Goal: Task Accomplishment & Management: Complete application form

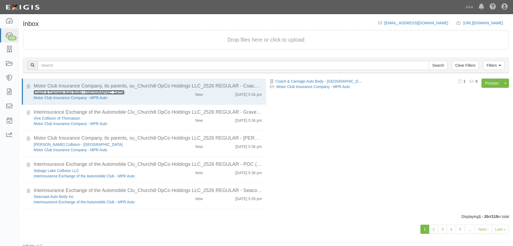
click at [69, 93] on link "Coach & Carriage Auto Body - [GEOGRAPHIC_DATA]" at bounding box center [79, 92] width 91 height 4
click at [492, 81] on link "Process" at bounding box center [492, 82] width 21 height 9
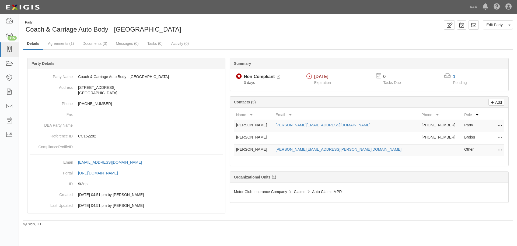
click at [65, 51] on div "Summary Non-Compliant Non-Compliant Pending Review 0 days 10/01/2025 Expiration…" at bounding box center [268, 58] width 490 height 16
click at [66, 43] on link "Agreements (1)" at bounding box center [61, 44] width 34 height 12
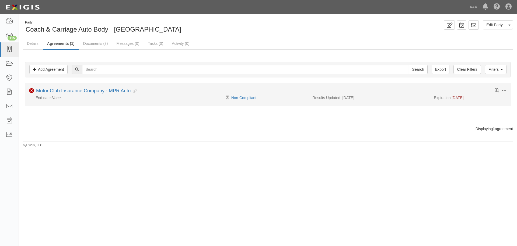
click at [78, 94] on div "Toggle Agreement Dropdown Edit Log activity Add task Send message Archive Non-C…" at bounding box center [268, 91] width 486 height 7
click at [78, 91] on link "Motor Club Insurance Company - MPR Auto" at bounding box center [83, 90] width 95 height 5
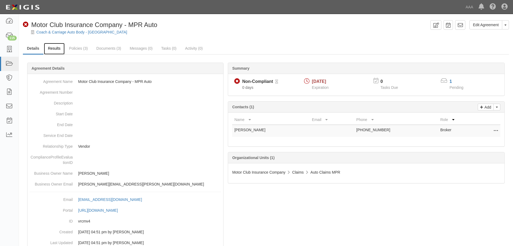
click at [52, 47] on link "Results" at bounding box center [54, 49] width 21 height 12
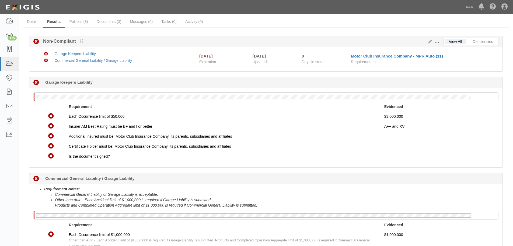
scroll to position [45, 0]
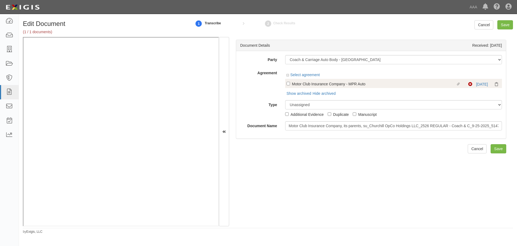
click at [291, 86] on label "Linked agreement Motor Club Insurance Company - MPR Auto Linked agreement" at bounding box center [378, 84] width 182 height 7
click at [290, 85] on input "Linked agreement Motor Club Insurance Company - MPR Auto Linked agreement" at bounding box center [289, 84] width 4 height 4
checkbox input "true"
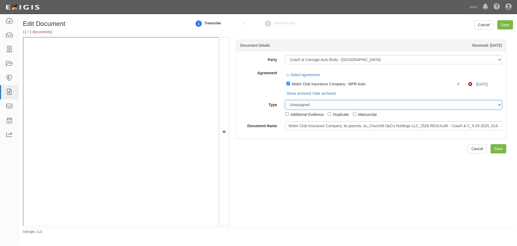
drag, startPoint x: 299, startPoint y: 106, endPoint x: 300, endPoint y: 109, distance: 3.0
click at [299, 106] on select "Unassigned Binder Cancellation Notice Certificate Contract Endorsement Insuranc…" at bounding box center [393, 104] width 217 height 9
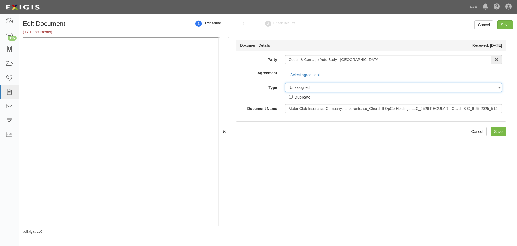
select select "CertificateDetail"
click at [285, 83] on select "Unassigned Binder Cancellation Notice Certificate Contract Endorsement Insuranc…" at bounding box center [393, 87] width 217 height 9
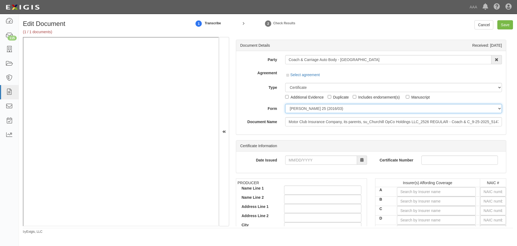
drag, startPoint x: 299, startPoint y: 110, endPoint x: 300, endPoint y: 115, distance: 5.0
click at [299, 111] on select "ACORD 25 (2016/03) ACORD 101 ACORD 855 NY (2014/05) General" at bounding box center [393, 108] width 217 height 9
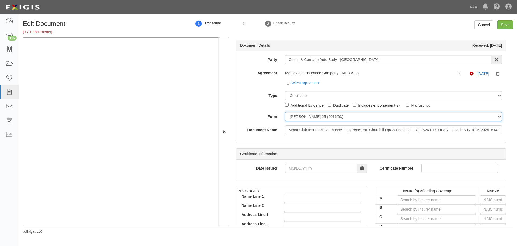
select select "GeneralFormDetail"
click at [285, 112] on select "[PERSON_NAME] 25 (2016/03) [PERSON_NAME] 101 [PERSON_NAME] 855 NY (2014/05) Gen…" at bounding box center [393, 116] width 217 height 9
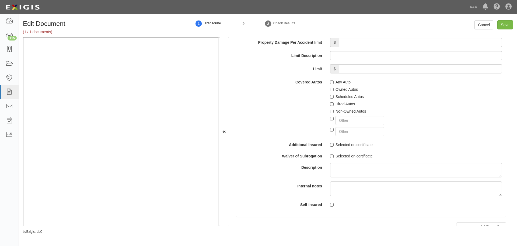
scroll to position [1033, 0]
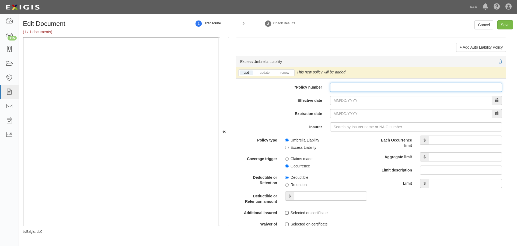
paste input "CUP-3X002324-25-NF"
drag, startPoint x: 353, startPoint y: 87, endPoint x: 350, endPoint y: 89, distance: 4.0
click at [353, 87] on input "* Policy number" at bounding box center [416, 86] width 172 height 9
type input "CUP-3X002324-25-NF"
click at [280, 72] on link "renew" at bounding box center [285, 72] width 17 height 5
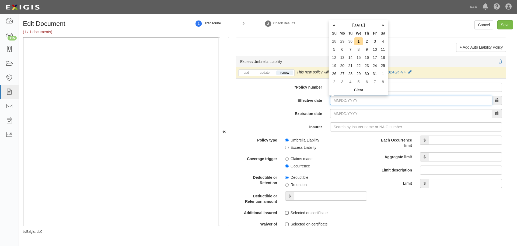
drag, startPoint x: 340, startPoint y: 100, endPoint x: 330, endPoint y: 91, distance: 13.7
click at [340, 100] on input "Effective date" at bounding box center [411, 100] width 162 height 9
type input "10/01/2025"
type input "[DATE]"
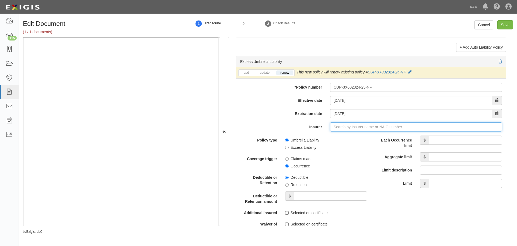
type input "21st Century Advantage Insurance Company (25232) NR Rating"
type input "2"
click at [389, 137] on div "Travelers Property Casualty Co of Amer ( 25674 ) A++ XV Rating" at bounding box center [370, 136] width 148 height 7
type input "Travelers Property Casualty Co of Amer (25674) A++ XV Rating"
drag, startPoint x: 452, startPoint y: 139, endPoint x: 454, endPoint y: 136, distance: 3.1
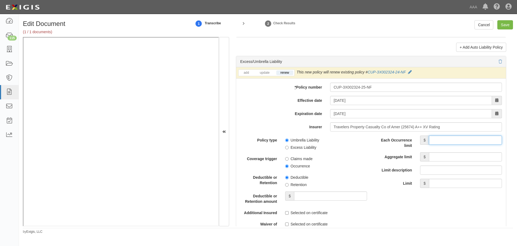
click at [452, 139] on input "Each Occurrence limit" at bounding box center [465, 139] width 73 height 9
type input "10,000,000"
click at [433, 153] on input "Aggregate limit" at bounding box center [465, 156] width 73 height 9
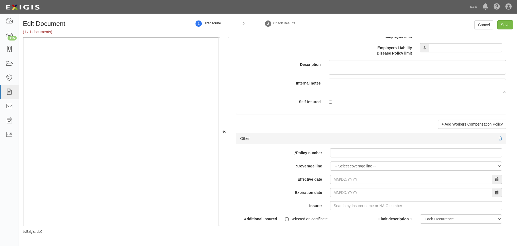
scroll to position [1482, 0]
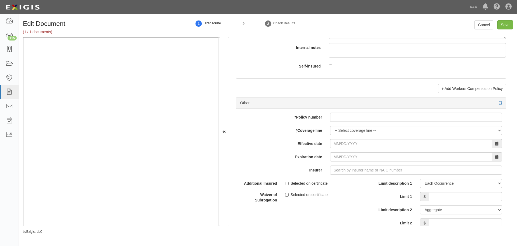
type input "10,000,000"
click at [367, 121] on input "* Policy number" at bounding box center [416, 116] width 172 height 9
paste input "Y-630-6Y015320-COF-25"
type input "Y-630-6Y015320-COF-25"
click at [347, 125] on div "add update renew This new policy will be added This new policy will update exis…" at bounding box center [371, 196] width 270 height 177
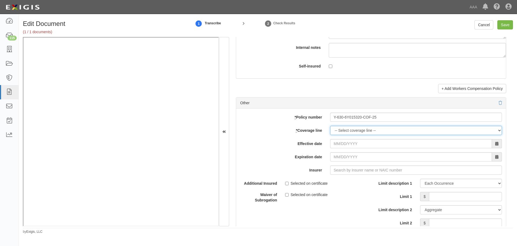
click at [346, 127] on select "-- Select coverage line -- Asbestos Abatement Auto Physical Damage Boiler & Mac…" at bounding box center [416, 130] width 172 height 9
select select "70"
click at [330, 135] on select "-- Select coverage line -- Asbestos Abatement Auto Physical Damage Boiler & Mac…" at bounding box center [416, 130] width 172 height 9
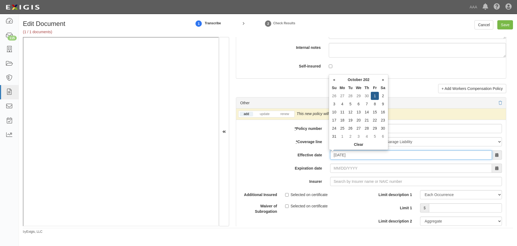
type input "[DATE]"
type input "10/01/2026"
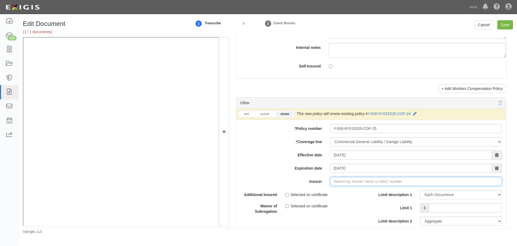
type input "21st Century Advantage Insurance Company (25232) NR Rating"
type input "2"
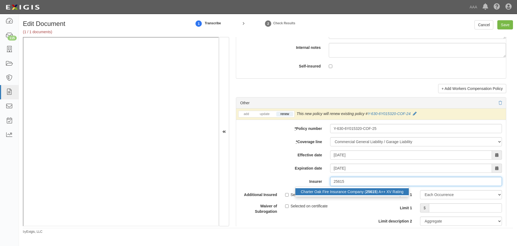
click at [368, 190] on strong "25615" at bounding box center [371, 191] width 11 height 4
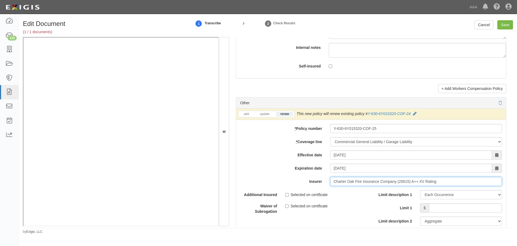
type input "Charter Oak Fire Insurance Company (25615) A++ XV Rating"
click at [453, 208] on input "Limit 1" at bounding box center [465, 207] width 73 height 9
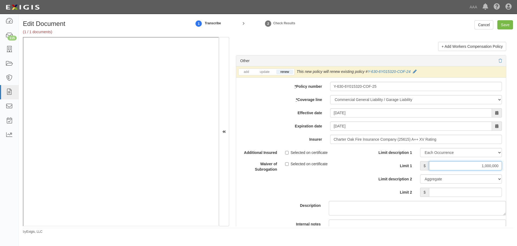
scroll to position [1572, 0]
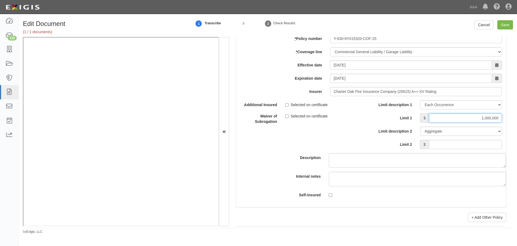
type input "1,000,000"
click at [474, 144] on input "Limit 2" at bounding box center [465, 144] width 73 height 9
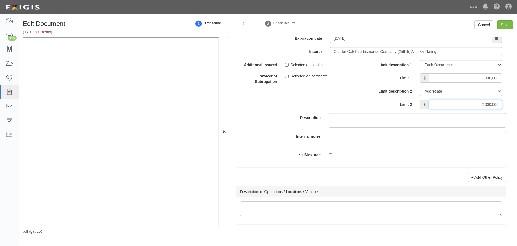
scroll to position [1662, 0]
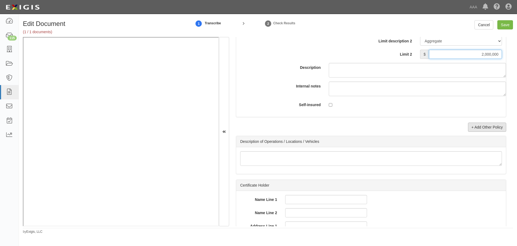
type input "2,000,000"
click at [492, 126] on link "+ Add Other Policy" at bounding box center [487, 126] width 38 height 9
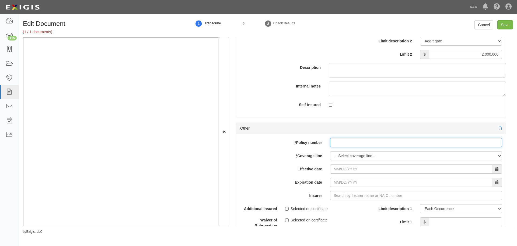
drag, startPoint x: 363, startPoint y: 139, endPoint x: 353, endPoint y: 148, distance: 13.6
click at [363, 139] on input "* Policy number" at bounding box center [416, 142] width 172 height 9
paste input "810-6Y015805-25-14-G"
type input "810-6Y015805-25-14-G"
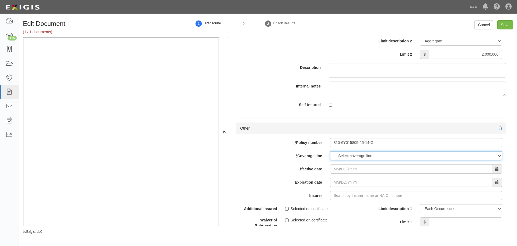
click at [347, 152] on select "-- Select coverage line -- Asbestos Abatement Auto Physical Damage Boiler & Mac…" at bounding box center [416, 155] width 172 height 9
select select "56"
click at [330, 160] on select "-- Select coverage line -- Asbestos Abatement Auto Physical Damage Boiler & Mac…" at bounding box center [416, 155] width 172 height 9
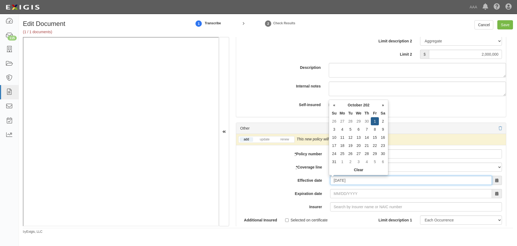
type input "10/01/2025"
type input "[DATE]"
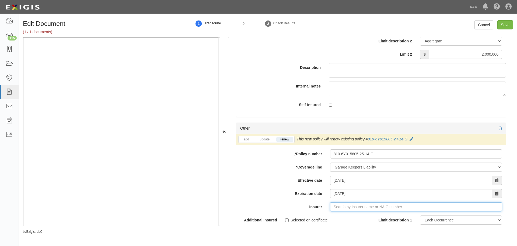
type input "21st Century Advantage Insurance Company (25232) NR Rating"
type input "2"
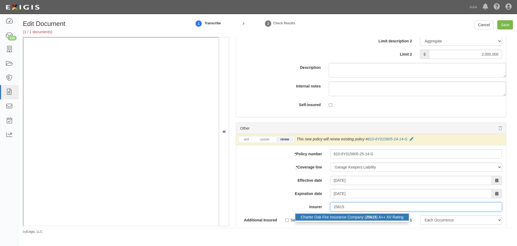
click at [368, 220] on div "Charter Oak Fire Insurance Company ( 25615 ) A++ XV Rating" at bounding box center [352, 216] width 113 height 7
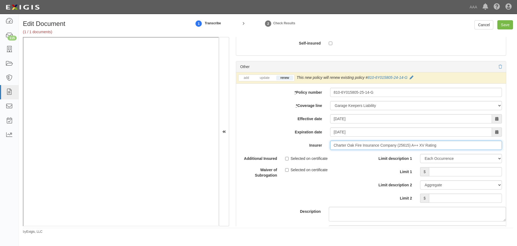
scroll to position [1752, 0]
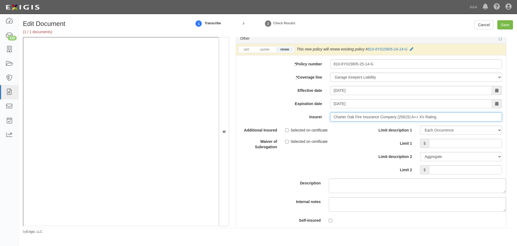
type input "Charter Oak Fire Insurance Company (25615) A++ XV Rating"
click at [487, 145] on input "Limit 1" at bounding box center [465, 143] width 73 height 9
type input "3,000,000"
click at [491, 167] on input "Limit 2" at bounding box center [465, 169] width 73 height 9
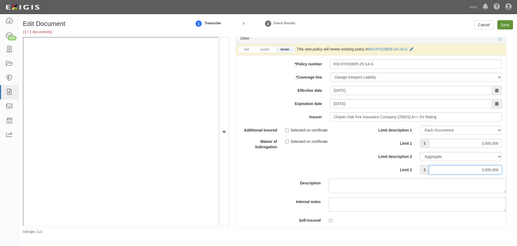
type input "3,000,000"
click at [505, 23] on input "Save" at bounding box center [506, 24] width 16 height 9
type input "10000000"
type input "1000000"
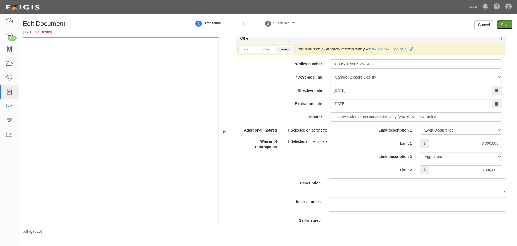
type input "2000000"
type input "3000000"
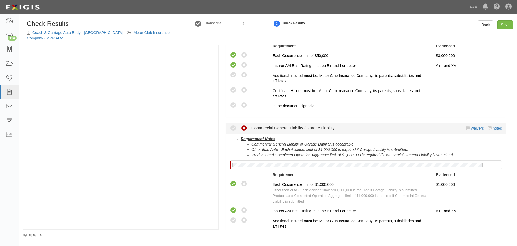
scroll to position [224, 0]
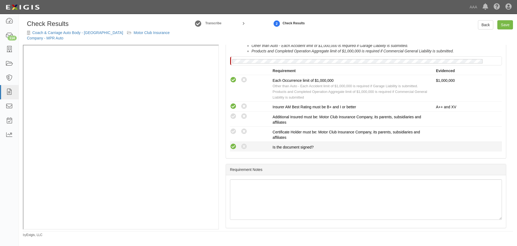
click at [234, 148] on icon at bounding box center [233, 146] width 7 height 7
radio input "true"
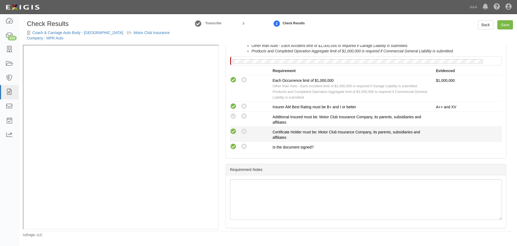
click at [232, 134] on icon at bounding box center [233, 131] width 7 height 7
radio input "true"
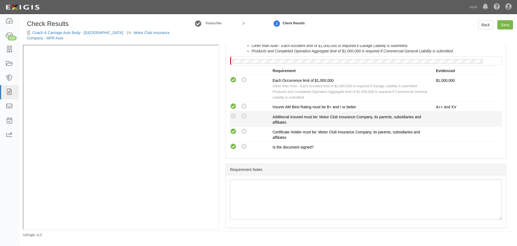
click at [233, 121] on div "Compliant Waived: Non-Compliant Additional Insured must be: Motor Club Insuranc…" at bounding box center [366, 119] width 280 height 12
click at [233, 116] on icon at bounding box center [233, 116] width 7 height 7
radio input "true"
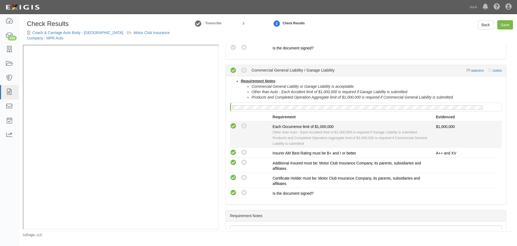
scroll to position [135, 0]
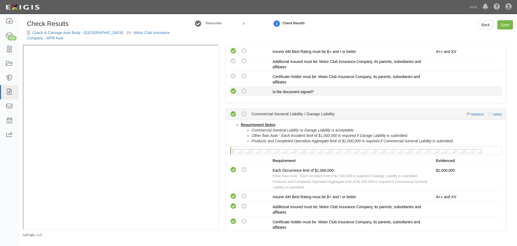
click at [236, 89] on icon at bounding box center [233, 91] width 7 height 7
radio input "true"
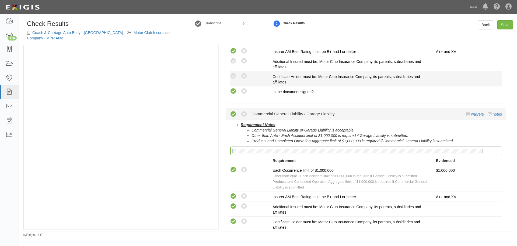
click at [234, 80] on div "Compliant Waived: Non-Compliant Certificate Holder must be: Motor Club Insuranc…" at bounding box center [366, 78] width 280 height 12
click at [233, 76] on icon at bounding box center [233, 76] width 7 height 7
radio input "true"
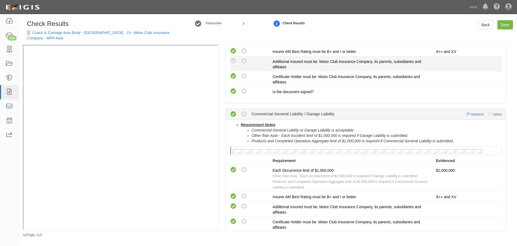
click at [235, 57] on li "Compliant Waived: Non-Compliant Additional Insured must be: Motor Club Insuranc…" at bounding box center [366, 63] width 272 height 15
click at [234, 62] on icon at bounding box center [233, 61] width 7 height 7
radio input "true"
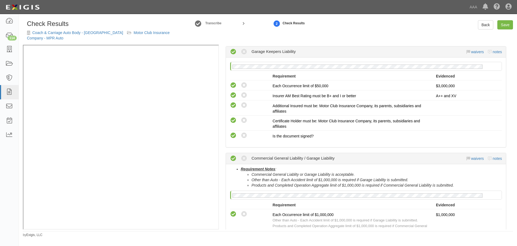
scroll to position [180, 0]
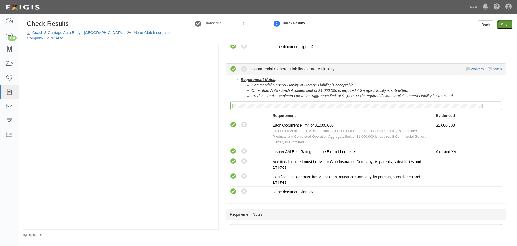
click at [509, 22] on link "Save" at bounding box center [506, 24] width 16 height 9
radio input "true"
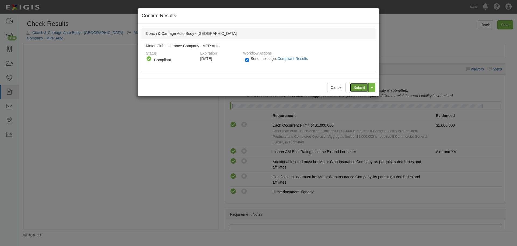
click at [354, 86] on input "Submit" at bounding box center [359, 87] width 19 height 9
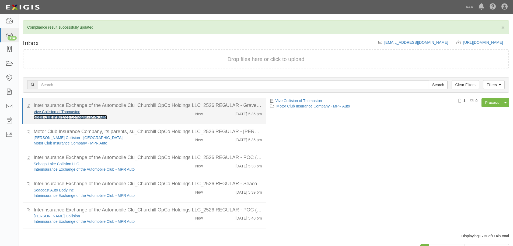
click at [64, 115] on link "Motor Club Insurance Company - MPR Auto" at bounding box center [71, 117] width 74 height 4
click at [152, 112] on div "Vive Collision of Thomaston" at bounding box center [99, 111] width 130 height 5
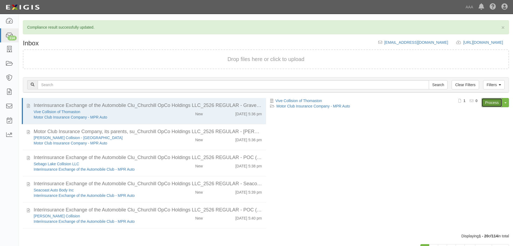
click at [491, 99] on link "Process" at bounding box center [492, 102] width 21 height 9
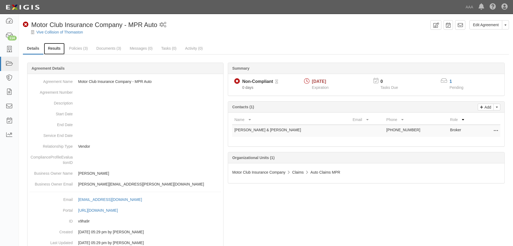
click at [54, 50] on link "Results" at bounding box center [54, 49] width 21 height 12
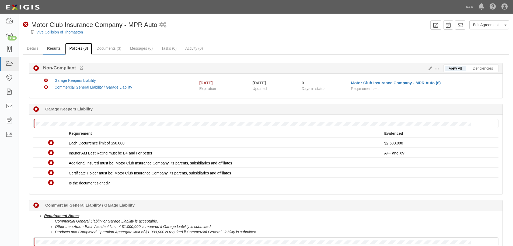
click at [84, 50] on link "Policies (3)" at bounding box center [78, 49] width 27 height 12
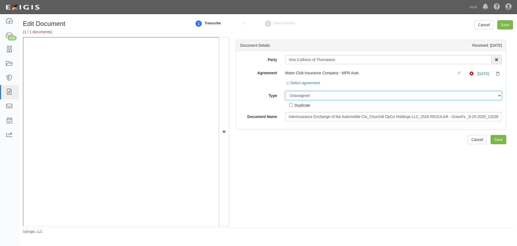
drag, startPoint x: 313, startPoint y: 93, endPoint x: 314, endPoint y: 98, distance: 4.7
click at [313, 93] on select "Unassigned Binder Cancellation Notice Certificate Contract Endorsement Insuranc…" at bounding box center [393, 95] width 217 height 9
select select "CertificateDetail"
click at [285, 91] on select "Unassigned Binder Cancellation Notice Certificate Contract Endorsement Insuranc…" at bounding box center [393, 95] width 217 height 9
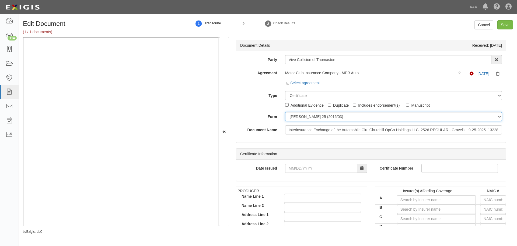
click at [304, 114] on select "ACORD 25 (2016/03) ACORD 101 ACORD 855 NY (2014/05) General" at bounding box center [393, 116] width 217 height 9
select select "GeneralFormDetail"
click at [285, 112] on select "ACORD 25 (2016/03) ACORD 101 ACORD 855 NY (2014/05) General" at bounding box center [393, 116] width 217 height 9
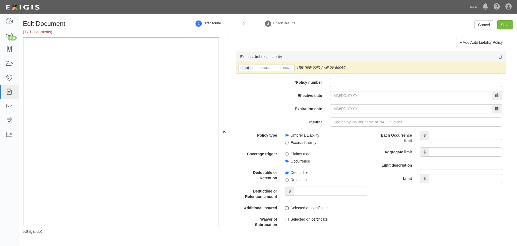
scroll to position [988, 0]
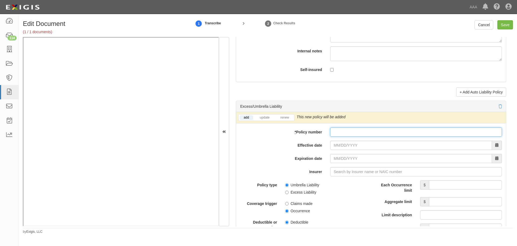
drag, startPoint x: 358, startPoint y: 133, endPoint x: 347, endPoint y: 141, distance: 14.0
click at [357, 134] on input "* Policy number" at bounding box center [416, 131] width 172 height 9
paste input "CUP-3X002324-25-NF"
type input "CUP-3X002324-25-NF"
click at [339, 148] on input "Effective date" at bounding box center [411, 144] width 162 height 9
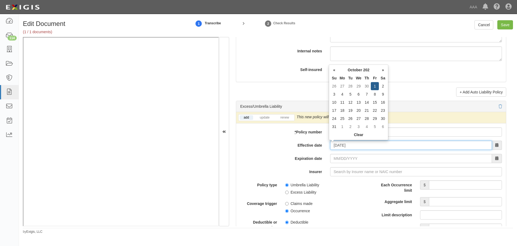
type input "10/01/2025"
type input "10/01/2026"
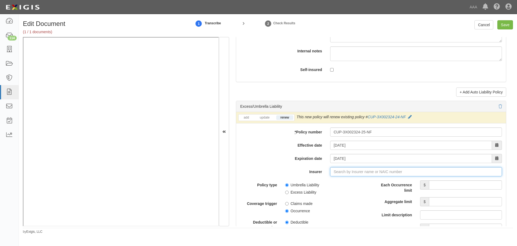
type input "21st Century Advantage Insurance Company (25232) NR Rating"
type input "2"
click at [372, 186] on div "Travelers Property Casualty Co of Amer ( 25674 ) A++ XV Rating" at bounding box center [369, 182] width 148 height 10
drag, startPoint x: 376, startPoint y: 182, endPoint x: 389, endPoint y: 186, distance: 14.4
click at [400, 182] on strong "25674" at bounding box center [405, 181] width 11 height 4
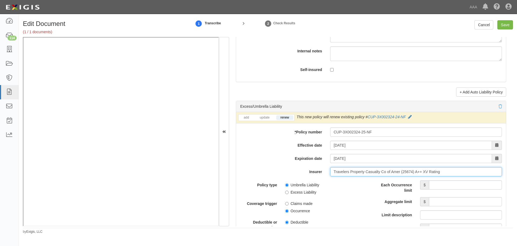
type input "Travelers Property Casualty Co of Amer (25674) A++ XV Rating"
click at [438, 185] on input "Each Occurrence limit" at bounding box center [465, 184] width 73 height 9
type input "10,000,000"
click at [466, 195] on div "Each Occurrence limit $ 10,000,000 Aggregate limit $ Limit description Limit $" at bounding box center [438, 206] width 127 height 52
click at [466, 199] on input "Aggregate limit" at bounding box center [465, 201] width 73 height 9
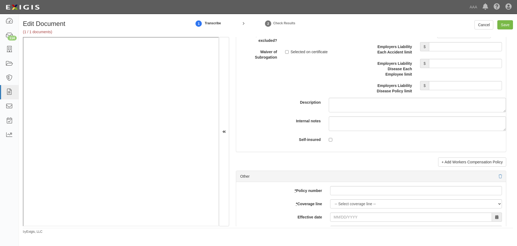
scroll to position [1527, 0]
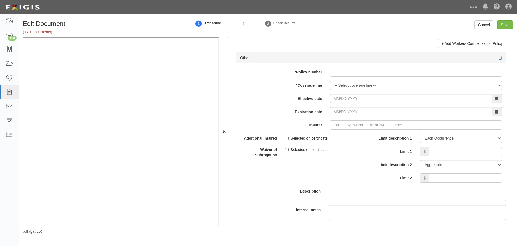
type input "10,000,000"
drag, startPoint x: 340, startPoint y: 69, endPoint x: 338, endPoint y: 75, distance: 5.5
click at [338, 73] on input "* Policy number" at bounding box center [416, 71] width 172 height 9
paste input "Y-630-6Y015320-COF-25"
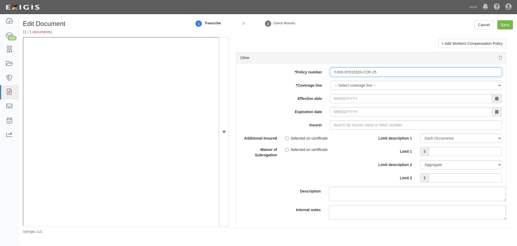
type input "Y-630-6Y015320-COF-25"
click at [337, 89] on select "-- Select coverage line -- Asbestos Abatement Auto Physical Damage Boiler & Mac…" at bounding box center [416, 85] width 172 height 9
select select "70"
click at [330, 90] on select "-- Select coverage line -- Asbestos Abatement Auto Physical Damage Boiler & Mac…" at bounding box center [416, 85] width 172 height 9
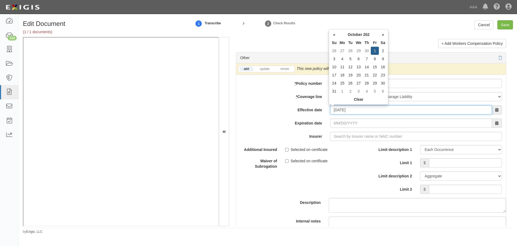
type input "[DATE]"
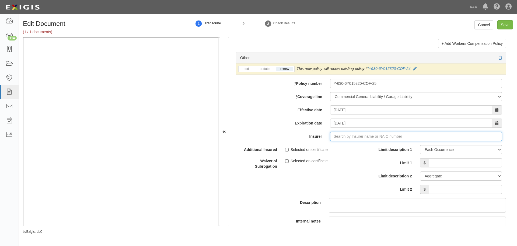
type input "21st Century Advantage Insurance Company (25232) NR Rating"
type input "2"
click at [368, 150] on div "Charter Oak Fire Insurance Company ( 25615 ) A++ XV Rating" at bounding box center [352, 146] width 114 height 10
click at [373, 146] on strong "25615" at bounding box center [371, 146] width 11 height 4
type input "Charter Oak Fire Insurance Company (25615) A++ XV Rating"
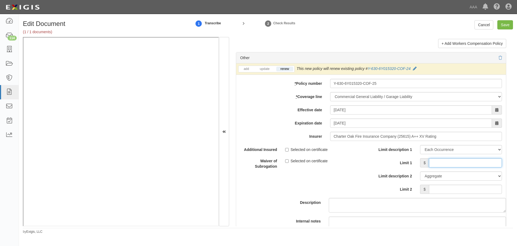
click at [471, 161] on input "Limit 1" at bounding box center [465, 162] width 73 height 9
type input "1,000,000"
click at [479, 189] on input "Limit 2" at bounding box center [465, 188] width 73 height 9
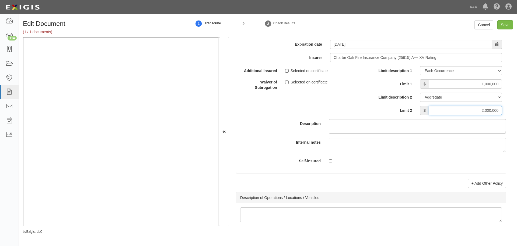
scroll to position [1707, 0]
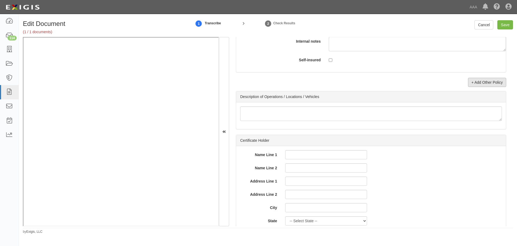
type input "2,000,000"
click at [483, 82] on link "+ Add Other Policy" at bounding box center [487, 82] width 38 height 9
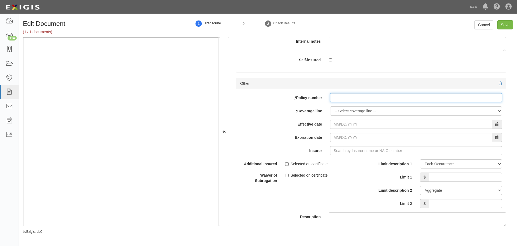
click at [336, 99] on input "* Policy number" at bounding box center [416, 97] width 172 height 9
paste input "810-6Y015805-25-14-G"
type input "810-6Y015805-25-14-G"
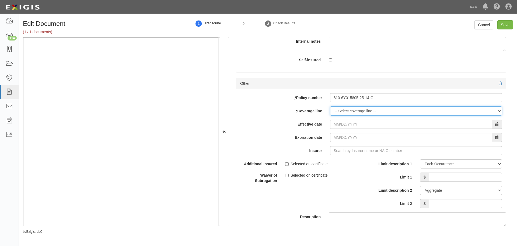
click at [340, 108] on select "-- Select coverage line -- Asbestos Abatement Auto Physical Damage Boiler & Mac…" at bounding box center [416, 110] width 172 height 9
select select "56"
click at [330, 115] on select "-- Select coverage line -- Asbestos Abatement Auto Physical Damage Boiler & Mac…" at bounding box center [416, 110] width 172 height 9
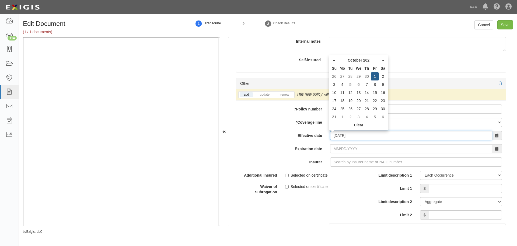
type input "10/01/2025"
type input "10/01/2026"
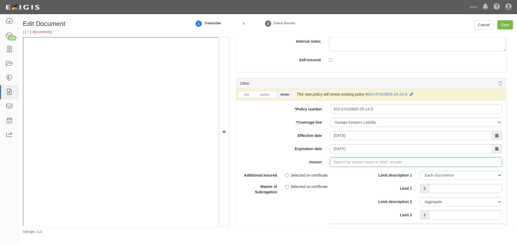
type input "21st Century Advantage Insurance Company (25232) NR Rating"
type input "2"
drag, startPoint x: 383, startPoint y: 170, endPoint x: 400, endPoint y: 175, distance: 18.1
click at [384, 170] on div "Charter Oak Fire Insurance Company ( 2561 5) A++ XV Rating" at bounding box center [352, 171] width 113 height 7
type input "Charter Oak Fire Insurance Company (25615) A++ XV Rating"
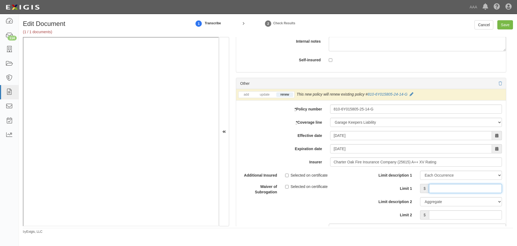
click at [452, 191] on input "Limit 1" at bounding box center [465, 188] width 73 height 9
type input "2,500,000"
drag, startPoint x: 461, startPoint y: 211, endPoint x: 454, endPoint y: 208, distance: 7.2
click at [461, 210] on input "Limit 2" at bounding box center [465, 214] width 73 height 9
type input "2,500,000"
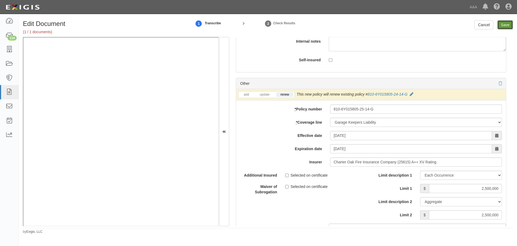
click at [507, 25] on input "Save" at bounding box center [506, 24] width 16 height 9
type input "10000000"
type input "1000000"
type input "2000000"
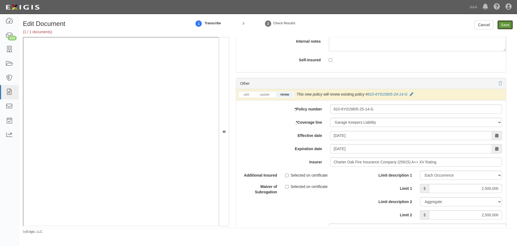
type input "2500000"
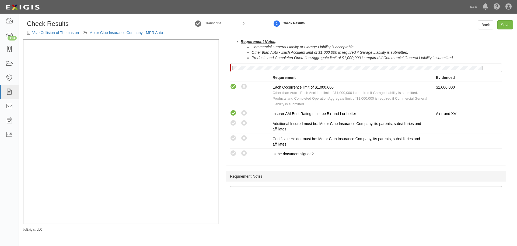
scroll to position [224, 0]
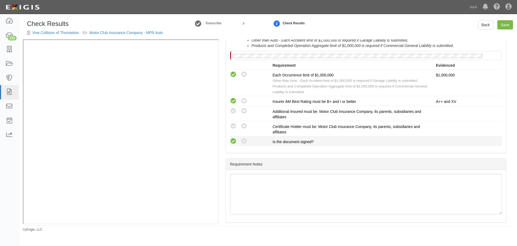
click at [234, 141] on icon at bounding box center [233, 141] width 7 height 7
radio input "true"
click at [229, 120] on div "Requirement Notes : Commercial General Liablity or Garage Liability is acceptab…" at bounding box center [366, 89] width 280 height 128
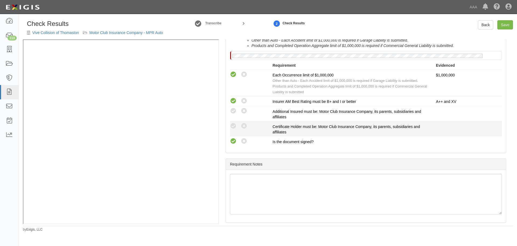
click at [229, 124] on div "Compliant Waived: Non-Compliant" at bounding box center [249, 125] width 47 height 7
click at [232, 125] on icon at bounding box center [233, 126] width 7 height 7
radio input "true"
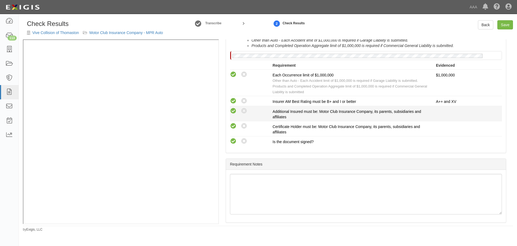
click at [235, 113] on icon at bounding box center [233, 111] width 7 height 7
radio input "true"
click at [244, 109] on icon at bounding box center [244, 111] width 7 height 7
radio input "true"
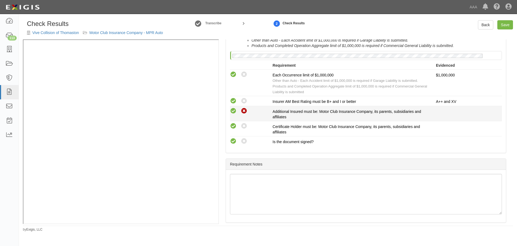
radio input "false"
radio input "true"
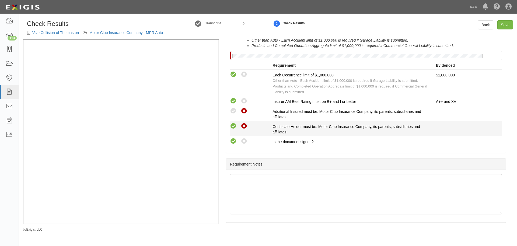
click at [245, 125] on icon at bounding box center [244, 126] width 7 height 7
radio input "false"
radio input "true"
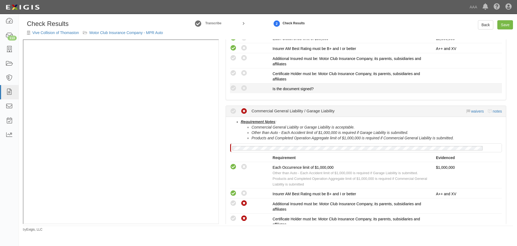
scroll to position [90, 0]
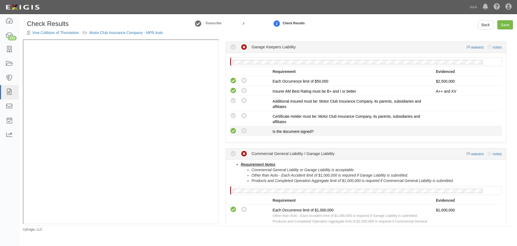
click at [234, 130] on icon at bounding box center [233, 130] width 7 height 7
radio input "true"
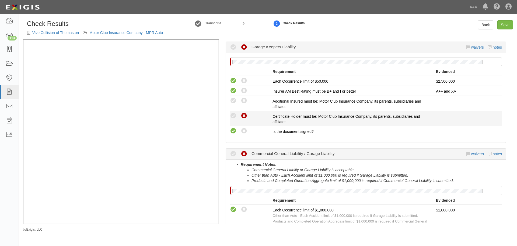
click at [245, 116] on icon at bounding box center [244, 115] width 7 height 7
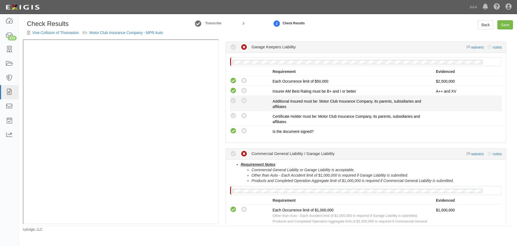
radio input "true"
click at [245, 98] on li "Compliant Waived: Non-Compliant Additional Insured must be: Motor Club Insuranc…" at bounding box center [366, 103] width 272 height 15
click at [244, 99] on icon at bounding box center [244, 100] width 7 height 7
radio input "true"
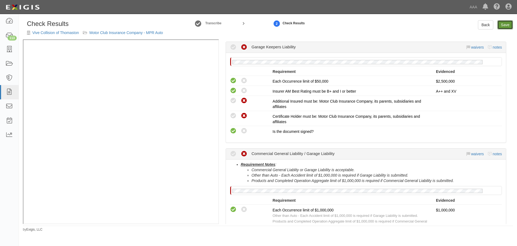
click at [504, 25] on link "Save" at bounding box center [506, 24] width 16 height 9
radio input "true"
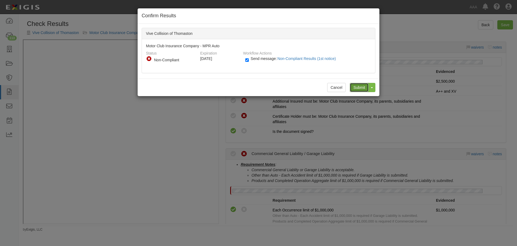
click at [359, 87] on input "Submit" at bounding box center [359, 87] width 19 height 9
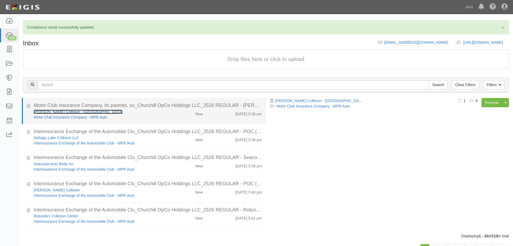
click at [63, 109] on link "[PERSON_NAME] Collision - [GEOGRAPHIC_DATA]" at bounding box center [78, 111] width 89 height 4
click at [197, 112] on div "New" at bounding box center [199, 113] width 8 height 8
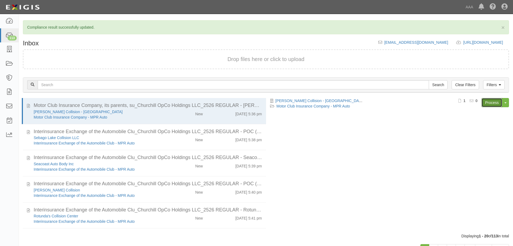
click at [492, 104] on link "Process" at bounding box center [492, 102] width 21 height 9
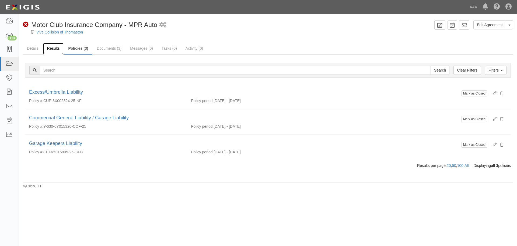
click at [57, 53] on link "Results" at bounding box center [53, 49] width 21 height 12
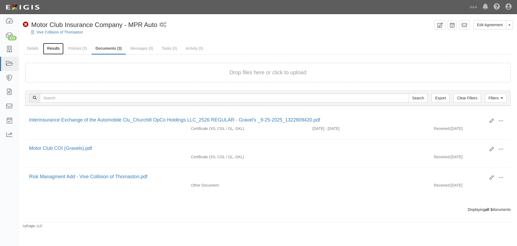
click at [56, 47] on link "Results" at bounding box center [53, 49] width 21 height 12
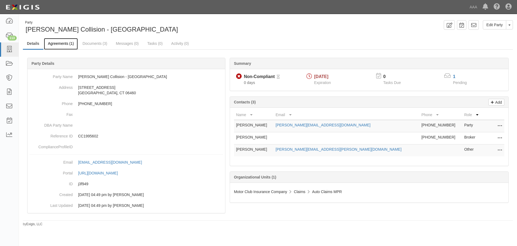
click at [62, 44] on link "Agreements (1)" at bounding box center [61, 44] width 34 height 12
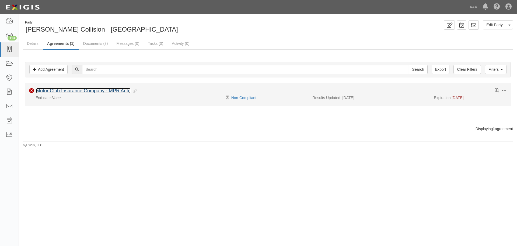
click at [86, 90] on link "Motor Club Insurance Company - MPR Auto" at bounding box center [83, 90] width 95 height 5
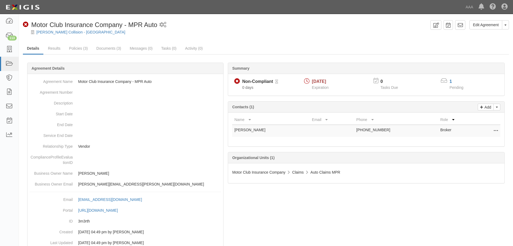
click at [43, 56] on div "Summary Non-Compliant Non-Compliant Pending Review 0 days [DATE] Expiration 0 T…" at bounding box center [266, 62] width 486 height 16
click at [56, 47] on link "Results" at bounding box center [54, 49] width 21 height 12
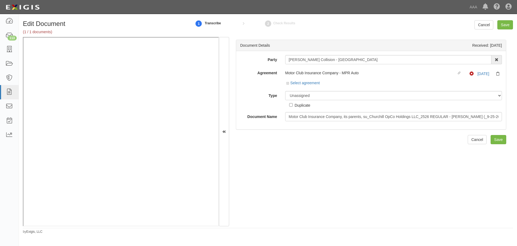
click at [305, 87] on div "Select agreement" at bounding box center [393, 83] width 217 height 7
click at [302, 92] on select "Unassigned Binder Cancellation Notice Certificate Contract Endorsement Insuranc…" at bounding box center [393, 95] width 217 height 9
select select "CertificateDetail"
click at [285, 91] on select "Unassigned Binder Cancellation Notice Certificate Contract Endorsement Insuranc…" at bounding box center [393, 95] width 217 height 9
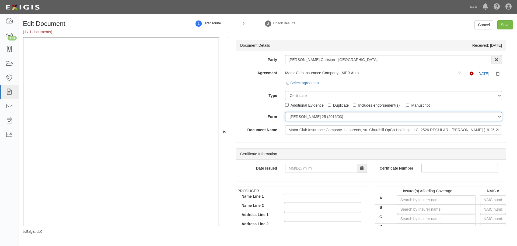
drag, startPoint x: 298, startPoint y: 115, endPoint x: 297, endPoint y: 118, distance: 3.7
click at [298, 115] on select "ACORD 25 (2016/03) ACORD 101 ACORD 855 NY (2014/05) General" at bounding box center [393, 116] width 217 height 9
select select "GeneralFormDetail"
click at [285, 112] on select "ACORD 25 (2016/03) ACORD 101 ACORD 855 NY (2014/05) General" at bounding box center [393, 116] width 217 height 9
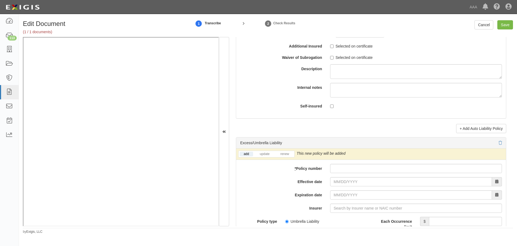
scroll to position [988, 0]
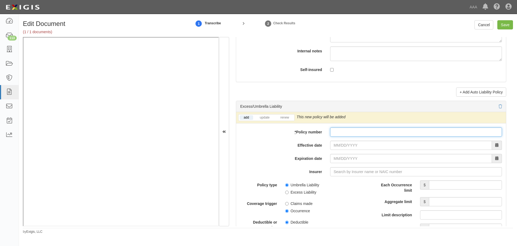
click at [340, 133] on input "* Policy number" at bounding box center [416, 131] width 172 height 9
paste input "CUP-3X002324-25-NF"
type input "CUP-3X002324-25-NF"
click at [290, 118] on link "renew" at bounding box center [285, 117] width 17 height 5
drag, startPoint x: 290, startPoint y: 118, endPoint x: 307, endPoint y: 125, distance: 18.6
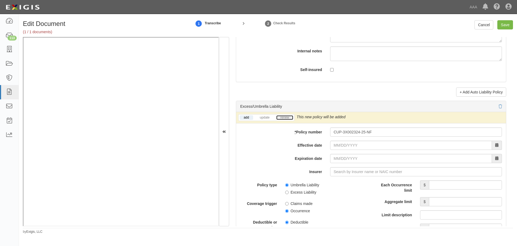
click at [290, 118] on link "renew" at bounding box center [285, 117] width 17 height 5
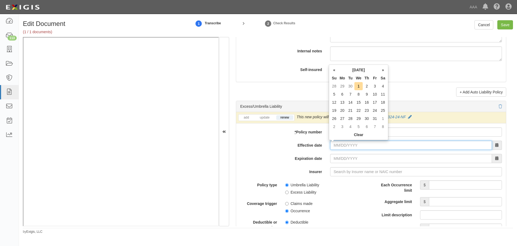
drag, startPoint x: 334, startPoint y: 142, endPoint x: 329, endPoint y: 141, distance: 4.4
click at [334, 142] on input "Effective date" at bounding box center [411, 144] width 162 height 9
type input "10/01/2025"
type input "10/01/2026"
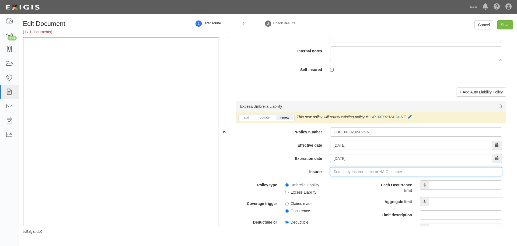
type input "21st Century Advantage Insurance Company (25232) NR Rating"
type input "2"
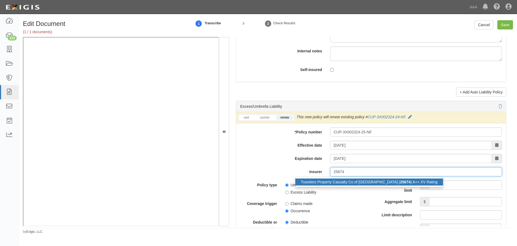
click at [331, 184] on div "Travelers Property Casualty Co of Amer ( 25674 ) A++ XV Rating" at bounding box center [370, 181] width 148 height 7
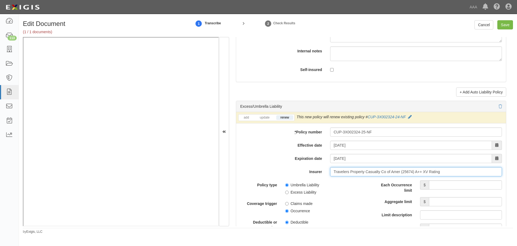
type input "Travelers Property Casualty Co of Amer (25674) A++ XV Rating"
click at [438, 184] on input "Each Occurrence limit" at bounding box center [465, 184] width 73 height 9
type input "10,000,000"
click at [448, 202] on input "Aggregate limit" at bounding box center [465, 201] width 73 height 9
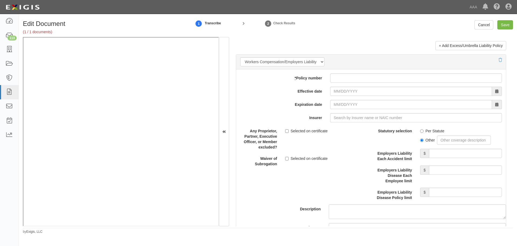
scroll to position [1482, 0]
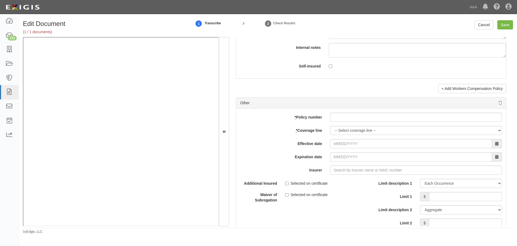
type input "10,000,000"
click at [330, 119] on input "* Policy number" at bounding box center [416, 116] width 172 height 9
paste input "Y-630-6Y015320-COF-25"
type input "Y-630-6Y015320-COF-25"
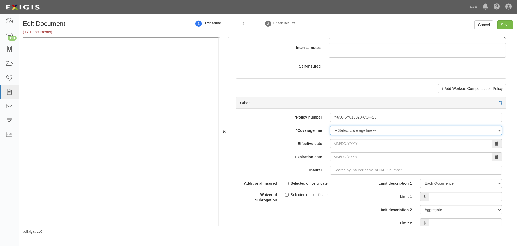
click at [340, 131] on select "-- Select coverage line -- Asbestos Abatement Auto Physical Damage Boiler & Mac…" at bounding box center [416, 130] width 172 height 9
select select "70"
click at [330, 135] on select "-- Select coverage line -- Asbestos Abatement Auto Physical Damage Boiler & Mac…" at bounding box center [416, 130] width 172 height 9
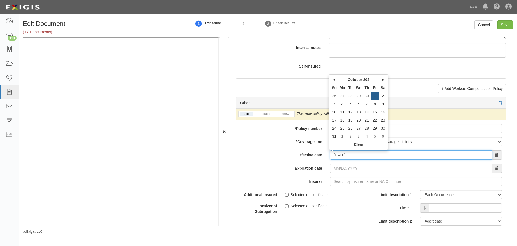
type input "10/01/2025"
type input "10/01/2026"
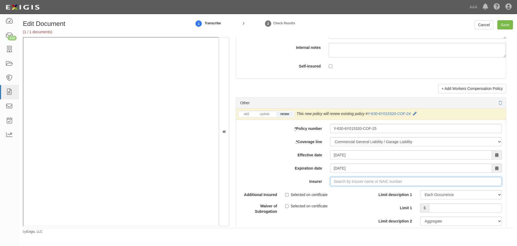
type input "21st Century Advantage Insurance Company (25232) NR Rating"
type input "2"
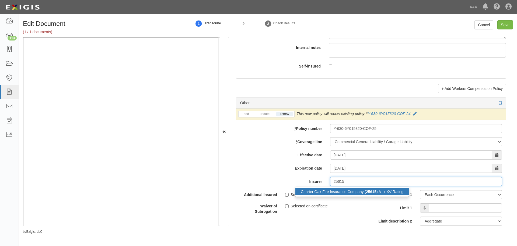
click at [352, 195] on div "Charter Oak Fire Insurance Company ( 25615 ) A++ XV Rating" at bounding box center [352, 191] width 113 height 7
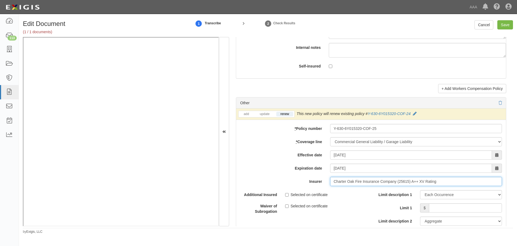
type input "Charter Oak Fire Insurance Company (25615) A++ XV Rating"
click at [354, 194] on div "Selected on certificate" at bounding box center [326, 193] width 82 height 7
click at [433, 206] on input "Limit 1" at bounding box center [465, 207] width 73 height 9
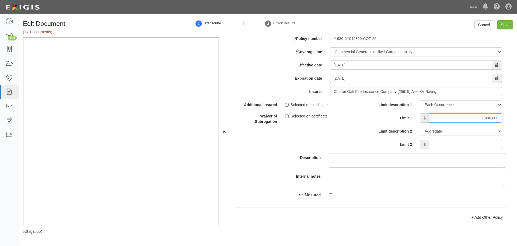
type input "1,000,000"
click at [442, 143] on input "Limit 2" at bounding box center [465, 144] width 73 height 9
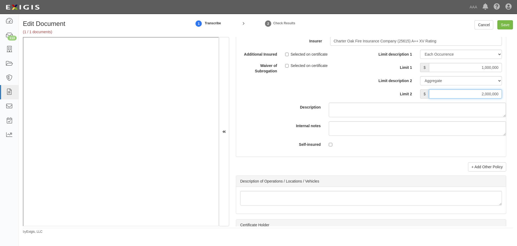
scroll to position [1662, 0]
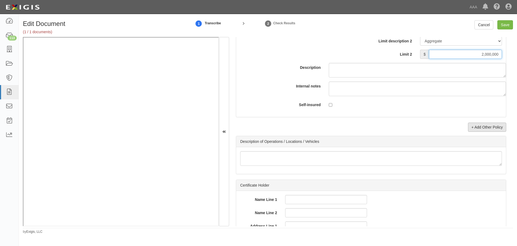
type input "2,000,000"
click at [483, 128] on link "+ Add Other Policy" at bounding box center [487, 126] width 38 height 9
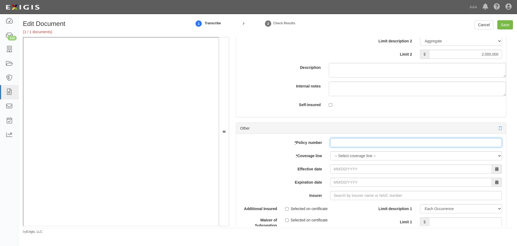
drag, startPoint x: 343, startPoint y: 141, endPoint x: 341, endPoint y: 145, distance: 4.2
click at [342, 142] on input "* Policy number" at bounding box center [416, 142] width 172 height 9
paste input "810-6Y015805-25-14-G"
type input "810-6Y015805-25-14-G"
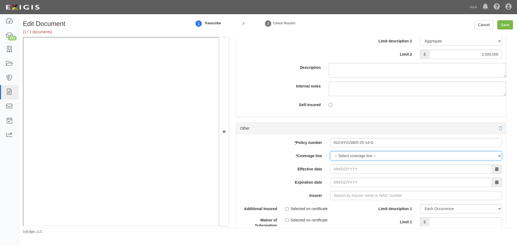
click at [339, 157] on select "-- Select coverage line -- Asbestos Abatement Auto Physical Damage Boiler & Mac…" at bounding box center [416, 155] width 172 height 9
select select "56"
click at [330, 160] on select "-- Select coverage line -- Asbestos Abatement Auto Physical Damage Boiler & Mac…" at bounding box center [416, 155] width 172 height 9
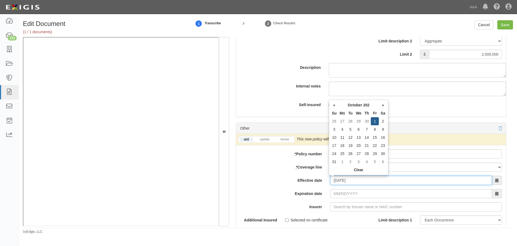
type input "10/01/2025"
type input "[DATE]"
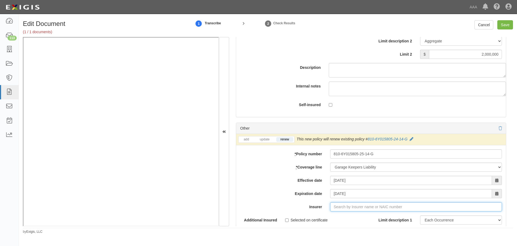
type input "21st Century Advantage Insurance Company (25232) NR Rating"
type input "2"
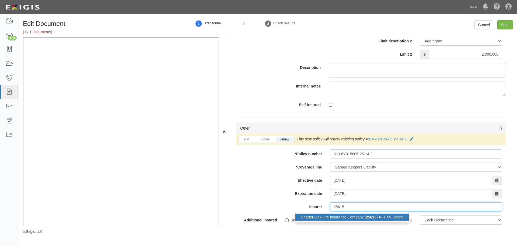
click at [366, 217] on strong "25615" at bounding box center [371, 217] width 11 height 4
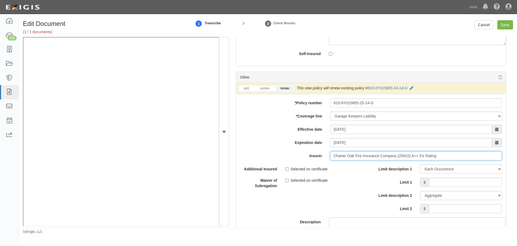
scroll to position [1752, 0]
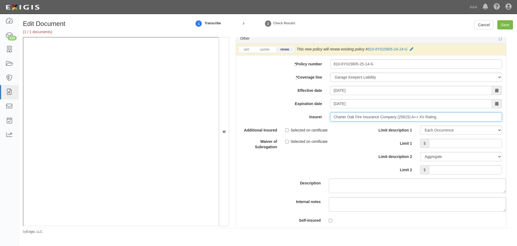
type input "Charter Oak Fire Insurance Company (25615) A++ XV Rating"
click at [456, 144] on input "Limit 1" at bounding box center [465, 143] width 73 height 9
type input "2,500,000"
drag, startPoint x: 477, startPoint y: 175, endPoint x: 478, endPoint y: 170, distance: 6.1
click at [478, 174] on div "Limit description 1 Limit Each Occurrence Each Claim Aggregate Deductible Self-…" at bounding box center [438, 151] width 135 height 53
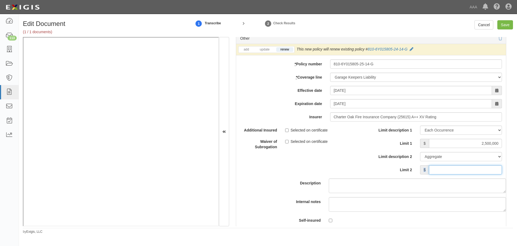
click at [478, 169] on input "Limit 2" at bounding box center [465, 169] width 73 height 9
type input "2,500,000"
click at [507, 26] on input "Save" at bounding box center [506, 24] width 16 height 9
type input "10000000"
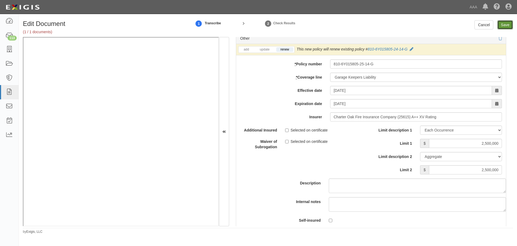
type input "1000000"
type input "2000000"
type input "2500000"
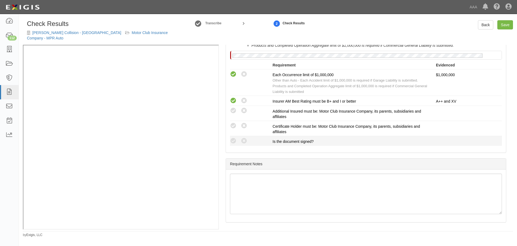
scroll to position [231, 0]
drag, startPoint x: 234, startPoint y: 135, endPoint x: 215, endPoint y: 140, distance: 19.2
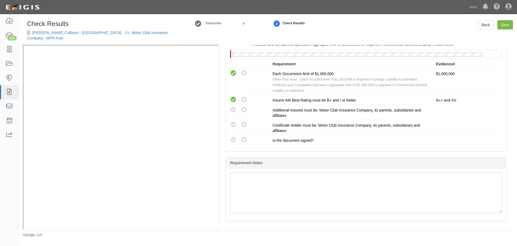
click at [233, 136] on icon at bounding box center [233, 139] width 7 height 7
radio input "true"
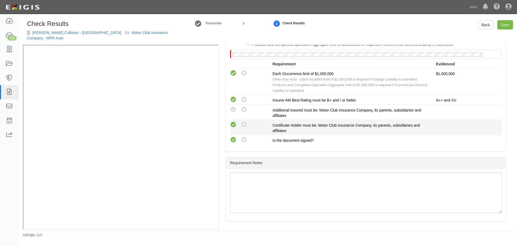
click at [235, 121] on icon at bounding box center [233, 124] width 7 height 7
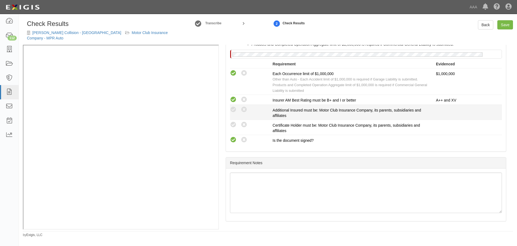
radio input "true"
click at [232, 106] on icon at bounding box center [233, 109] width 7 height 7
radio input "true"
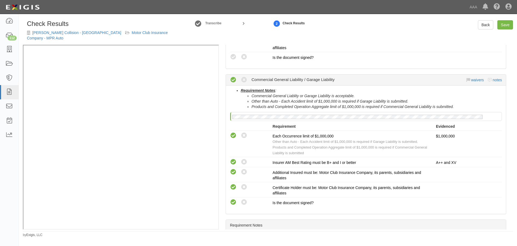
scroll to position [141, 0]
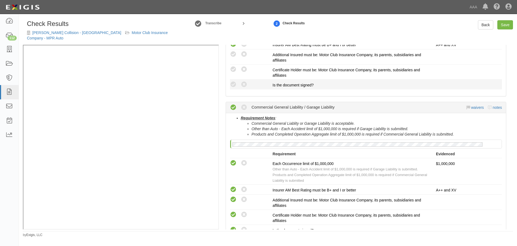
click at [236, 81] on icon at bounding box center [233, 84] width 7 height 7
radio input "true"
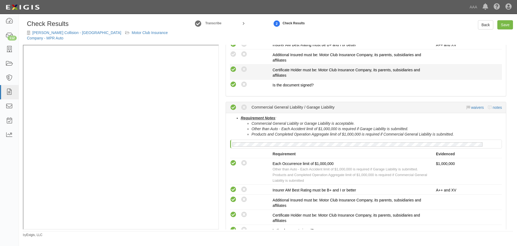
click at [233, 66] on icon at bounding box center [233, 69] width 7 height 7
radio input "true"
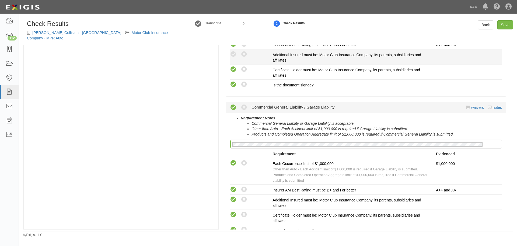
click at [233, 53] on div "Compliant Waived: Non-Compliant Additional Insured must be: Motor Club Insuranc…" at bounding box center [366, 57] width 280 height 12
click at [233, 51] on icon at bounding box center [233, 54] width 7 height 7
radio input "true"
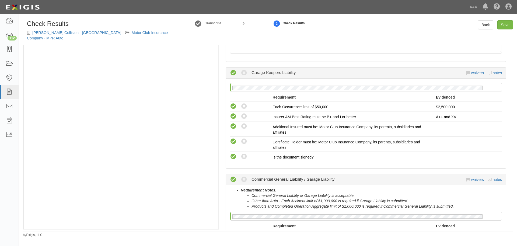
scroll to position [7, 0]
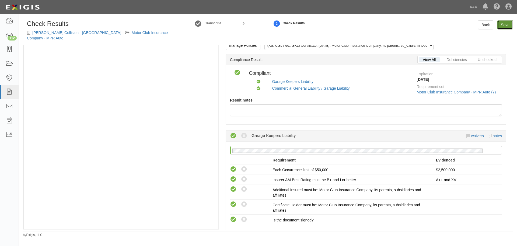
click at [503, 26] on link "Save" at bounding box center [506, 24] width 16 height 9
radio input "true"
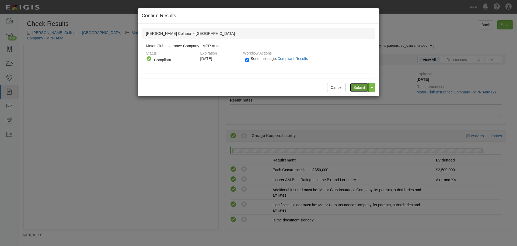
click at [357, 87] on input "Submit" at bounding box center [359, 87] width 19 height 9
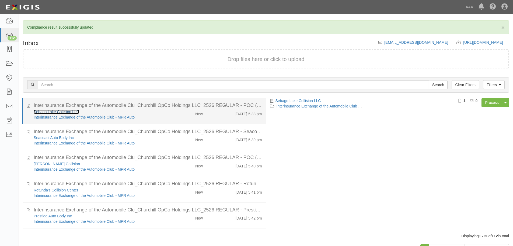
click at [51, 111] on link "Sebago Lake Collision LLC" at bounding box center [57, 111] width 46 height 4
click at [159, 106] on div "Interinsurance Exchange of the Automobile Clu_Churchill OpCo Holdings LLC_2526 …" at bounding box center [148, 105] width 229 height 7
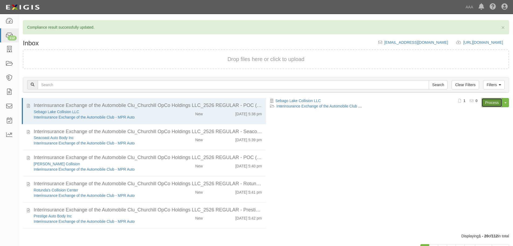
click at [496, 105] on link "Process" at bounding box center [492, 102] width 21 height 9
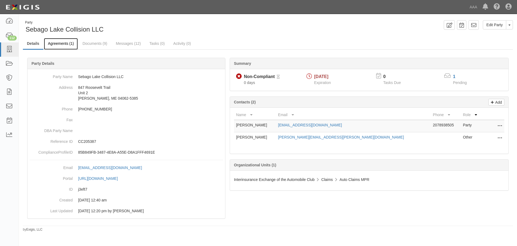
click at [73, 41] on link "Agreements (1)" at bounding box center [61, 44] width 34 height 12
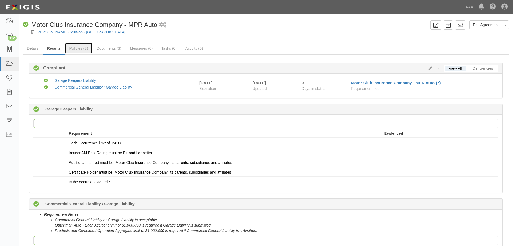
click at [79, 49] on link "Policies (3)" at bounding box center [78, 48] width 27 height 11
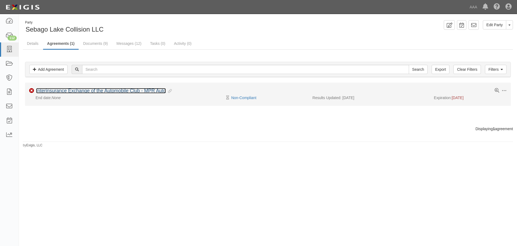
click at [63, 90] on link "Interinsurance Exchange of the Automobile Club - MPR Auto" at bounding box center [101, 90] width 130 height 5
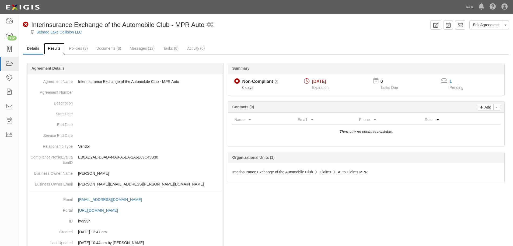
click at [47, 43] on link "Results" at bounding box center [54, 49] width 21 height 12
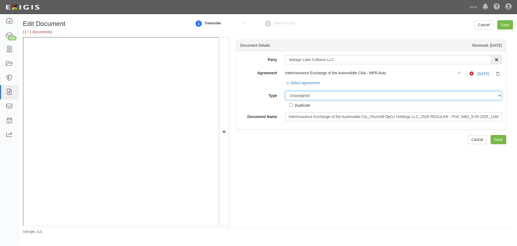
click at [293, 95] on select "Unassigned Binder Cancellation Notice Certificate Contract Endorsement Insuranc…" at bounding box center [393, 95] width 217 height 9
select select "CertificateDetail"
click at [285, 91] on select "Unassigned Binder Cancellation Notice Certificate Contract Endorsement Insuranc…" at bounding box center [393, 95] width 217 height 9
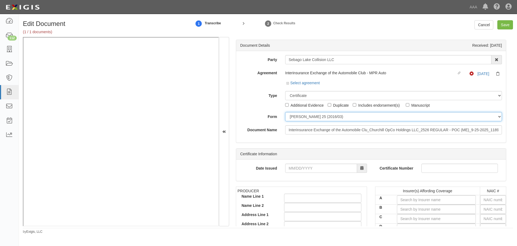
click at [303, 113] on select "ACORD 25 (2016/03) ACORD 101 ACORD 855 NY (2014/05) General" at bounding box center [393, 116] width 217 height 9
select select "GeneralFormDetail"
click at [285, 112] on select "ACORD 25 (2016/03) ACORD 101 ACORD 855 NY (2014/05) General" at bounding box center [393, 116] width 217 height 9
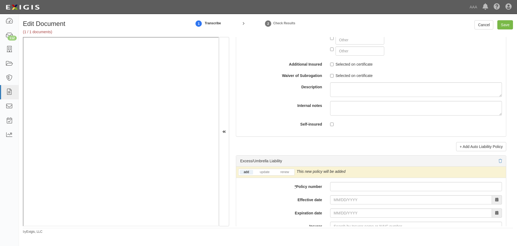
scroll to position [988, 0]
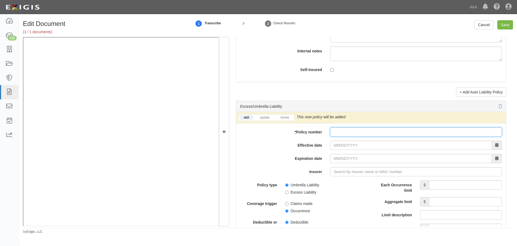
click at [346, 135] on input "* Policy number" at bounding box center [416, 131] width 172 height 9
paste input "CUP-3X002324-25-NF"
type input "CUP-3X002324-25-NF"
click at [280, 115] on li "renew" at bounding box center [284, 117] width 19 height 6
click at [281, 116] on link "renew" at bounding box center [285, 117] width 17 height 5
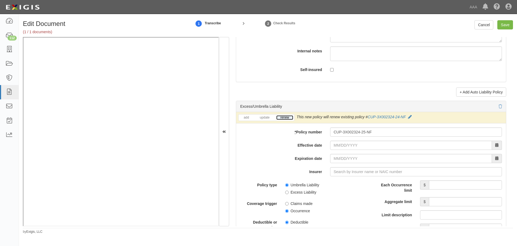
click at [281, 116] on link "renew" at bounding box center [285, 117] width 17 height 5
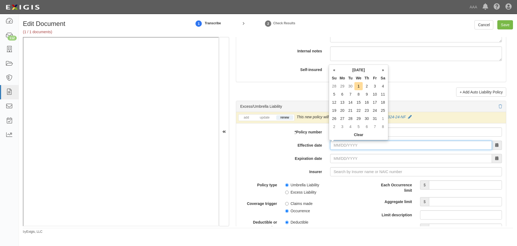
click at [334, 145] on input "Effective date" at bounding box center [411, 144] width 162 height 9
type input "[DATE]"
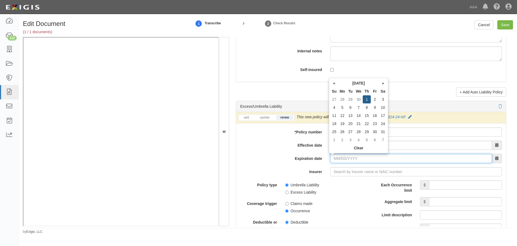
type input "10/01/2026"
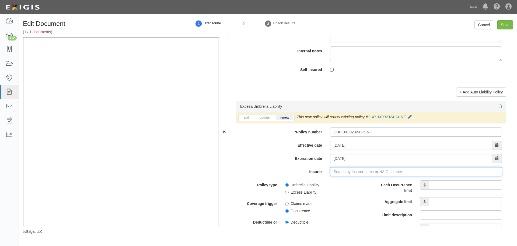
type input "21st Century Advantage Insurance Company (25232) NR Rating"
type input "2"
drag, startPoint x: 348, startPoint y: 181, endPoint x: 437, endPoint y: 184, distance: 89.0
click at [352, 180] on div "Travelers Property Casualty Co of Amer ( 25674 ) A++ XV Rating" at bounding box center [370, 181] width 148 height 7
type input "Travelers Property Casualty Co of Amer (25674) A++ XV Rating"
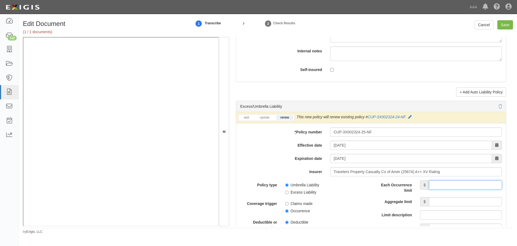
click at [454, 181] on input "Each Occurrence limit" at bounding box center [465, 184] width 73 height 9
type input "10,000,000"
click at [466, 202] on input "Aggregate limit" at bounding box center [465, 201] width 73 height 9
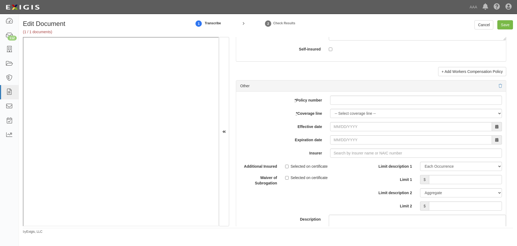
scroll to position [1527, 0]
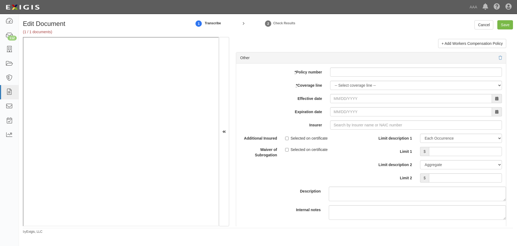
type input "10,000,000"
paste input "Y-630-6Y015320-COF-25"
drag, startPoint x: 348, startPoint y: 76, endPoint x: 345, endPoint y: 82, distance: 7.4
click at [347, 79] on div "add update renew This new policy will be added This new policy will update exis…" at bounding box center [371, 151] width 270 height 177
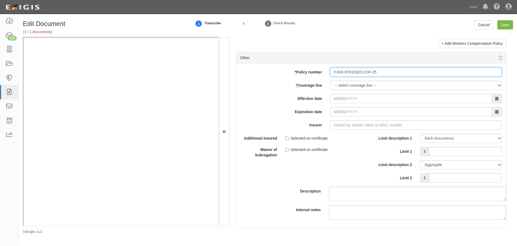
type input "Y-630-6Y015320-COF-25"
click at [345, 86] on select "-- Select coverage line -- Asbestos Abatement Auto Physical Damage Boiler & Mac…" at bounding box center [416, 85] width 172 height 9
select select "70"
click at [330, 90] on select "-- Select coverage line -- Asbestos Abatement Auto Physical Damage Boiler & Mac…" at bounding box center [416, 85] width 172 height 9
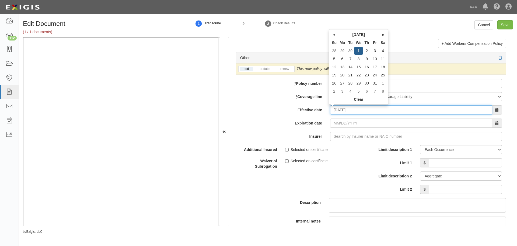
type input "10/01/2025"
type input "[DATE]"
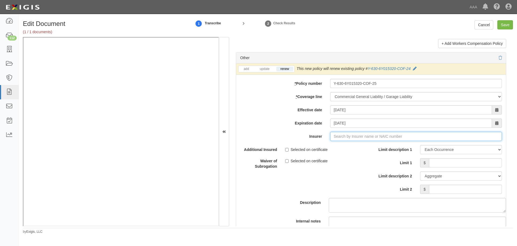
type input "21st Century Advantage Insurance Company (25232) NR Rating"
type input "2"
click at [356, 148] on div "Travelers Property Casualty Co of Amer ( 25674 ) A++ XV Rating" at bounding box center [370, 146] width 148 height 7
type input "Travelers Property Casualty Co of Amer (25674) A++ XV Rating"
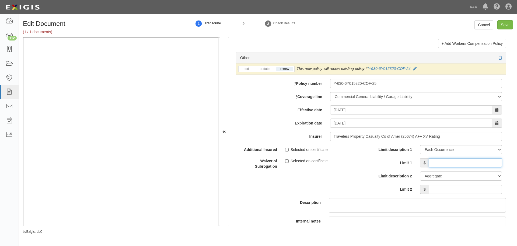
click at [493, 161] on input "Limit 1" at bounding box center [465, 162] width 73 height 9
type input "1,000,000"
click at [493, 186] on input "Limit 2" at bounding box center [465, 188] width 73 height 9
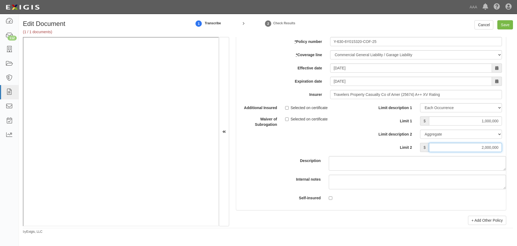
scroll to position [1662, 0]
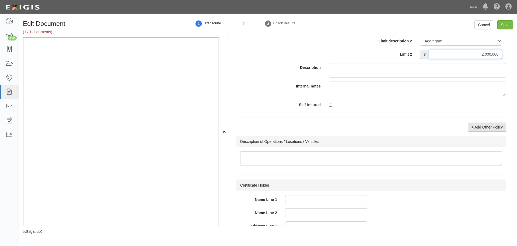
type input "2,000,000"
click at [478, 130] on link "+ Add Other Policy" at bounding box center [487, 126] width 38 height 9
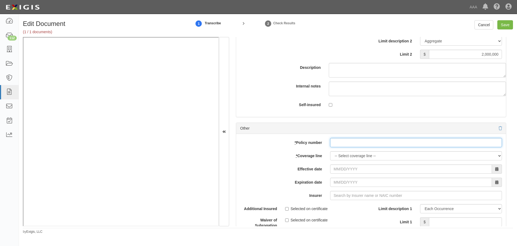
drag, startPoint x: 339, startPoint y: 138, endPoint x: 339, endPoint y: 142, distance: 4.0
click at [339, 140] on input "* Policy number" at bounding box center [416, 142] width 172 height 9
paste input "810-6Y015805-25-14-G"
type input "810-6Y015805-25-14-G"
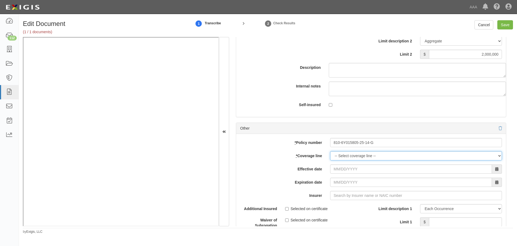
click at [341, 152] on select "-- Select coverage line -- Asbestos Abatement Auto Physical Damage Boiler & Mac…" at bounding box center [416, 155] width 172 height 9
select select "56"
click at [330, 160] on select "-- Select coverage line -- Asbestos Abatement Auto Physical Damage Boiler & Mac…" at bounding box center [416, 155] width 172 height 9
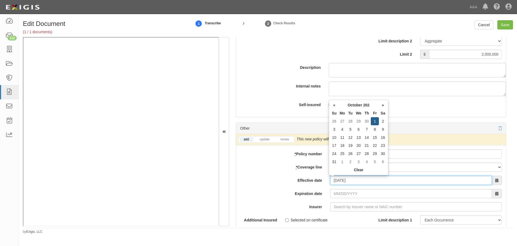
type input "10/01/2025"
type input "10/01/2026"
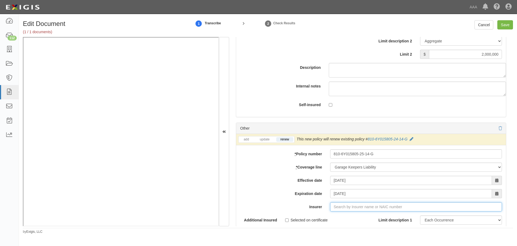
type input "21st Century Advantage Insurance Company (25232) NR Rating"
type input "2"
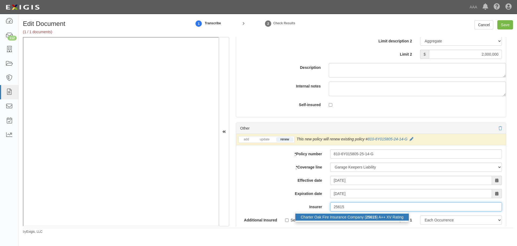
click at [370, 219] on strong "25615" at bounding box center [371, 217] width 11 height 4
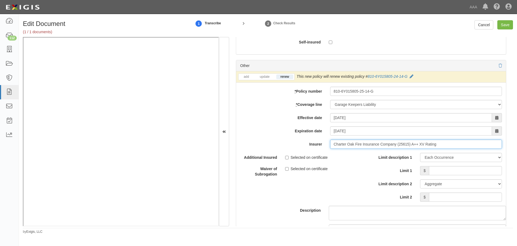
scroll to position [1797, 0]
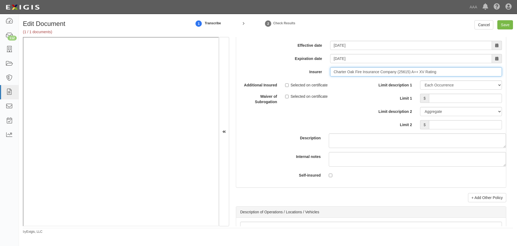
type input "Charter Oak Fire Insurance Company (25615) A++ XV Rating"
click at [457, 103] on div "Limit description 1 Limit Each Occurrence Each Claim Aggregate Deductible Self-…" at bounding box center [438, 104] width 127 height 49
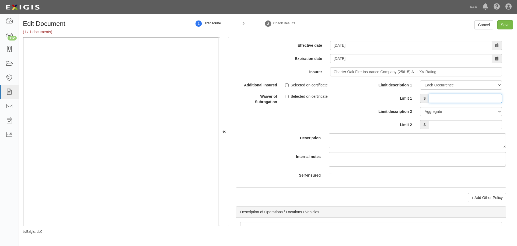
click at [458, 99] on input "Limit 1" at bounding box center [465, 98] width 73 height 9
type input "6,000,000"
drag, startPoint x: 490, startPoint y: 123, endPoint x: 487, endPoint y: 124, distance: 2.9
click at [489, 125] on input "Limit 2" at bounding box center [465, 124] width 73 height 9
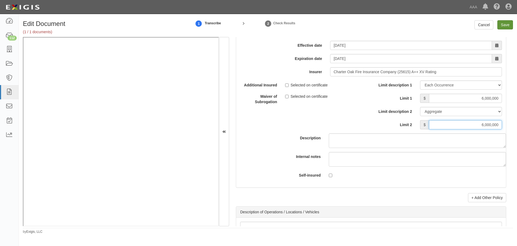
type input "6,000,000"
click at [510, 26] on input "Save" at bounding box center [506, 24] width 16 height 9
type input "10000000"
type input "1000000"
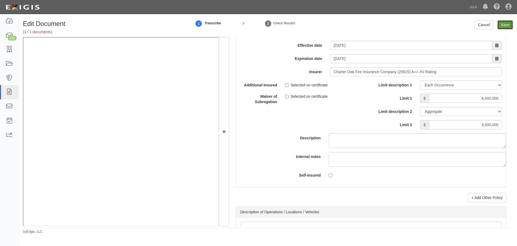
type input "2000000"
type input "6000000"
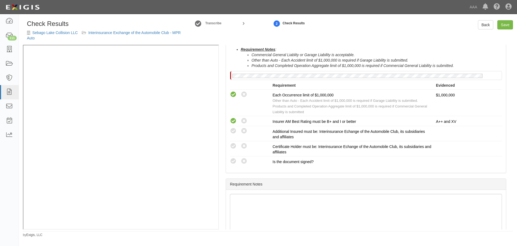
scroll to position [237, 0]
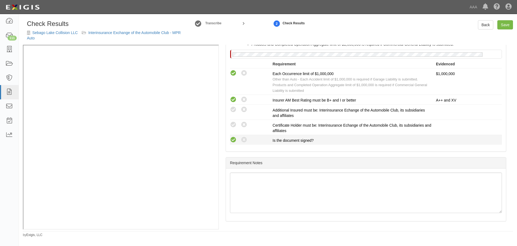
click at [235, 139] on icon at bounding box center [233, 139] width 7 height 7
radio input "true"
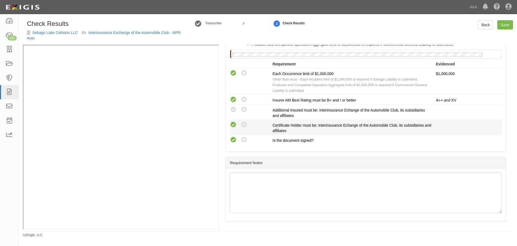
click at [234, 123] on icon at bounding box center [233, 124] width 7 height 7
radio input "true"
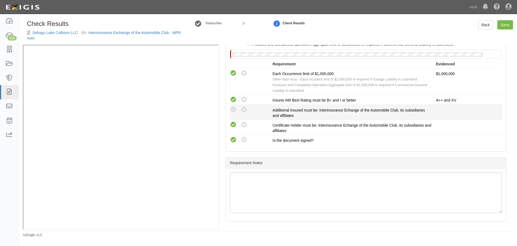
click at [237, 107] on div "Compliant Waived: Non-Compliant" at bounding box center [251, 109] width 43 height 7
click at [234, 108] on icon at bounding box center [233, 109] width 7 height 7
radio input "true"
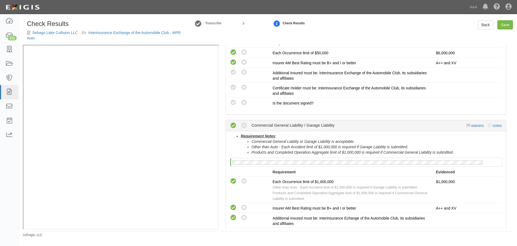
scroll to position [102, 0]
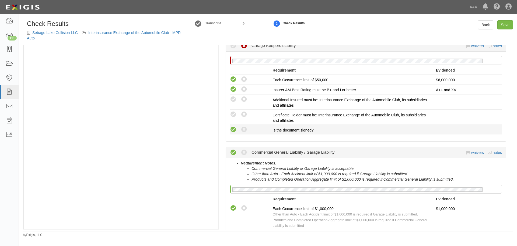
click at [233, 132] on icon at bounding box center [233, 129] width 7 height 7
radio input "true"
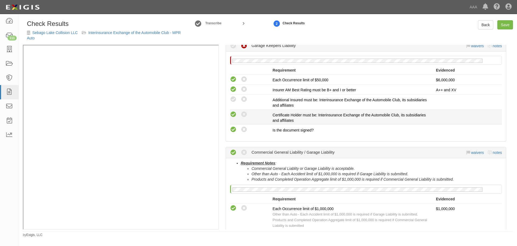
click at [232, 115] on icon at bounding box center [233, 114] width 7 height 7
radio input "true"
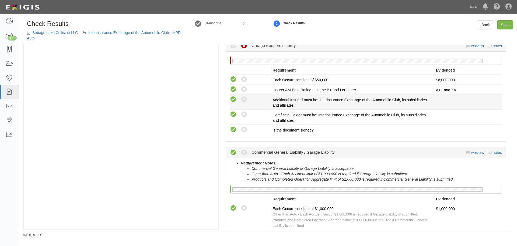
click at [232, 98] on icon at bounding box center [233, 99] width 7 height 7
radio input "true"
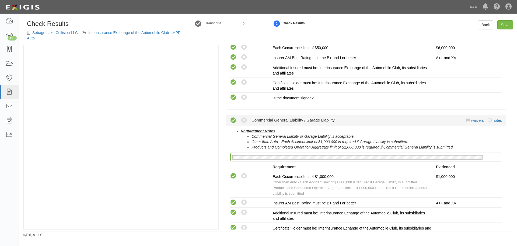
scroll to position [147, 0]
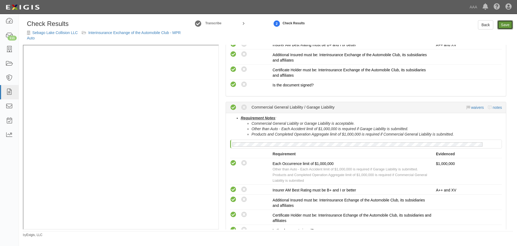
click at [503, 26] on link "Save" at bounding box center [506, 24] width 16 height 9
radio input "true"
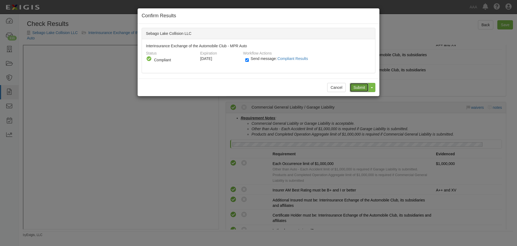
click at [365, 89] on input "Submit" at bounding box center [359, 87] width 19 height 9
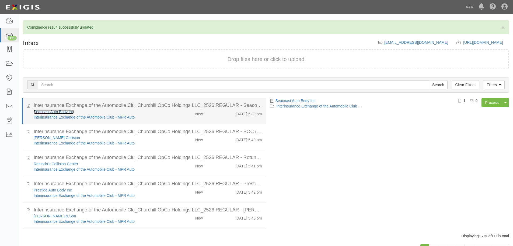
click at [51, 112] on link "Seacoast Auto Body Inc" at bounding box center [54, 111] width 40 height 4
drag, startPoint x: 229, startPoint y: 113, endPoint x: 316, endPoint y: 122, distance: 87.5
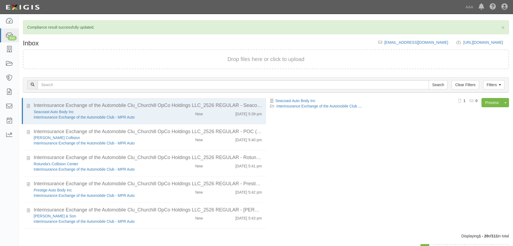
click at [229, 113] on div "[DATE] 5:39 pm" at bounding box center [236, 113] width 59 height 8
click at [494, 101] on link "Process" at bounding box center [492, 102] width 21 height 9
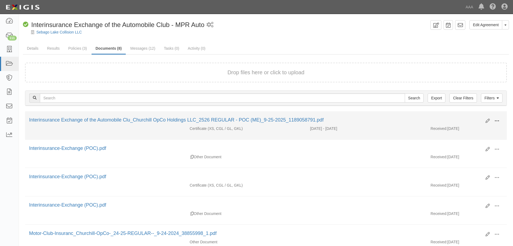
click at [496, 121] on span at bounding box center [497, 120] width 5 height 5
click at [482, 130] on link "View" at bounding box center [471, 129] width 43 height 10
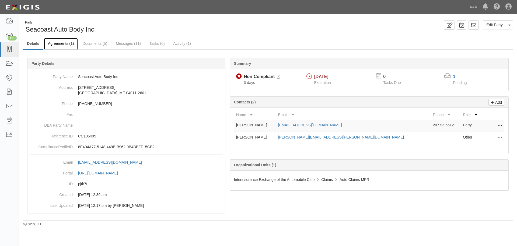
click at [53, 47] on link "Agreements (1)" at bounding box center [61, 44] width 34 height 12
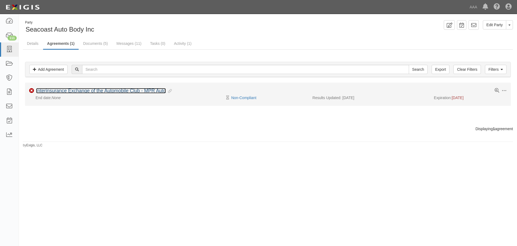
click at [68, 91] on link "Interinsurance Exchange of the Automobile Club - MPR Auto" at bounding box center [101, 90] width 130 height 5
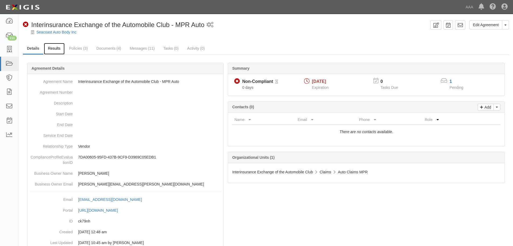
click at [51, 52] on link "Results" at bounding box center [54, 49] width 21 height 12
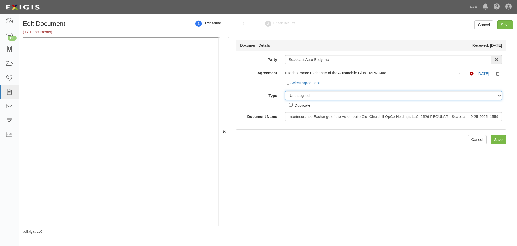
click at [310, 96] on select "Unassigned Binder Cancellation Notice Certificate Contract Endorsement Insuranc…" at bounding box center [393, 95] width 217 height 9
select select "CertificateDetail"
click at [285, 91] on select "Unassigned Binder Cancellation Notice Certificate Contract Endorsement Insuranc…" at bounding box center [393, 95] width 217 height 9
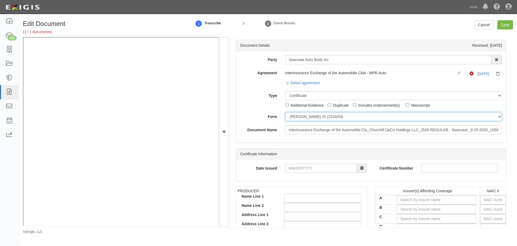
click at [301, 117] on select "ACORD 25 (2016/03) ACORD 101 ACORD 855 NY (2014/05) General" at bounding box center [393, 116] width 217 height 9
select select "GeneralFormDetail"
click at [285, 112] on select "ACORD 25 (2016/03) ACORD 101 ACORD 855 NY (2014/05) General" at bounding box center [393, 116] width 217 height 9
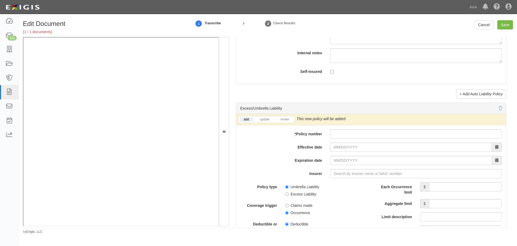
scroll to position [1033, 0]
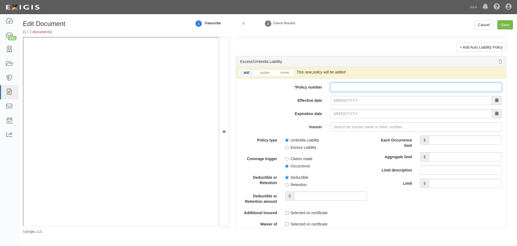
drag, startPoint x: 355, startPoint y: 87, endPoint x: 350, endPoint y: 91, distance: 6.7
click at [353, 88] on input "* Policy number" at bounding box center [416, 86] width 172 height 9
paste input "CUP-3X002324-25-NF"
type input "CUP-3X002324-25-NF"
click at [286, 72] on link "renew" at bounding box center [285, 72] width 17 height 5
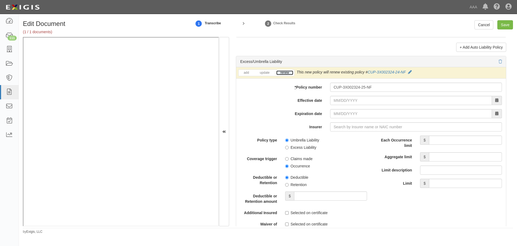
click at [286, 72] on link "renew" at bounding box center [285, 72] width 17 height 5
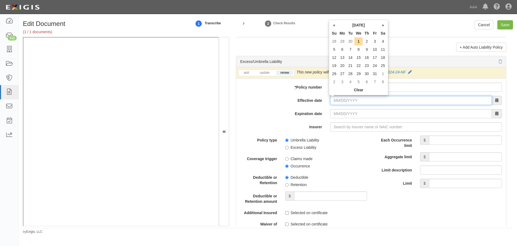
click at [332, 100] on input "Effective date" at bounding box center [411, 100] width 162 height 9
type input "10/01/2025"
type input "[DATE]"
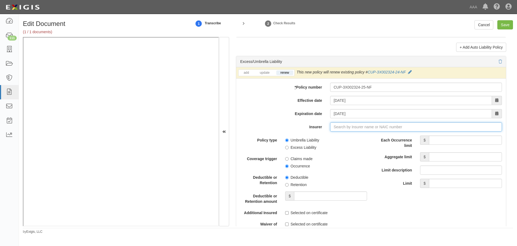
type input "21st Century Advantage Insurance Company (25232) NR Rating"
type input "2"
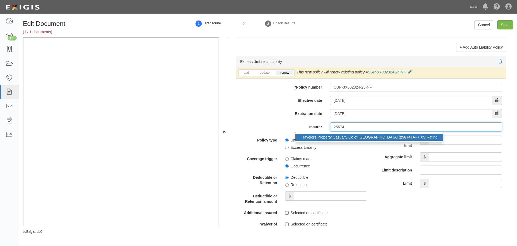
click at [345, 135] on div "Travelers Property Casualty Co of Amer ( 25674 ) A++ XV Rating" at bounding box center [370, 136] width 148 height 7
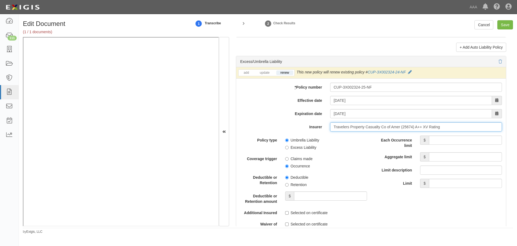
type input "Travelers Property Casualty Co of Amer (25674) A++ XV Rating"
click at [436, 144] on div "Each Occurrence limit $" at bounding box center [438, 141] width 135 height 13
click at [436, 140] on input "Each Occurrence limit" at bounding box center [465, 139] width 73 height 9
type input "10,000,000"
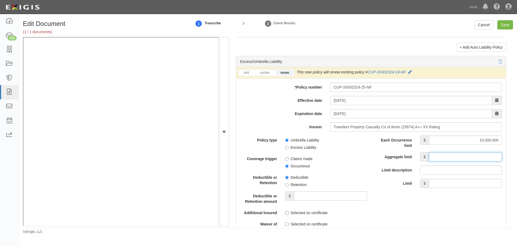
click at [440, 158] on input "Aggregate limit" at bounding box center [465, 156] width 73 height 9
type input "2"
type input "10,000,000"
click at [444, 179] on input "Limit" at bounding box center [465, 182] width 73 height 9
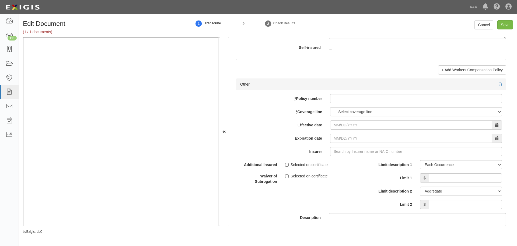
scroll to position [1527, 0]
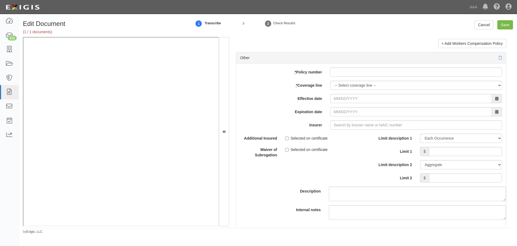
type input "10,000,000"
drag, startPoint x: 351, startPoint y: 68, endPoint x: 347, endPoint y: 73, distance: 6.2
click at [350, 70] on input "* Policy number" at bounding box center [416, 71] width 172 height 9
paste input "Y-630-6Y015320-COF-25"
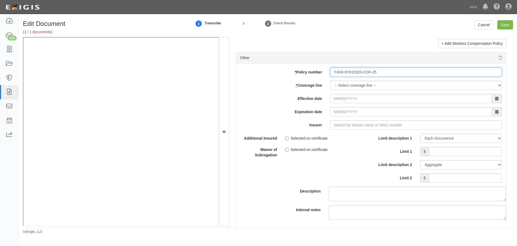
type input "Y-630-6Y015320-COF-25"
click at [338, 86] on select "-- Select coverage line -- Asbestos Abatement Auto Physical Damage Boiler & Mac…" at bounding box center [416, 85] width 172 height 9
select select "70"
click at [330, 90] on select "-- Select coverage line -- Asbestos Abatement Auto Physical Damage Boiler & Mac…" at bounding box center [416, 85] width 172 height 9
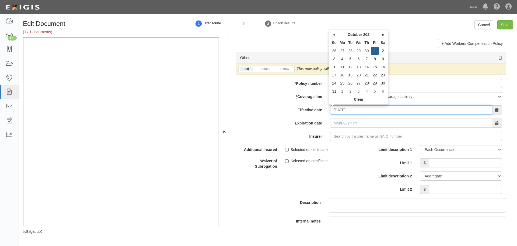
type input "[DATE]"
type input "10/01/2026"
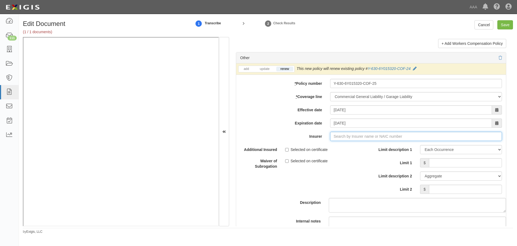
type input "21st Century Advantage Insurance Company (25232) NR Rating"
type input "2"
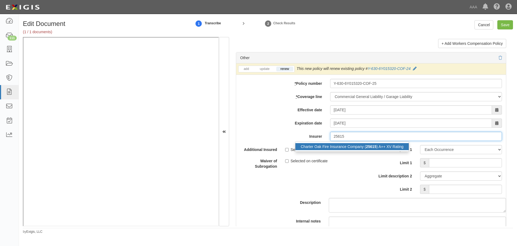
click at [378, 147] on div "Charter Oak Fire Insurance Company ( 25615 ) A++ XV Rating" at bounding box center [352, 146] width 113 height 7
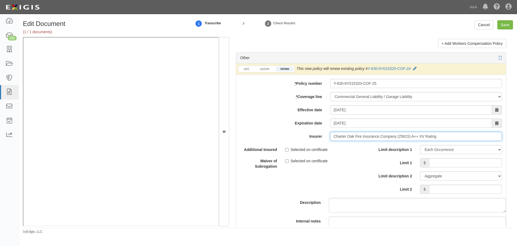
type input "Charter Oak Fire Insurance Company (25615) A++ XV Rating"
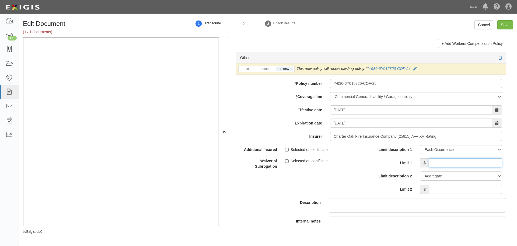
click at [437, 164] on input "Limit 1" at bounding box center [465, 162] width 73 height 9
type input "1,000,000"
drag, startPoint x: 446, startPoint y: 143, endPoint x: 511, endPoint y: 78, distance: 91.7
click at [517, 87] on div "Edit Document (1 / 1 documents) 1 Transcribe 2 Check Results Cancel Save Docume…" at bounding box center [268, 126] width 499 height 213
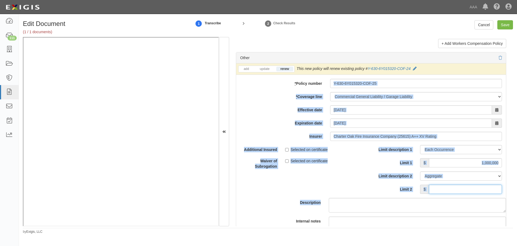
click at [488, 188] on input "Limit 2" at bounding box center [465, 188] width 73 height 9
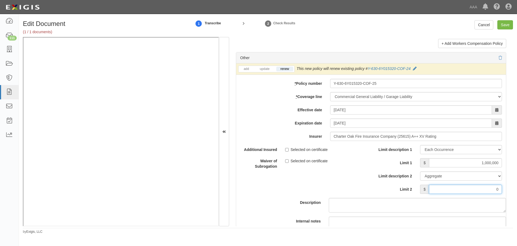
drag, startPoint x: 488, startPoint y: 189, endPoint x: 499, endPoint y: 185, distance: 12.3
click at [499, 185] on div "$ 0" at bounding box center [461, 188] width 90 height 9
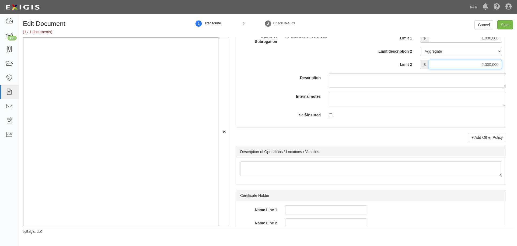
scroll to position [1707, 0]
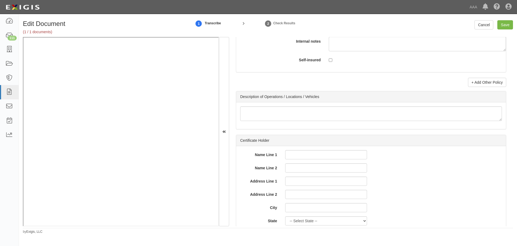
type input "2,000,000"
click at [476, 80] on link "+ Add Other Policy" at bounding box center [487, 82] width 38 height 9
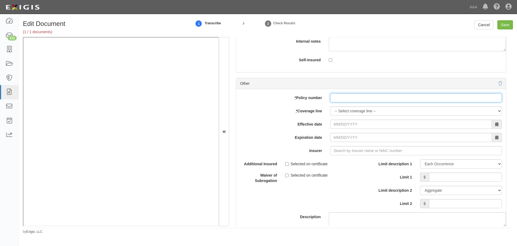
paste input "810-6Y015805-25-14-G"
drag, startPoint x: 387, startPoint y: 101, endPoint x: 372, endPoint y: 110, distance: 17.3
click at [373, 110] on div "add update renew This new policy will be added This new policy will update exis…" at bounding box center [371, 177] width 270 height 177
type input "810-6Y015805-25-14-G"
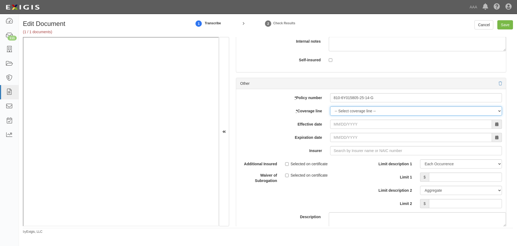
click at [358, 110] on select "-- Select coverage line -- Asbestos Abatement Auto Physical Damage Boiler & Mac…" at bounding box center [416, 110] width 172 height 9
select select "56"
click at [330, 115] on select "-- Select coverage line -- Asbestos Abatement Auto Physical Damage Boiler & Mac…" at bounding box center [416, 110] width 172 height 9
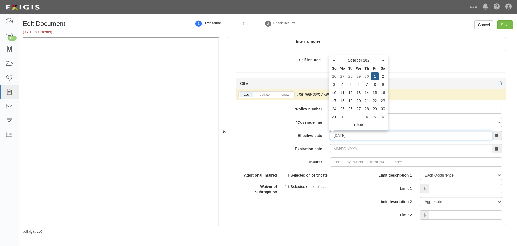
type input "10/01/2025"
type input "[DATE]"
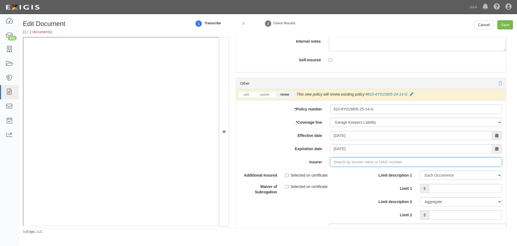
type input "21st Century Advantage Insurance Company (25232) NR Rating"
type input "2"
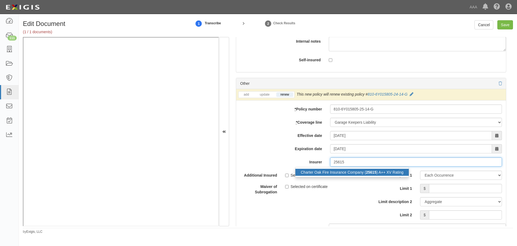
click at [393, 174] on div "Charter Oak Fire Insurance Company ( 25615 ) A++ XV Rating" at bounding box center [352, 171] width 113 height 7
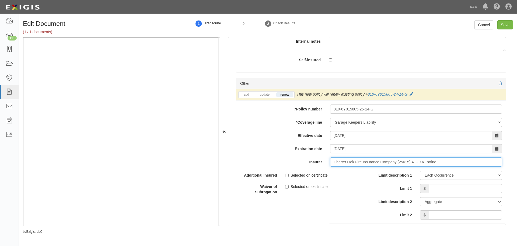
type input "Charter Oak Fire Insurance Company (25615) A++ XV Rating"
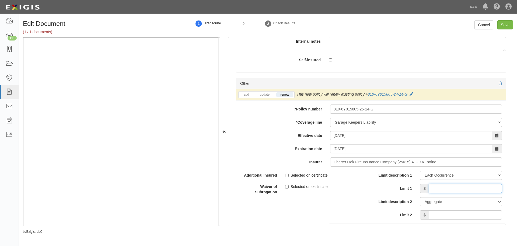
click at [449, 191] on input "Limit 1" at bounding box center [465, 188] width 73 height 9
type input "6,000,000"
drag, startPoint x: 463, startPoint y: 211, endPoint x: 463, endPoint y: 215, distance: 4.3
click at [463, 211] on input "Limit 2" at bounding box center [465, 214] width 73 height 9
type input "5"
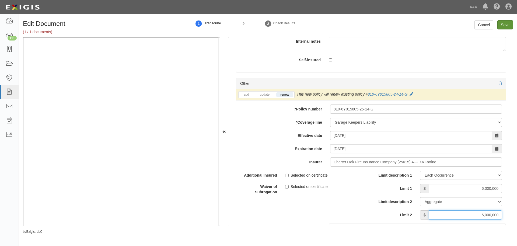
type input "6,000,000"
click at [503, 27] on input "Save" at bounding box center [506, 24] width 16 height 9
type input "10000000"
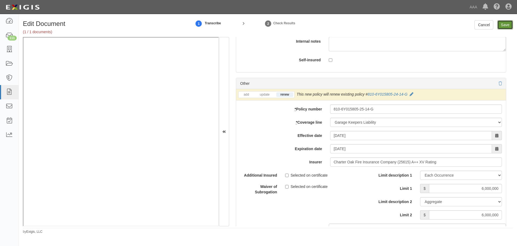
type input "1000000"
type input "2000000"
type input "6000000"
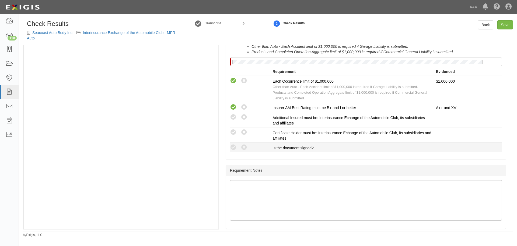
scroll to position [237, 0]
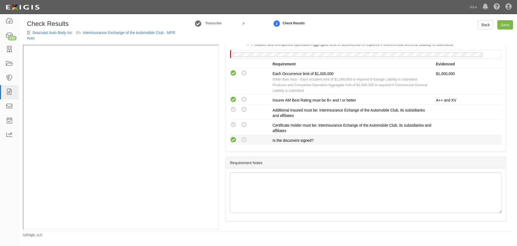
click at [233, 139] on icon at bounding box center [233, 139] width 7 height 7
radio input "true"
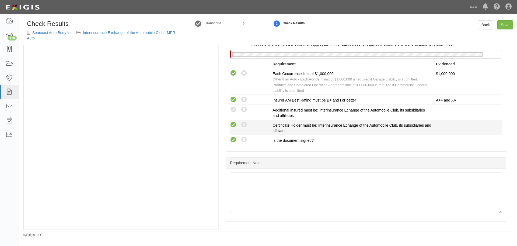
click at [232, 123] on icon at bounding box center [233, 124] width 7 height 7
radio input "true"
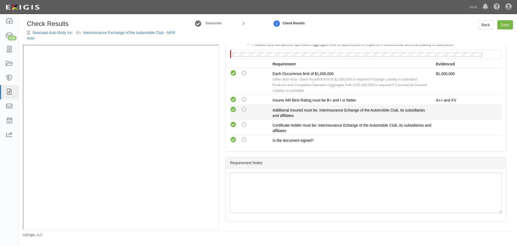
click at [235, 108] on icon at bounding box center [233, 109] width 7 height 7
radio input "true"
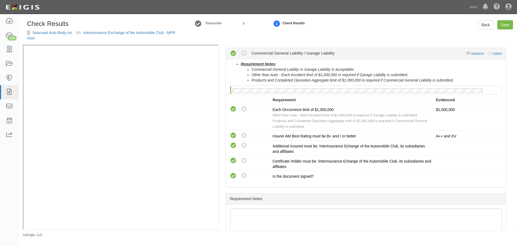
scroll to position [102, 0]
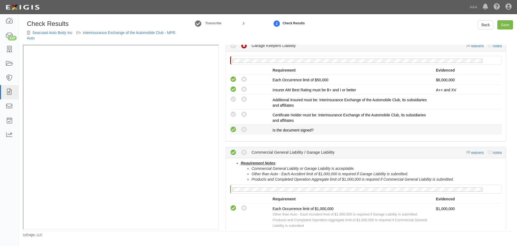
click at [237, 130] on icon at bounding box center [233, 129] width 7 height 7
radio input "true"
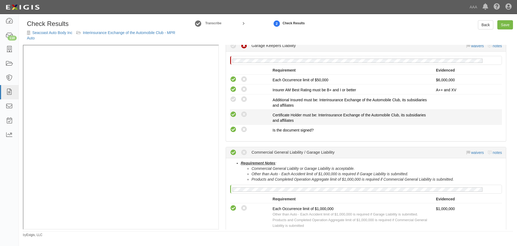
click at [233, 115] on icon at bounding box center [233, 114] width 7 height 7
radio input "true"
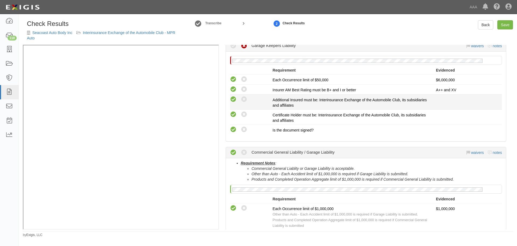
click at [236, 100] on icon at bounding box center [233, 99] width 7 height 7
radio input "true"
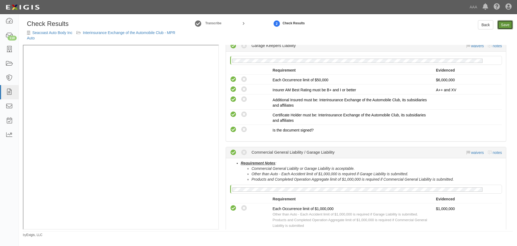
click at [509, 22] on link "Save" at bounding box center [506, 24] width 16 height 9
radio input "true"
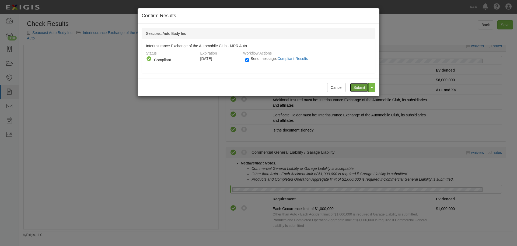
click at [359, 86] on input "Submit" at bounding box center [359, 87] width 19 height 9
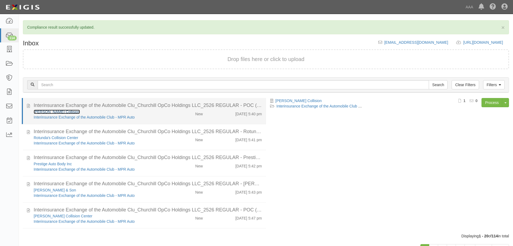
click at [44, 111] on link "[PERSON_NAME] Collision" at bounding box center [57, 111] width 46 height 4
click at [236, 112] on div "[DATE] 5:40 pm" at bounding box center [249, 113] width 27 height 8
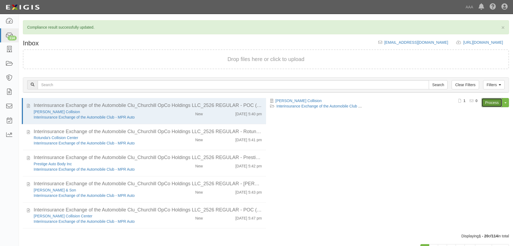
click at [494, 102] on link "Process" at bounding box center [492, 102] width 21 height 9
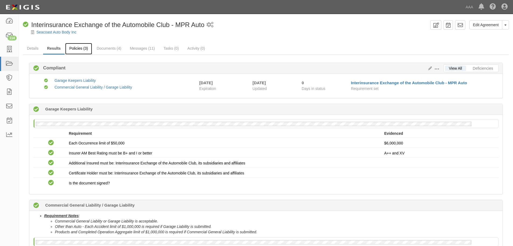
click at [82, 48] on link "Policies (3)" at bounding box center [78, 49] width 27 height 12
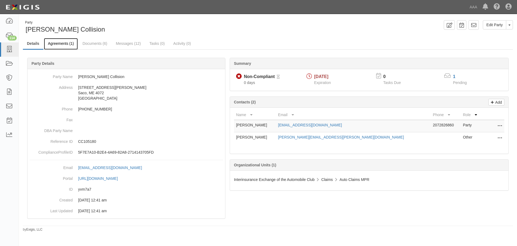
click at [60, 45] on link "Agreements (1)" at bounding box center [61, 44] width 34 height 12
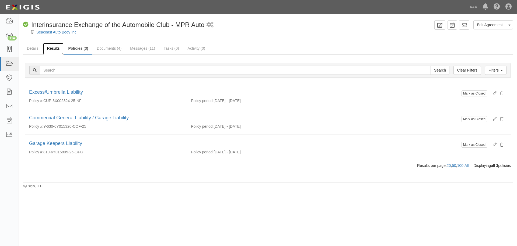
click at [56, 53] on link "Results" at bounding box center [53, 49] width 21 height 12
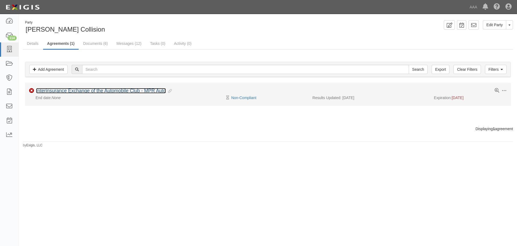
click at [50, 89] on link "Interinsurance Exchange of the Automobile Club - MPR Auto" at bounding box center [101, 90] width 130 height 5
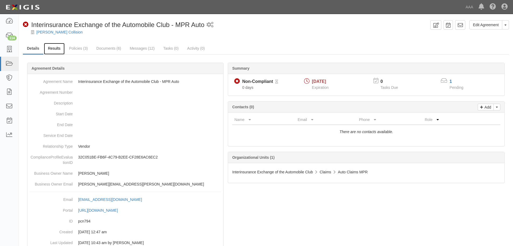
click at [63, 51] on link "Results" at bounding box center [54, 49] width 21 height 12
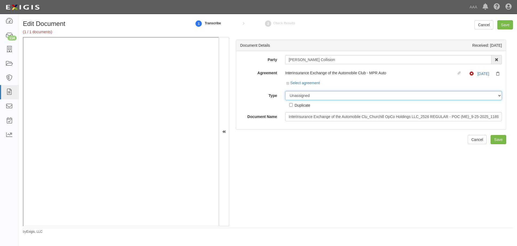
click at [290, 94] on select "Unassigned Binder Cancellation Notice Certificate Contract Endorsement Insuranc…" at bounding box center [393, 95] width 217 height 9
select select "CertificateDetail"
click at [285, 91] on select "Unassigned Binder Cancellation Notice Certificate Contract Endorsement Insuranc…" at bounding box center [393, 95] width 217 height 9
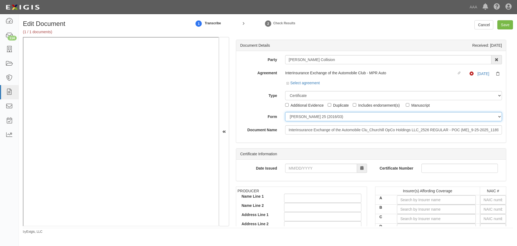
drag, startPoint x: 299, startPoint y: 117, endPoint x: 303, endPoint y: 120, distance: 5.0
click at [300, 118] on select "ACORD 25 (2016/03) ACORD 101 ACORD 855 NY (2014/05) General" at bounding box center [393, 116] width 217 height 9
click at [285, 112] on select "ACORD 25 (2016/03) ACORD 101 ACORD 855 NY (2014/05) General" at bounding box center [393, 116] width 217 height 9
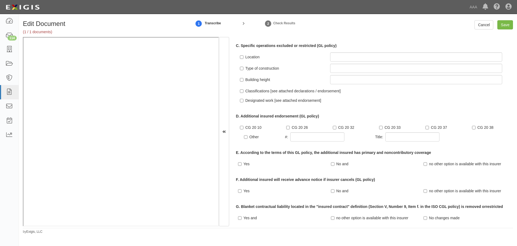
scroll to position [45, 0]
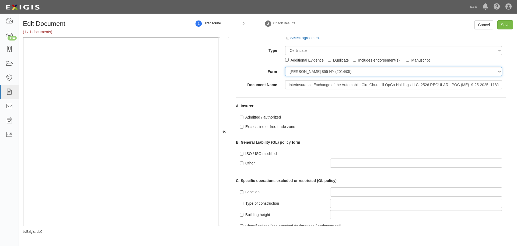
click at [301, 75] on select "ACORD 25 (2016/03) ACORD 101 ACORD 855 NY (2014/05) General" at bounding box center [393, 71] width 217 height 9
select select "GeneralFormDetail"
click at [285, 67] on select "ACORD 25 (2016/03) ACORD 101 ACORD 855 NY (2014/05) General" at bounding box center [393, 71] width 217 height 9
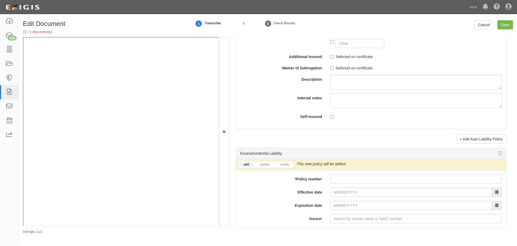
scroll to position [1033, 0]
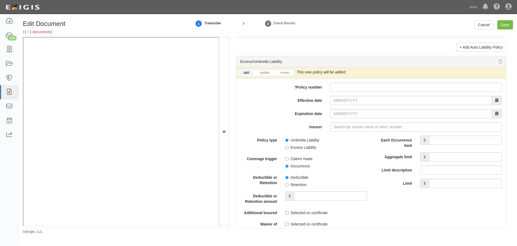
click at [371, 93] on div "add update renew This new policy will be added This new policy will update exis…" at bounding box center [371, 186] width 270 height 238
click at [365, 89] on input "* Policy number" at bounding box center [416, 86] width 172 height 9
paste input "CUP-3X002324-25-NF"
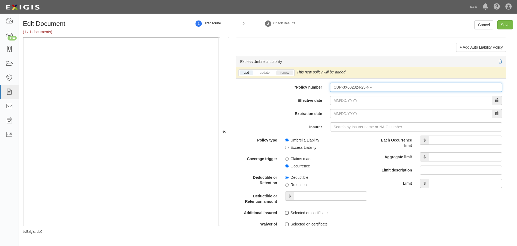
type input "CUP-3X002324-25-NF"
click at [291, 75] on li "renew" at bounding box center [284, 73] width 19 height 6
click at [290, 74] on link "renew" at bounding box center [285, 72] width 17 height 5
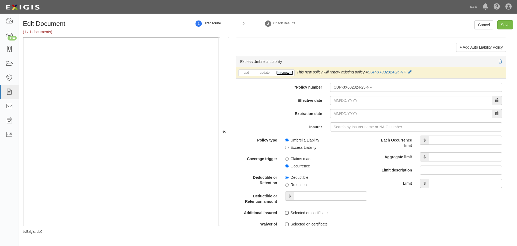
click at [290, 74] on link "renew" at bounding box center [285, 72] width 17 height 5
click at [355, 99] on input "Effective date" at bounding box center [411, 100] width 162 height 9
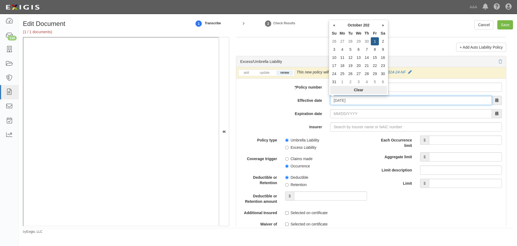
type input "10/01/2025"
type input "10/01/2026"
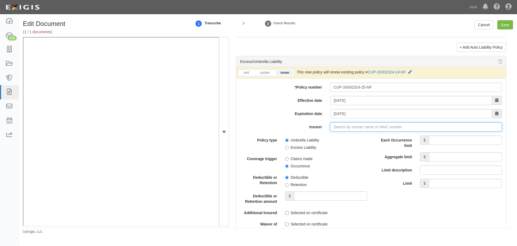
type input "21st Century Advantage Insurance Company (25232) NR Rating"
type input "2"
drag, startPoint x: 327, startPoint y: 140, endPoint x: 357, endPoint y: 137, distance: 30.3
click at [327, 140] on div "Travelers Property Casualty Co of Amer ( 25674 ) A++ XV Rating" at bounding box center [370, 136] width 148 height 7
type input "Travelers Property Casualty Co of Amer (25674) A++ XV Rating"
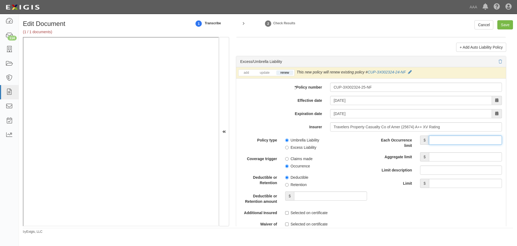
click at [440, 142] on input "Each Occurrence limit" at bounding box center [465, 139] width 73 height 9
type input "10,000,000"
click at [450, 156] on input "Aggregate limit" at bounding box center [465, 156] width 73 height 9
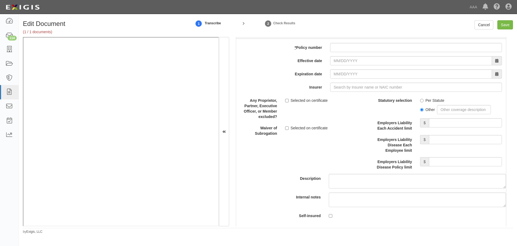
scroll to position [1482, 0]
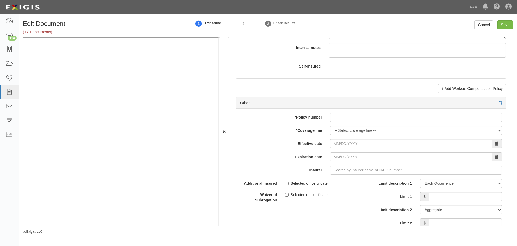
type input "10,000,000"
drag, startPoint x: 339, startPoint y: 115, endPoint x: 345, endPoint y: 121, distance: 7.8
click at [343, 120] on input "* Policy number" at bounding box center [416, 116] width 172 height 9
paste input "Y-630-6Y015320-COF-25"
type input "Y-630-6Y015320-COF-25"
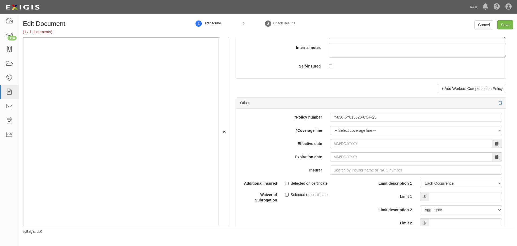
click at [342, 136] on div "add update renew This new policy will be added This new policy will update exis…" at bounding box center [371, 196] width 270 height 177
click at [340, 134] on select "-- Select coverage line -- Asbestos Abatement Auto Physical Damage Boiler & Mac…" at bounding box center [416, 130] width 172 height 9
select select "70"
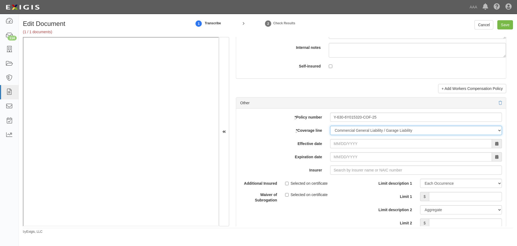
click at [330, 135] on select "-- Select coverage line -- Asbestos Abatement Auto Physical Damage Boiler & Mac…" at bounding box center [416, 130] width 172 height 9
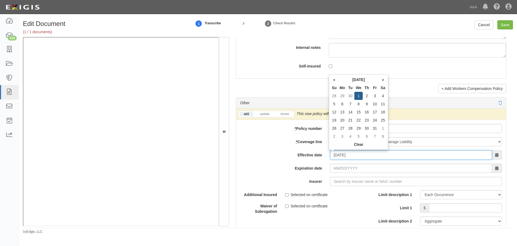
type input "[DATE]"
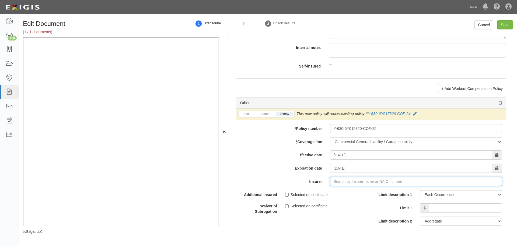
type input "21st Century Advantage Insurance Company (25232) NR Rating"
type input "2"
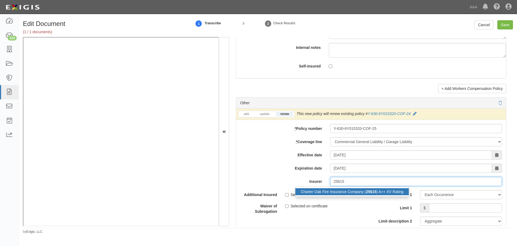
click at [377, 195] on div "Charter Oak Fire Insurance Company ( 25615 ) A++ XV Rating" at bounding box center [352, 191] width 113 height 7
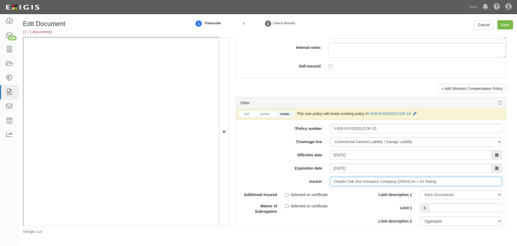
type input "Charter Oak Fire Insurance Company (25615) A++ XV Rating"
click at [465, 205] on input "Limit 1" at bounding box center [465, 207] width 73 height 9
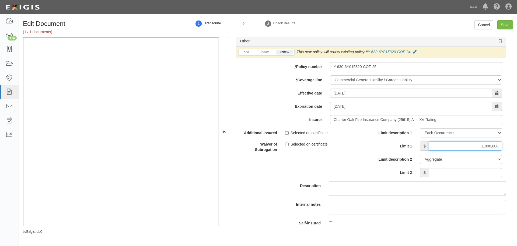
scroll to position [1572, 0]
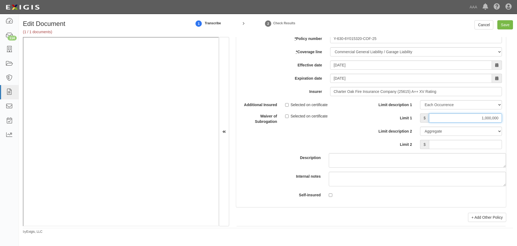
type input "1,000,000"
click at [478, 143] on input "Limit 2" at bounding box center [465, 144] width 73 height 9
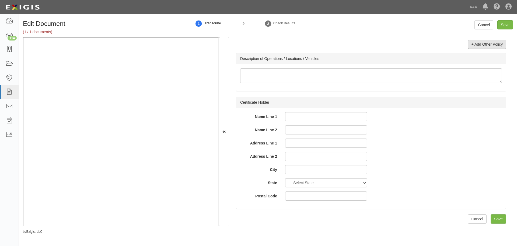
type input "2,000,000"
click at [482, 46] on link "+ Add Other Policy" at bounding box center [487, 44] width 38 height 9
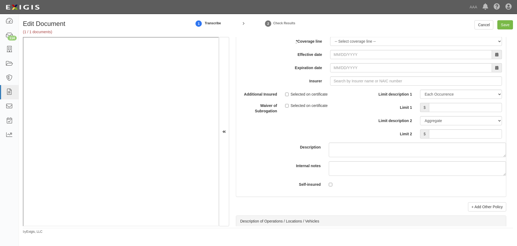
scroll to position [1759, 0]
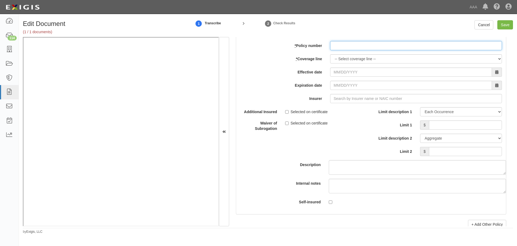
paste input "810-6Y015805-25-14-G"
click at [344, 48] on input "* Policy number" at bounding box center [416, 45] width 172 height 9
type input "810-6Y015805-25-14-G"
click at [344, 59] on select "-- Select coverage line -- Asbestos Abatement Auto Physical Damage Boiler & Mac…" at bounding box center [416, 58] width 172 height 9
select select "56"
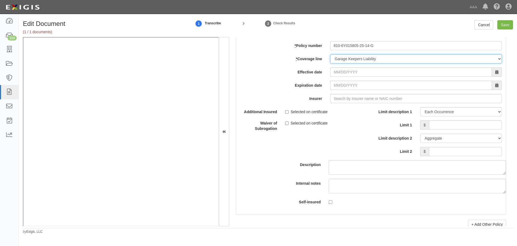
click at [330, 63] on select "-- Select coverage line -- Asbestos Abatement Auto Physical Damage Boiler & Mac…" at bounding box center [416, 58] width 172 height 9
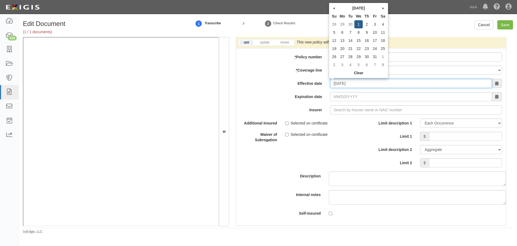
type input "[DATE]"
type input "10/01/2026"
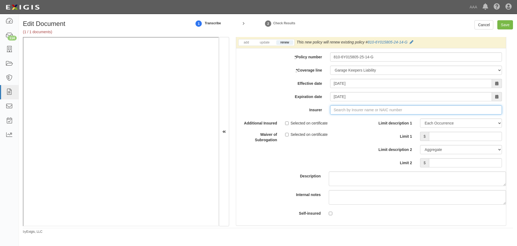
type input "21st Century Advantage Insurance Company (25232) NR Rating"
type input "2"
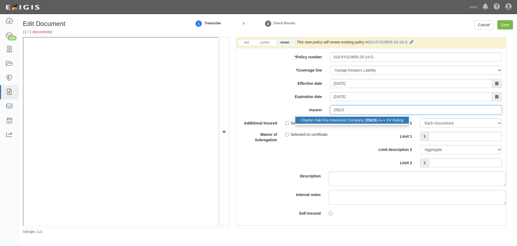
click at [323, 122] on div "Charter Oak Fire Insurance Company ( 25615 ) A++ XV Rating" at bounding box center [352, 119] width 113 height 7
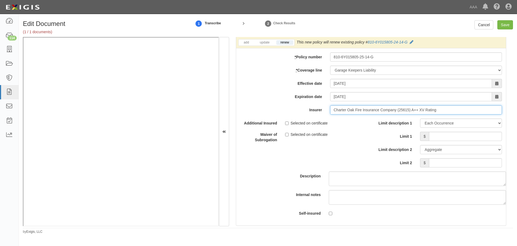
type input "Charter Oak Fire Insurance Company (25615) A++ XV Rating"
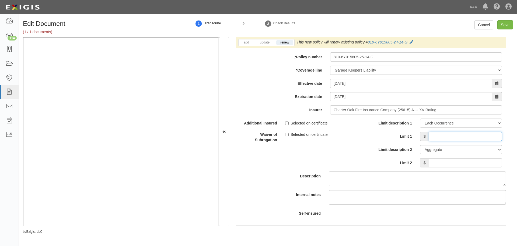
click at [471, 137] on input "Limit 1" at bounding box center [465, 136] width 73 height 9
type input "6,000,000"
click at [471, 168] on div "Limit description 1 Limit Each Occurrence Each Claim Aggregate Deductible Self-…" at bounding box center [438, 144] width 135 height 53
click at [472, 167] on input "Limit 2" at bounding box center [465, 162] width 73 height 9
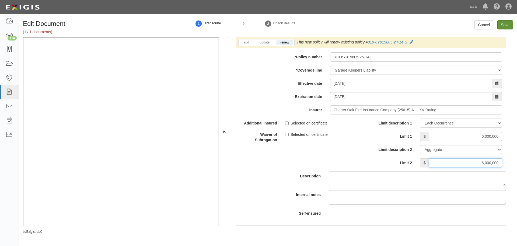
type input "6,000,000"
click at [503, 27] on input "Save" at bounding box center [506, 24] width 16 height 9
type input "10000000"
type input "1000000"
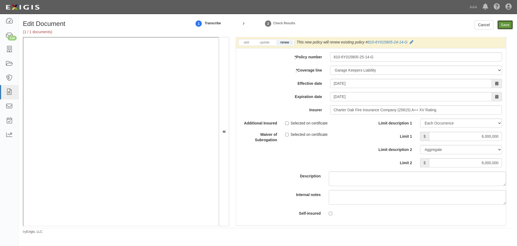
type input "2000000"
type input "6000000"
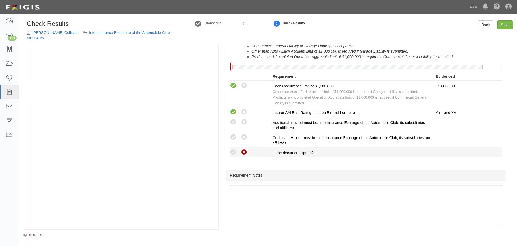
scroll to position [224, 0]
click at [236, 149] on icon at bounding box center [233, 151] width 7 height 7
radio input "true"
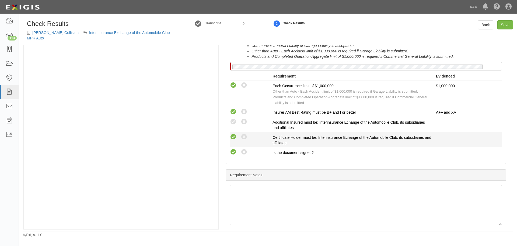
click at [235, 133] on icon at bounding box center [233, 136] width 7 height 7
radio input "true"
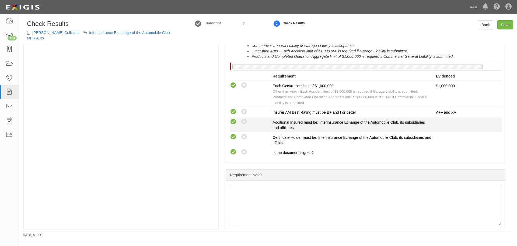
click at [233, 118] on icon at bounding box center [233, 121] width 7 height 7
radio input "true"
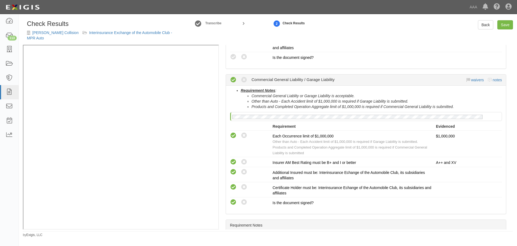
scroll to position [45, 0]
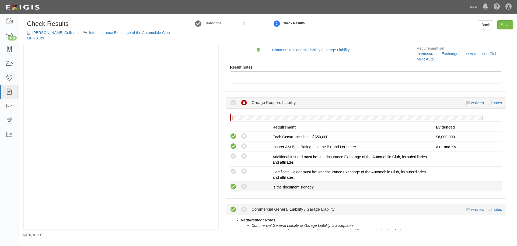
click at [231, 183] on icon at bounding box center [233, 186] width 7 height 7
radio input "true"
click at [236, 168] on icon at bounding box center [233, 171] width 7 height 7
radio input "true"
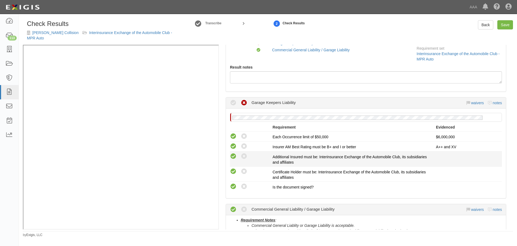
click at [236, 154] on icon at bounding box center [233, 156] width 7 height 7
radio input "true"
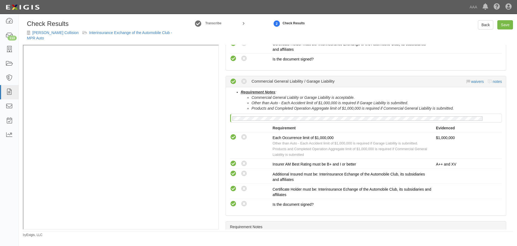
scroll to position [180, 0]
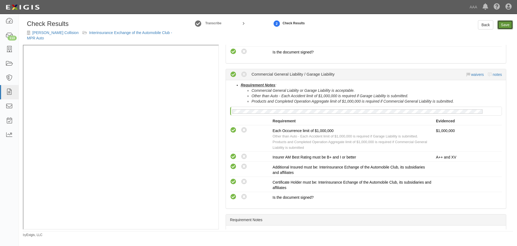
click at [503, 27] on link "Save" at bounding box center [506, 24] width 16 height 9
radio input "true"
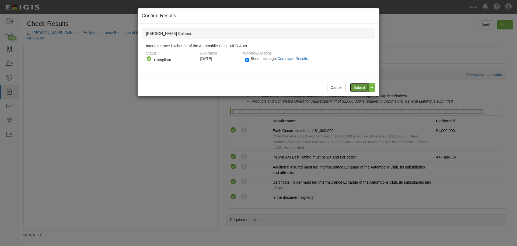
click at [367, 88] on input "Submit" at bounding box center [359, 87] width 19 height 9
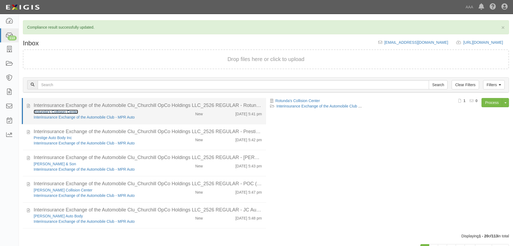
click at [58, 109] on link "Rotunda's Collision Center" at bounding box center [56, 111] width 44 height 4
drag, startPoint x: 217, startPoint y: 103, endPoint x: 257, endPoint y: 101, distance: 40.2
click at [219, 103] on div "Interinsurance Exchange of the Automobile Clu_Churchill OpCo Holdings LLC_2526 …" at bounding box center [148, 105] width 229 height 7
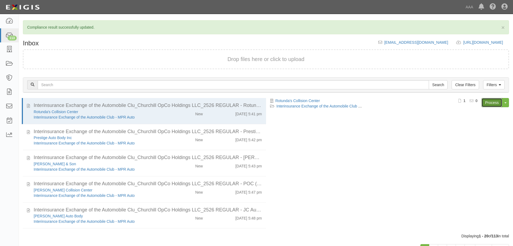
click at [492, 102] on link "Process" at bounding box center [492, 102] width 21 height 9
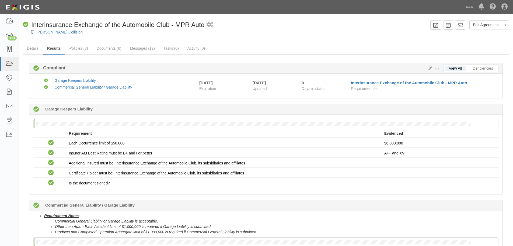
click at [54, 35] on div at bounding box center [266, 37] width 495 height 4
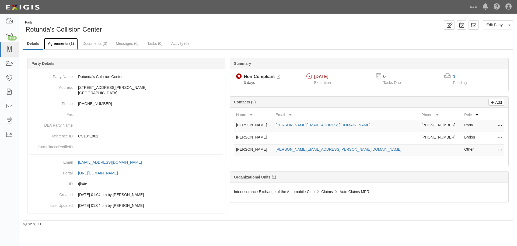
click at [71, 39] on link "Agreements (1)" at bounding box center [61, 44] width 34 height 12
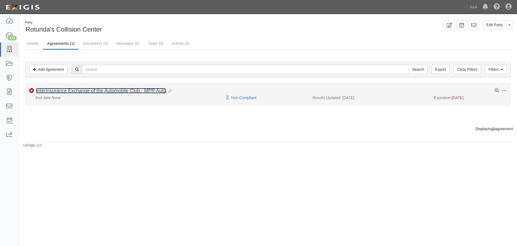
click at [59, 91] on link "Interinsurance Exchange of the Automobile Club - MPR Auto" at bounding box center [101, 90] width 130 height 5
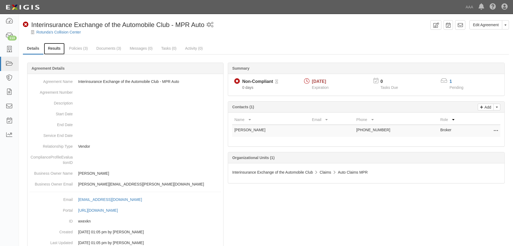
click at [64, 52] on link "Results" at bounding box center [54, 49] width 21 height 12
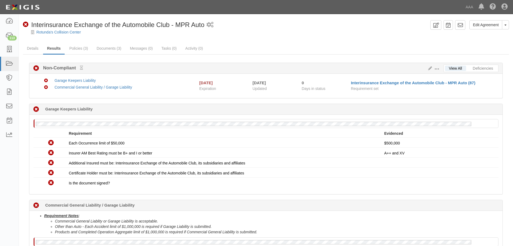
click at [344, 133] on div "Requirement" at bounding box center [227, 132] width 316 height 5
click at [285, 97] on div "Non-Compliant Garage Keepers Liability Non-Compliant Commercial General Liabili…" at bounding box center [266, 86] width 474 height 24
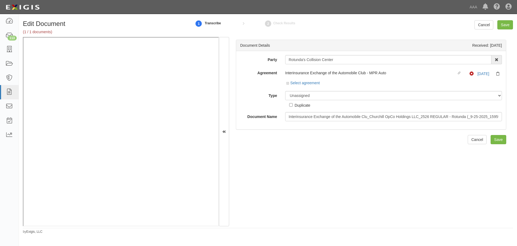
click at [338, 86] on div "Select agreement" at bounding box center [393, 83] width 217 height 7
click at [338, 90] on div "Party Rotunda's Collision Center 1-800-Packouts of Beverly Hills 1-800 Packouts…" at bounding box center [371, 88] width 262 height 66
click at [328, 99] on select "Unassigned Binder Cancellation Notice Certificate Contract Endorsement Insuranc…" at bounding box center [393, 95] width 217 height 9
select select "CertificateDetail"
click at [285, 91] on select "Unassigned Binder Cancellation Notice Certificate Contract Endorsement Insuranc…" at bounding box center [393, 95] width 217 height 9
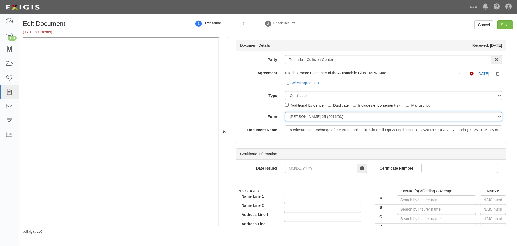
click at [316, 113] on select "ACORD 25 (2016/03) ACORD 101 ACORD 855 NY (2014/05) General" at bounding box center [393, 116] width 217 height 9
select select "GeneralFormDetail"
click at [285, 112] on select "ACORD 25 (2016/03) ACORD 101 ACORD 855 NY (2014/05) General" at bounding box center [393, 116] width 217 height 9
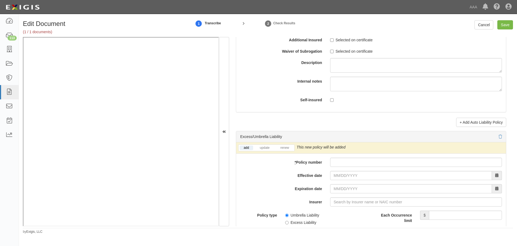
scroll to position [1033, 0]
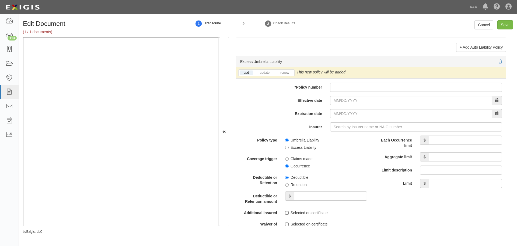
drag, startPoint x: 351, startPoint y: 81, endPoint x: 347, endPoint y: 89, distance: 8.6
click at [350, 84] on div "add update renew This new policy will be added This new policy will update exis…" at bounding box center [371, 186] width 270 height 238
drag, startPoint x: 346, startPoint y: 91, endPoint x: 344, endPoint y: 94, distance: 3.6
click at [346, 92] on div "add update renew This new policy will be added This new policy will update exis…" at bounding box center [371, 186] width 270 height 238
paste input "CUP-3X002324-25-NF"
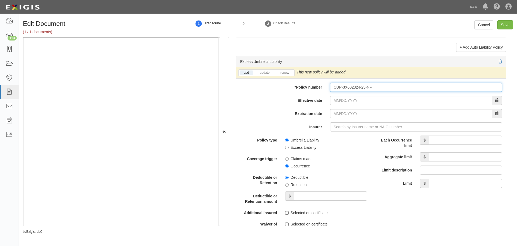
type input "CUP-3X002324-25-NF"
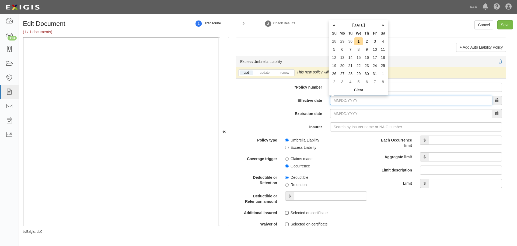
click at [340, 104] on input "Effective date" at bounding box center [411, 100] width 162 height 9
type input "10/01/2025"
type input "10/01/2026"
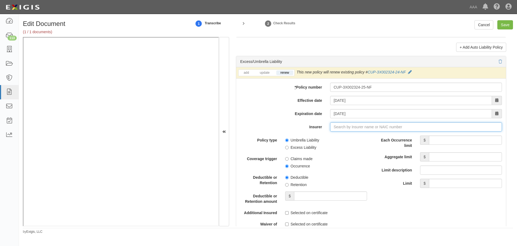
type input "21st Century Advantage Insurance Company (25232) NR Rating"
type input "2"
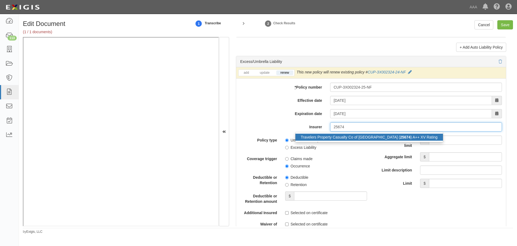
click at [381, 137] on div "Travelers Property Casualty Co of Amer ( 25674 ) A++ XV Rating" at bounding box center [370, 136] width 148 height 7
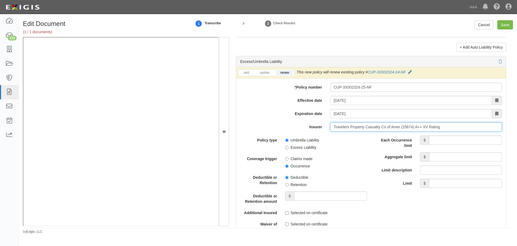
type input "Travelers Property Casualty Co of Amer (25674) A++ XV Rating"
click at [465, 137] on input "Each Occurrence limit" at bounding box center [465, 139] width 73 height 9
type input "10,000,000"
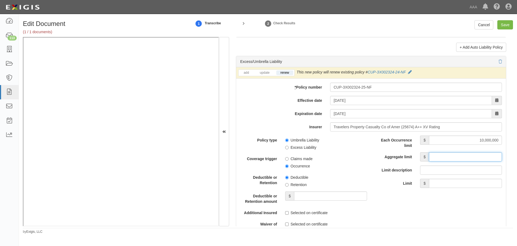
click at [468, 159] on input "Aggregate limit" at bounding box center [465, 156] width 73 height 9
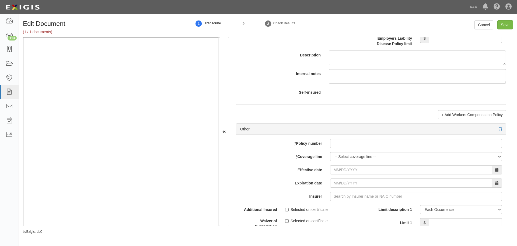
scroll to position [1482, 0]
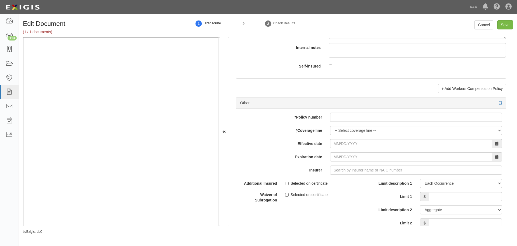
type input "10,000,000"
drag, startPoint x: 390, startPoint y: 117, endPoint x: 386, endPoint y: 122, distance: 6.3
click at [386, 122] on input "* Policy number" at bounding box center [416, 116] width 172 height 9
paste input "Y-630-6Y015320-COF-25"
type input "Y-630-6Y015320-COF-25"
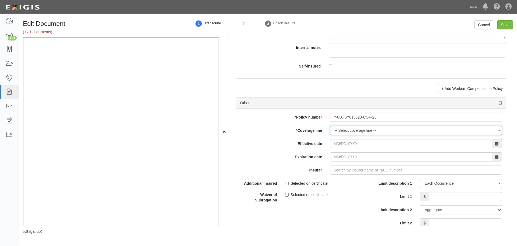
click at [346, 132] on select "-- Select coverage line -- Asbestos Abatement Auto Physical Damage Boiler & Mac…" at bounding box center [416, 130] width 172 height 9
select select "70"
click at [330, 135] on select "-- Select coverage line -- Asbestos Abatement Auto Physical Damage Boiler & Mac…" at bounding box center [416, 130] width 172 height 9
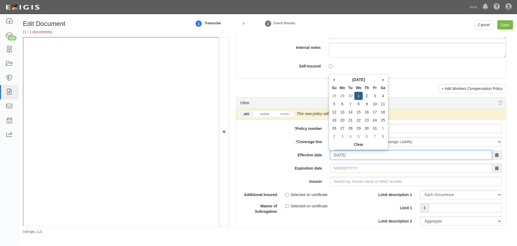
type input "10/01/2025"
type input "10/01/2026"
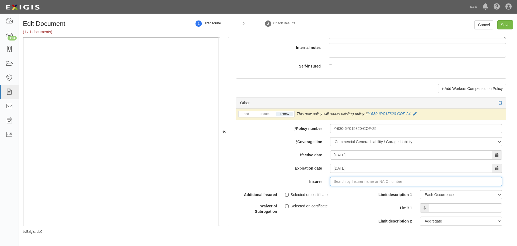
type input "21st Century Advantage Insurance Company (25232) NR Rating"
type input "2"
click at [363, 189] on div "Travelers Property Casualty Co of Amer ( 25674 ) A++ XV Rating" at bounding box center [370, 191] width 148 height 7
type input "Travelers Property Casualty Co of Amer (25674) A++ XV Rating"
click at [442, 205] on input "Limit 1" at bounding box center [465, 207] width 73 height 9
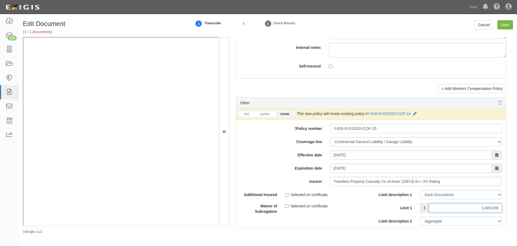
scroll to position [1572, 0]
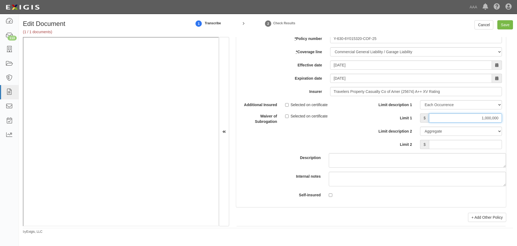
type input "1,000,000"
click at [456, 146] on input "Limit 2" at bounding box center [465, 144] width 73 height 9
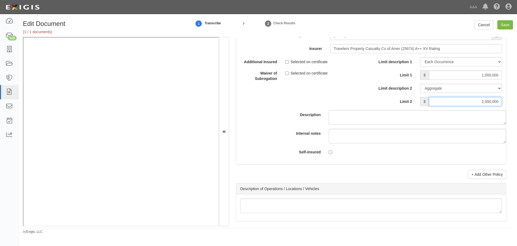
scroll to position [1662, 0]
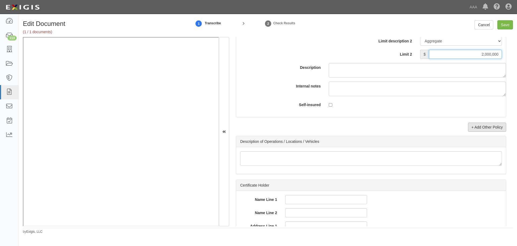
type input "2,000,000"
click at [480, 129] on link "+ Add Other Policy" at bounding box center [487, 126] width 38 height 9
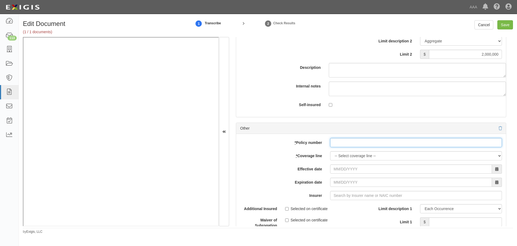
drag, startPoint x: 344, startPoint y: 141, endPoint x: 348, endPoint y: 152, distance: 12.0
click at [345, 143] on input "* Policy number" at bounding box center [416, 142] width 172 height 9
paste input "810-6Y015805-25-14-G"
type input "810-6Y015805-25-14-G"
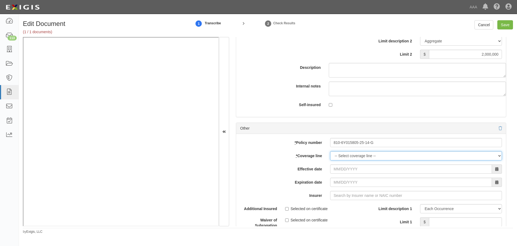
click at [347, 157] on select "-- Select coverage line -- Asbestos Abatement Auto Physical Damage Boiler & Mac…" at bounding box center [416, 155] width 172 height 9
select select "56"
click at [330, 160] on select "-- Select coverage line -- Asbestos Abatement Auto Physical Damage Boiler & Mac…" at bounding box center [416, 155] width 172 height 9
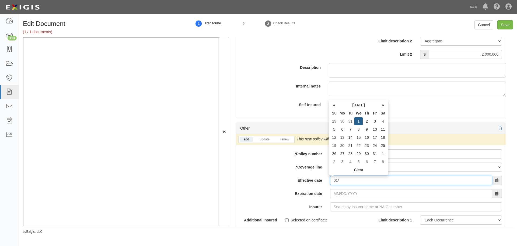
type input "0"
type input "10/01/2025"
type input "[DATE]"
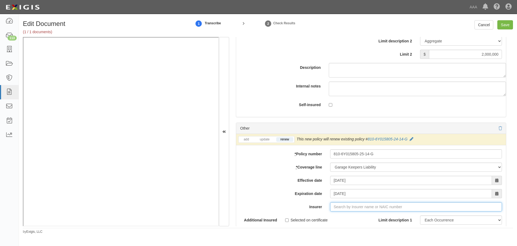
type input "21st Century Advantage Insurance Company (25232) NR Rating"
type input "2"
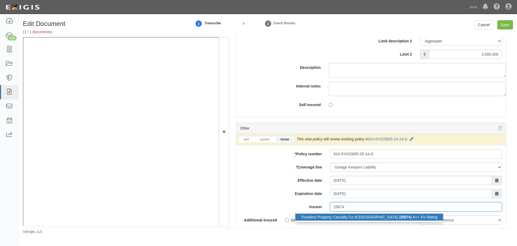
click at [351, 214] on div "Travelers Property Casualty Co of Amer ( 25674 ) A++ XV Rating" at bounding box center [370, 216] width 148 height 7
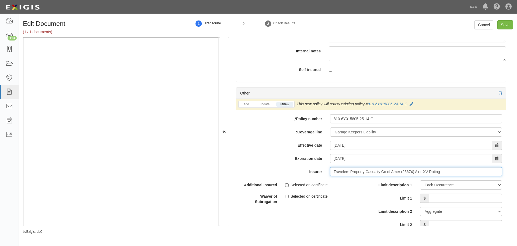
scroll to position [1752, 0]
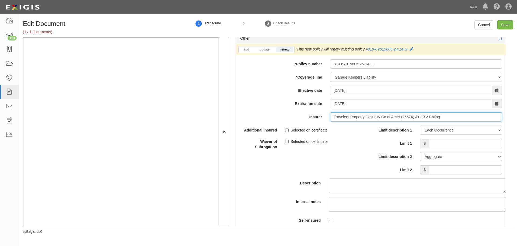
type input "Travelers Property Casualty Co of Amer (25674) A++ XV Rating"
click at [455, 143] on input "Limit 1" at bounding box center [465, 143] width 73 height 9
type input "300,000"
click at [467, 169] on input "Limit 2" at bounding box center [465, 169] width 73 height 9
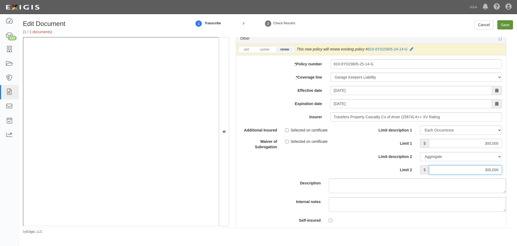
type input "300,000"
click at [506, 23] on input "Save" at bounding box center [506, 24] width 16 height 9
type input "10000000"
type input "1000000"
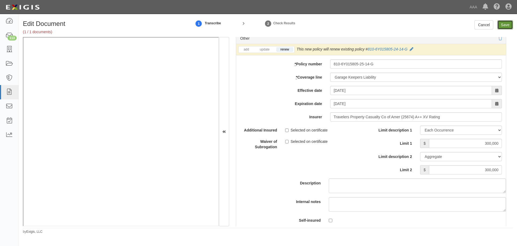
type input "2000000"
type input "300000"
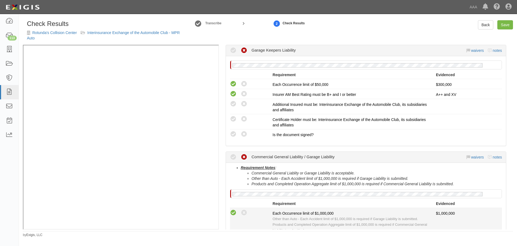
scroll to position [180, 0]
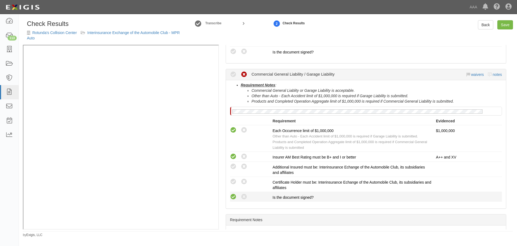
click at [235, 199] on icon at bounding box center [233, 196] width 7 height 7
radio input "true"
click at [233, 184] on icon at bounding box center [233, 181] width 7 height 7
radio input "true"
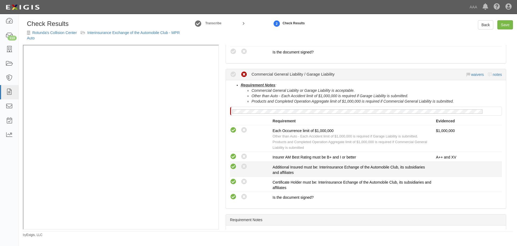
click at [232, 169] on icon at bounding box center [233, 166] width 7 height 7
radio input "true"
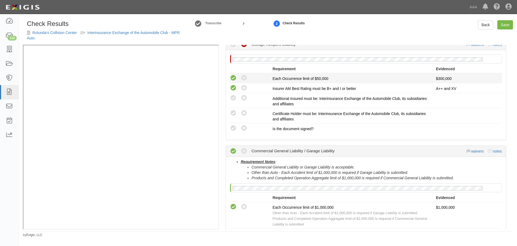
scroll to position [45, 0]
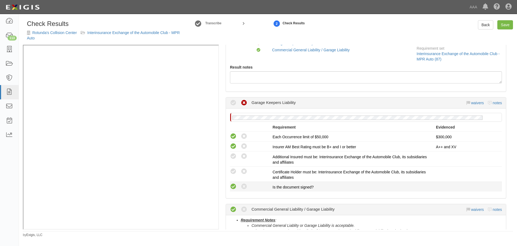
click at [232, 185] on icon at bounding box center [233, 186] width 7 height 7
radio input "true"
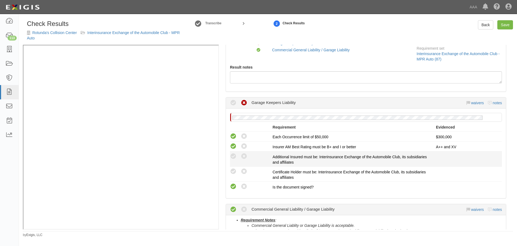
click at [232, 165] on li "Compliant Waived: Non-Compliant Additional Insured must be: Interinsurance Exch…" at bounding box center [366, 158] width 272 height 15
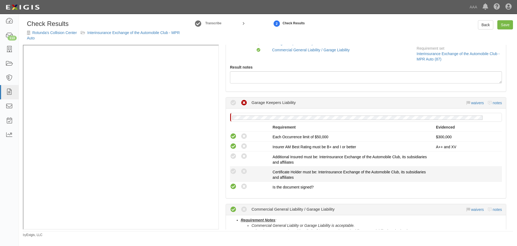
drag, startPoint x: 234, startPoint y: 170, endPoint x: 234, endPoint y: 167, distance: 3.8
click at [234, 171] on icon at bounding box center [233, 171] width 7 height 7
radio input "true"
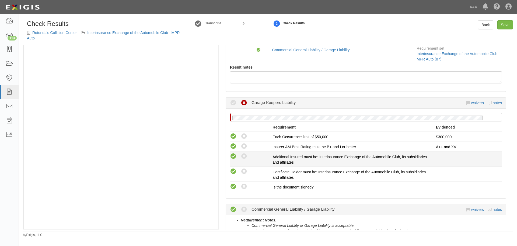
click at [236, 157] on icon at bounding box center [233, 156] width 7 height 7
radio input "true"
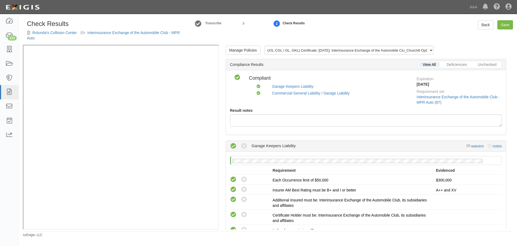
scroll to position [0, 0]
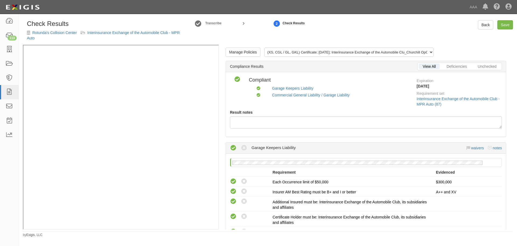
click at [510, 18] on div "Check Results Rotunda's Collision Center Interinsurance Exchange of the Automob…" at bounding box center [268, 126] width 499 height 221
click at [507, 26] on link "Save" at bounding box center [506, 24] width 16 height 9
radio input "true"
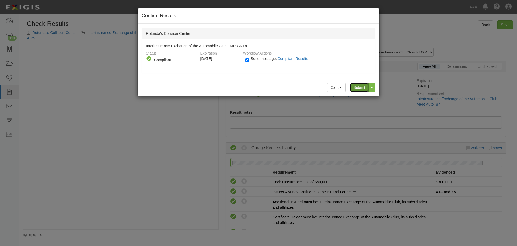
click at [354, 87] on input "Submit" at bounding box center [359, 87] width 19 height 9
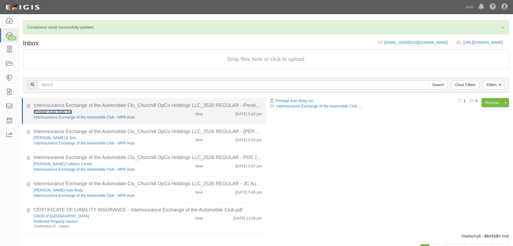
click at [62, 111] on link "Prestige Auto Body Inc" at bounding box center [53, 111] width 38 height 4
drag, startPoint x: 218, startPoint y: 116, endPoint x: 224, endPoint y: 117, distance: 6.3
click at [220, 117] on div "Prestige Auto Body Inc Interinsurance Exchange of the Automobile Club - MPR Aut…" at bounding box center [148, 114] width 237 height 11
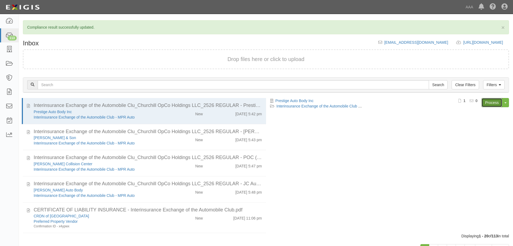
click at [488, 98] on link "Process" at bounding box center [492, 102] width 21 height 9
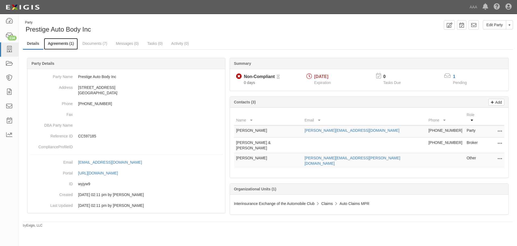
click at [70, 44] on link "Agreements (1)" at bounding box center [61, 44] width 34 height 12
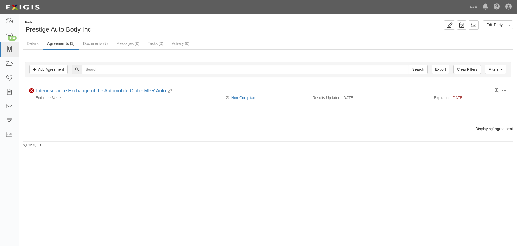
click at [240, 135] on div "Party Prestige Auto Body Inc Edit Party Toggle Party Dropdown View Audit Trail …" at bounding box center [268, 83] width 499 height 127
click at [235, 145] on div "Party Prestige Auto Body Inc Edit Party Toggle Party Dropdown View Audit Trail …" at bounding box center [268, 83] width 499 height 127
click at [277, 143] on footer "by Exigis, LLC" at bounding box center [268, 142] width 490 height 2
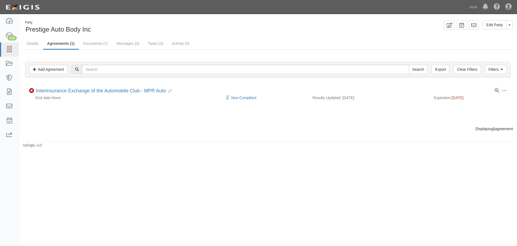
click at [277, 143] on footer "by Exigis, LLC" at bounding box center [268, 142] width 490 height 2
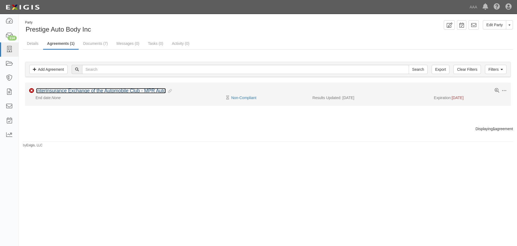
click at [142, 93] on link "Interinsurance Exchange of the Automobile Club - MPR Auto" at bounding box center [101, 90] width 130 height 5
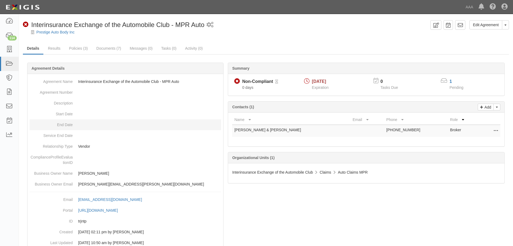
click at [110, 124] on dd at bounding box center [126, 124] width 192 height 11
click at [51, 51] on link "Results" at bounding box center [54, 49] width 21 height 12
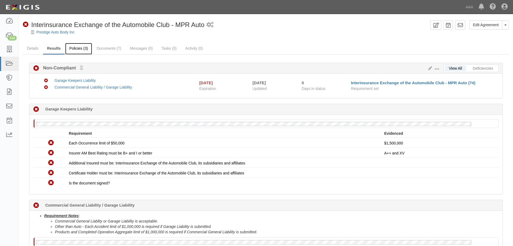
click at [84, 47] on link "Policies (3)" at bounding box center [78, 49] width 27 height 12
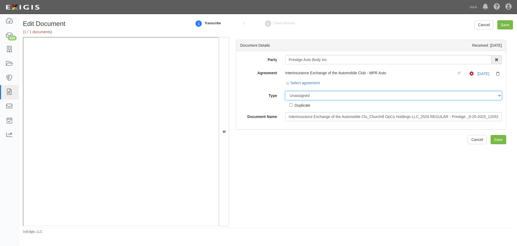
click at [298, 97] on select "Unassigned Binder Cancellation Notice Certificate Contract Endorsement Insuranc…" at bounding box center [393, 95] width 217 height 9
select select "CertificateDetail"
click at [285, 91] on select "Unassigned Binder Cancellation Notice Certificate Contract Endorsement Insuranc…" at bounding box center [393, 95] width 217 height 9
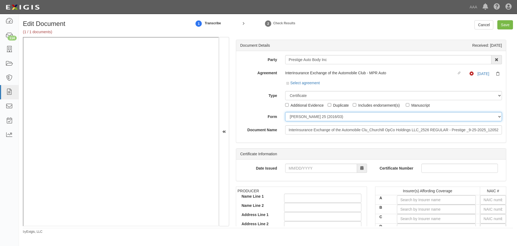
click at [299, 114] on select "ACORD 25 (2016/03) ACORD 101 ACORD 855 NY (2014/05) General" at bounding box center [393, 116] width 217 height 9
select select "GeneralFormDetail"
click at [285, 112] on select "ACORD 25 (2016/03) ACORD 101 ACORD 855 NY (2014/05) General" at bounding box center [393, 116] width 217 height 9
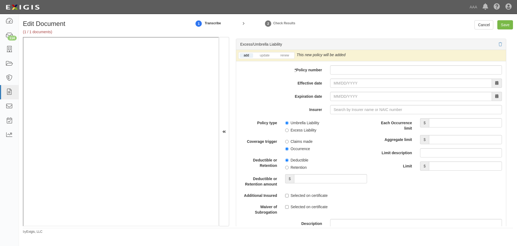
scroll to position [1033, 0]
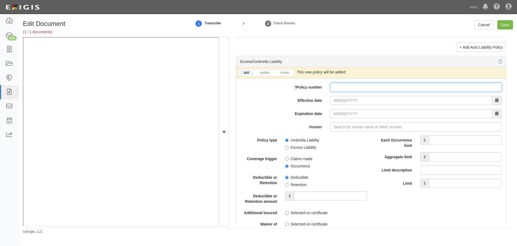
drag, startPoint x: 234, startPoint y: 170, endPoint x: 366, endPoint y: 87, distance: 155.6
click at [366, 88] on input "* Policy number" at bounding box center [416, 86] width 172 height 9
paste input "CUP-3X002324-25-NF"
type input "CUP-3X002324-25-NF"
click at [284, 74] on link "renew" at bounding box center [285, 72] width 17 height 5
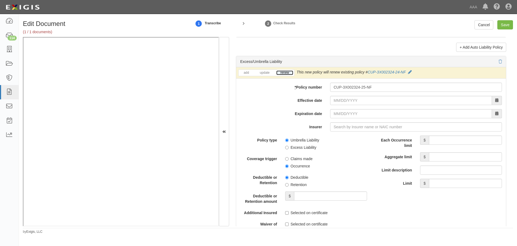
drag, startPoint x: 284, startPoint y: 74, endPoint x: 324, endPoint y: 95, distance: 45.2
click at [285, 74] on link "renew" at bounding box center [285, 72] width 17 height 5
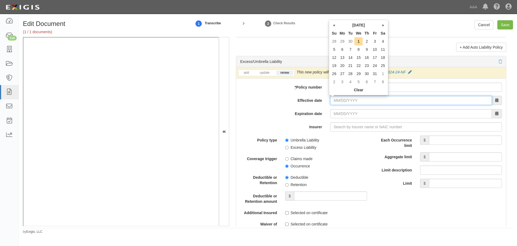
drag, startPoint x: 337, startPoint y: 101, endPoint x: 333, endPoint y: 99, distance: 3.9
click at [337, 101] on input "Effective date" at bounding box center [411, 100] width 162 height 9
type input "10/01/2025"
type input "10/01/2026"
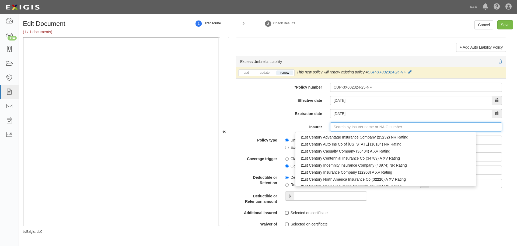
type input "21st Century Advantage Insurance Company (25232) NR Rating"
type input "2"
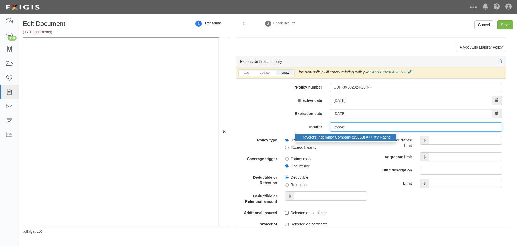
click at [341, 140] on div "Travelers Indemnity Company ( 25658 ) A++ XV Rating" at bounding box center [346, 136] width 101 height 7
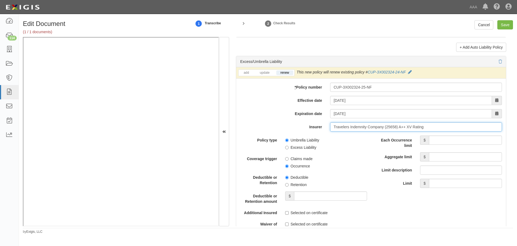
type input "Travelers Indemnity Company (25658) A++ XV Rating"
click at [446, 142] on input "Each Occurrence limit" at bounding box center [465, 139] width 73 height 9
type input "10,000,000"
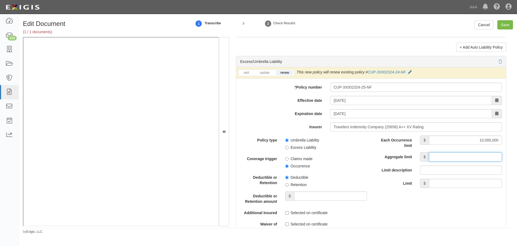
click at [447, 158] on input "Aggregate limit" at bounding box center [465, 156] width 73 height 9
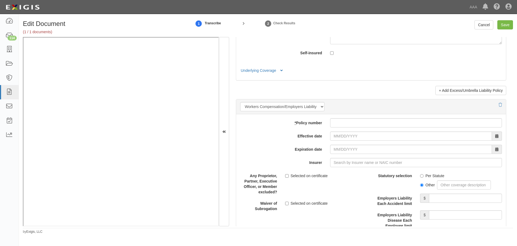
scroll to position [1482, 0]
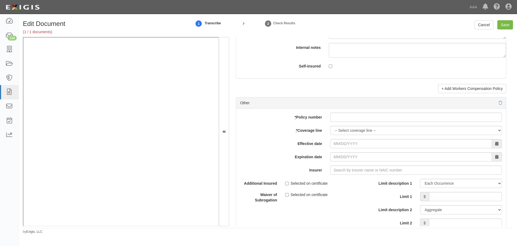
type input "10,000,000"
click at [335, 121] on input "* Policy number" at bounding box center [416, 116] width 172 height 9
paste input "Y-630-6Y015320-COF-25"
type input "Y-630-6Y015320-COF-25"
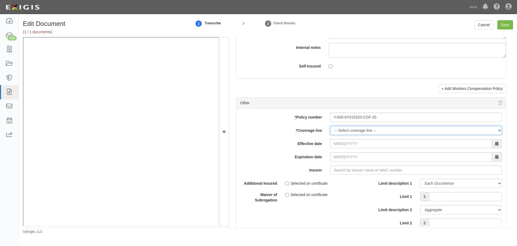
click at [336, 128] on select "-- Select coverage line -- Asbestos Abatement Auto Physical Damage Boiler & Mac…" at bounding box center [416, 130] width 172 height 9
select select "70"
click at [330, 135] on select "-- Select coverage line -- Asbestos Abatement Auto Physical Damage Boiler & Mac…" at bounding box center [416, 130] width 172 height 9
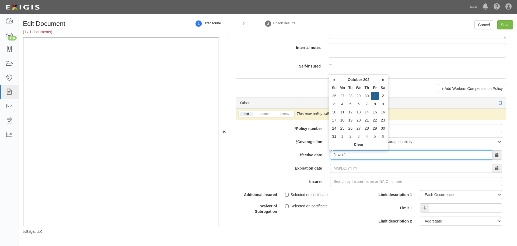
type input "10/01/2025"
type input "10/01/2026"
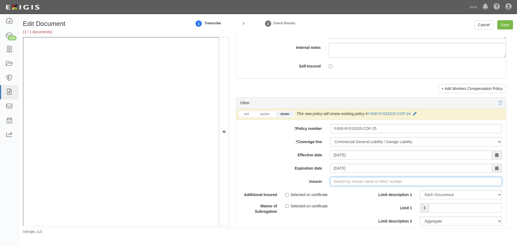
type input "21st Century Advantage Insurance Company (25232) NR Rating"
type input "2"
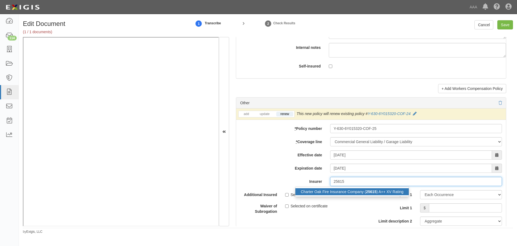
click at [390, 190] on div "Charter Oak Fire Insurance Company ( 25615 ) A++ XV Rating" at bounding box center [352, 191] width 113 height 7
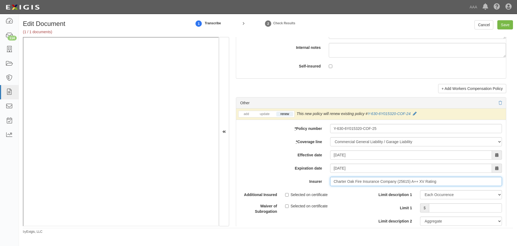
type input "Charter Oak Fire Insurance Company (25615) A++ XV Rating"
click at [438, 204] on input "Limit 1" at bounding box center [465, 207] width 73 height 9
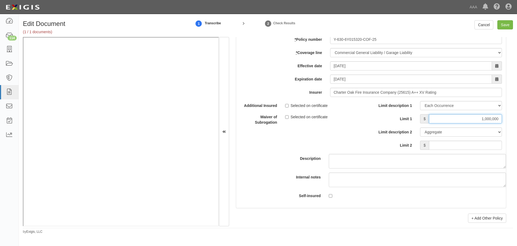
scroll to position [1572, 0]
type input "1,000,000"
click at [472, 150] on div "Limit description 1 Limit Each Occurrence Each Claim Aggregate Deductible Self-…" at bounding box center [438, 126] width 135 height 53
click at [484, 134] on select "Limit Each Occurrence Each Claim Aggregate Deductible Self-Insured Retention Pe…" at bounding box center [461, 130] width 82 height 9
click at [342, 108] on div "Additional Insured Selected on certificate Waiver of Subrogation Selected on ce…" at bounding box center [303, 114] width 135 height 28
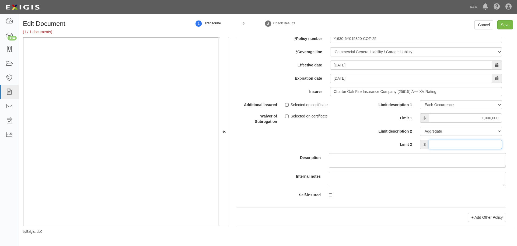
click at [489, 141] on input "Limit 2" at bounding box center [465, 144] width 73 height 9
type input "2,000,000"
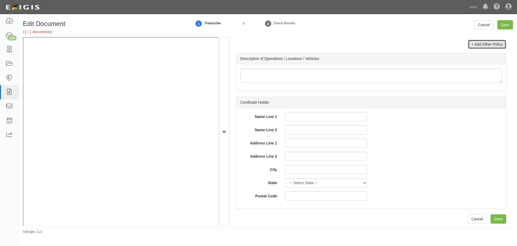
click at [481, 43] on link "+ Add Other Policy" at bounding box center [487, 44] width 38 height 9
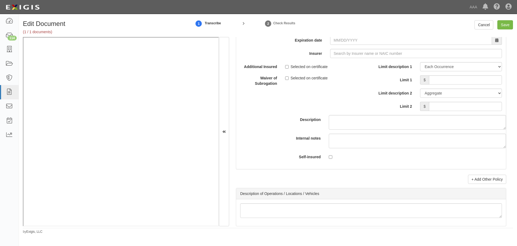
scroll to position [1759, 0]
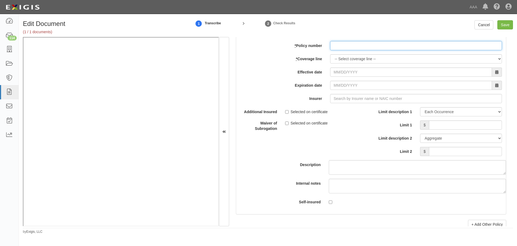
click at [331, 48] on input "* Policy number" at bounding box center [416, 45] width 172 height 9
paste input "810-6Y015805-25-14-G"
type input "810-6Y015805-25-14-G"
click at [342, 62] on select "-- Select coverage line -- Asbestos Abatement Auto Physical Damage Boiler & Mac…" at bounding box center [416, 58] width 172 height 9
select select "56"
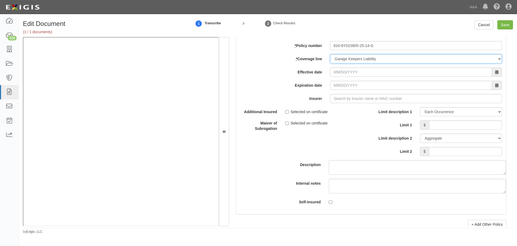
click at [330, 63] on select "-- Select coverage line -- Asbestos Abatement Auto Physical Damage Boiler & Mac…" at bounding box center [416, 58] width 172 height 9
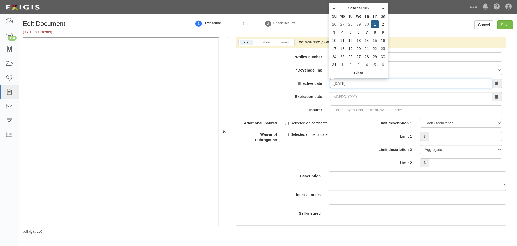
type input "[DATE]"
type input "10/01/2026"
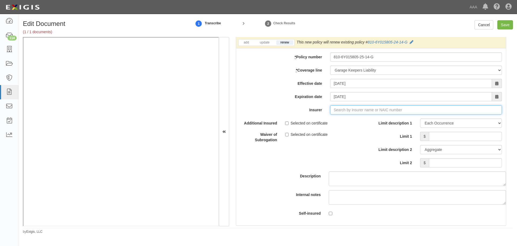
type input "21st Century Advantage Insurance Company (25232) NR Rating"
type input "2"
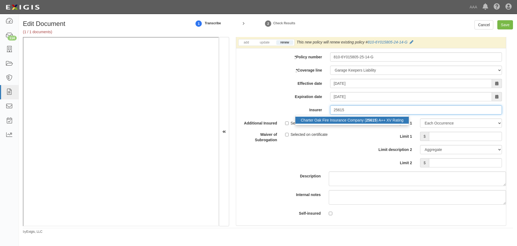
click at [391, 120] on div "Charter Oak Fire Insurance Company ( 25615 ) A++ XV Rating" at bounding box center [352, 119] width 113 height 7
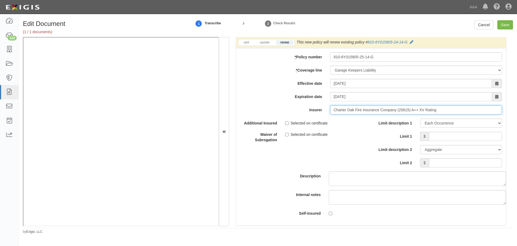
type input "Charter Oak Fire Insurance Company (25615) A++ XV Rating"
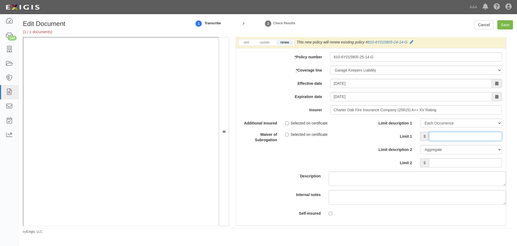
click at [462, 136] on input "Limit 1" at bounding box center [465, 136] width 73 height 9
type input "2,500,000"
drag, startPoint x: 475, startPoint y: 160, endPoint x: 473, endPoint y: 157, distance: 4.1
click at [473, 157] on div "Limit description 1 Limit Each Occurrence Each Claim Aggregate Deductible Self-…" at bounding box center [438, 142] width 127 height 49
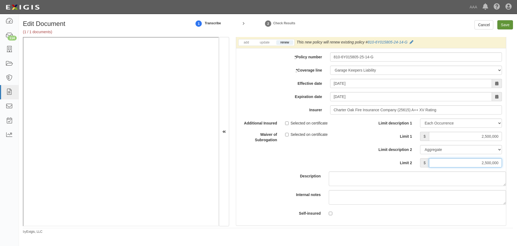
type input "2,500,000"
click at [506, 26] on input "Save" at bounding box center [506, 24] width 16 height 9
type input "10000000"
type input "1000000"
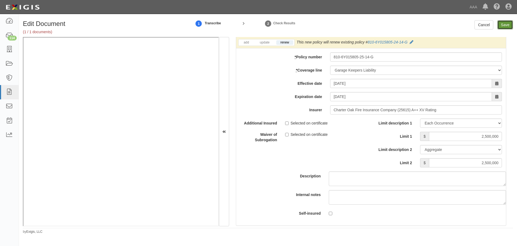
type input "2000000"
type input "2500000"
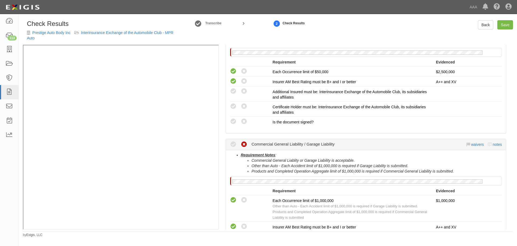
scroll to position [180, 0]
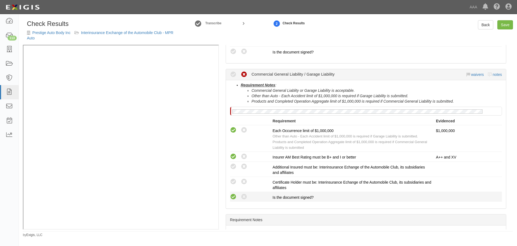
click at [231, 199] on icon at bounding box center [233, 196] width 7 height 7
radio input "true"
click at [232, 181] on icon at bounding box center [233, 181] width 7 height 7
radio input "true"
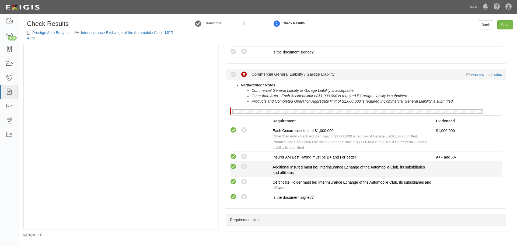
click at [231, 166] on icon at bounding box center [233, 166] width 7 height 7
radio input "true"
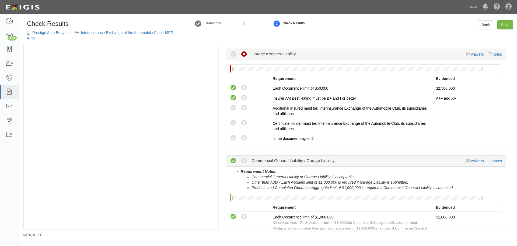
scroll to position [90, 0]
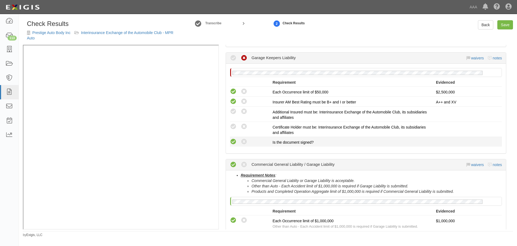
click at [231, 142] on icon at bounding box center [233, 141] width 7 height 7
radio input "true"
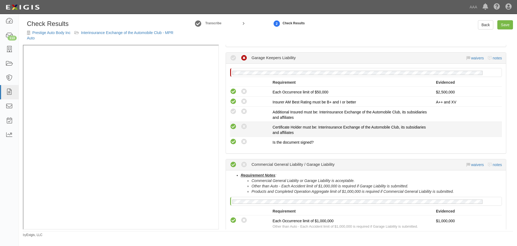
click at [231, 130] on icon at bounding box center [233, 126] width 7 height 7
radio input "true"
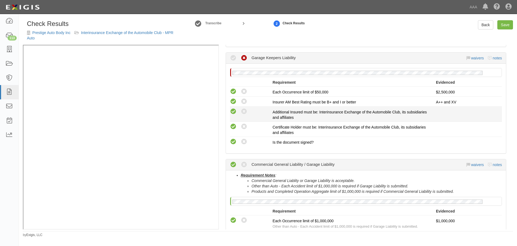
click at [234, 109] on icon at bounding box center [233, 111] width 7 height 7
radio input "true"
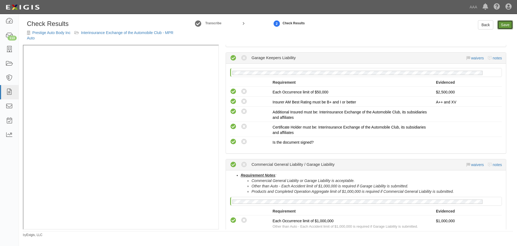
click at [502, 27] on link "Save" at bounding box center [506, 24] width 16 height 9
radio input "true"
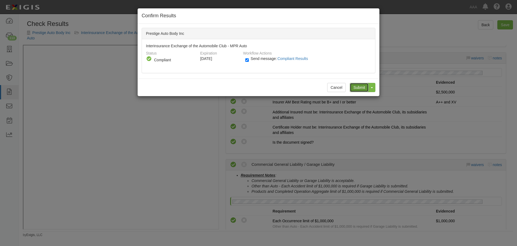
click at [356, 87] on input "Submit" at bounding box center [359, 87] width 19 height 9
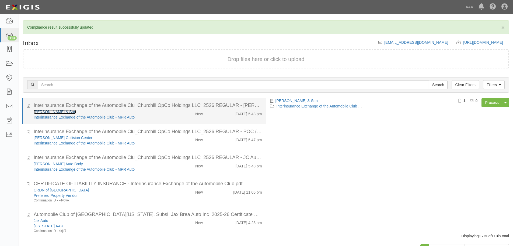
click at [54, 112] on link "[PERSON_NAME] & Son" at bounding box center [55, 111] width 42 height 4
click at [251, 115] on div "[DATE] 5:43 pm" at bounding box center [249, 113] width 27 height 8
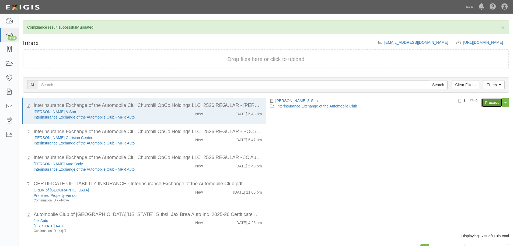
click at [492, 105] on link "Process" at bounding box center [492, 102] width 21 height 9
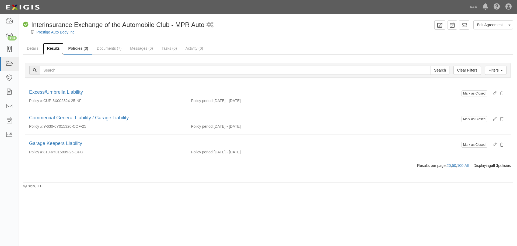
click at [49, 53] on link "Results" at bounding box center [53, 49] width 21 height 12
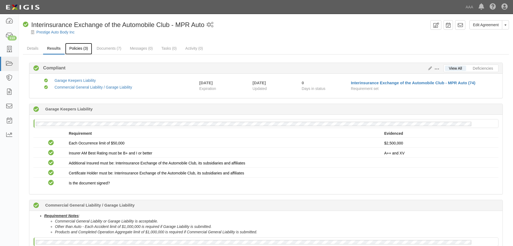
click at [75, 54] on link "Policies (3)" at bounding box center [78, 49] width 27 height 12
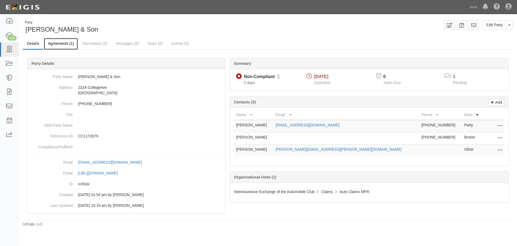
click at [63, 44] on link "Agreements (1)" at bounding box center [61, 44] width 34 height 12
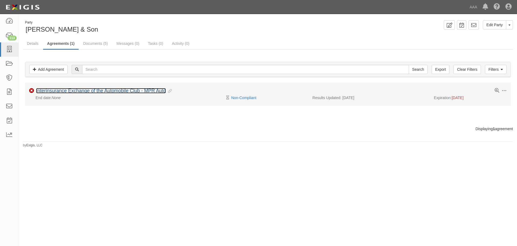
click at [45, 89] on link "Interinsurance Exchange of the Automobile Club - MPR Auto" at bounding box center [101, 90] width 130 height 5
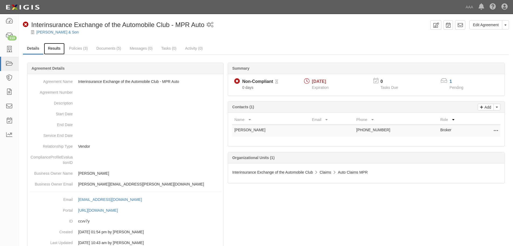
click at [53, 45] on link "Results" at bounding box center [54, 49] width 21 height 12
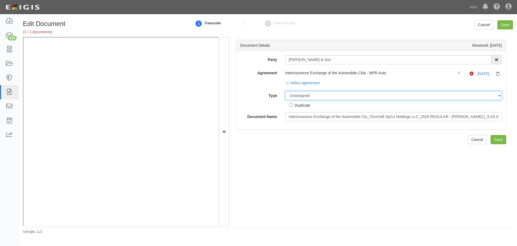
click at [320, 96] on select "Unassigned Binder Cancellation Notice Certificate Contract Endorsement Insuranc…" at bounding box center [393, 95] width 217 height 9
select select "CertificateDetail"
click at [285, 91] on select "Unassigned Binder Cancellation Notice Certificate Contract Endorsement Insuranc…" at bounding box center [393, 95] width 217 height 9
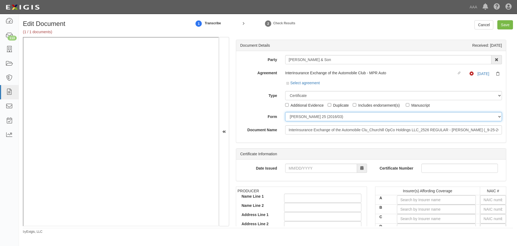
click at [302, 120] on select "ACORD 25 (2016/03) ACORD 101 ACORD 855 NY (2014/05) General" at bounding box center [393, 116] width 217 height 9
select select "GeneralFormDetail"
click at [285, 112] on select "ACORD 25 (2016/03) ACORD 101 ACORD 855 NY (2014/05) General" at bounding box center [393, 116] width 217 height 9
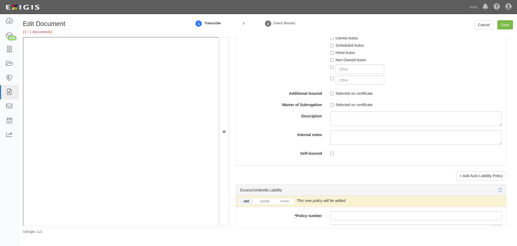
scroll to position [988, 0]
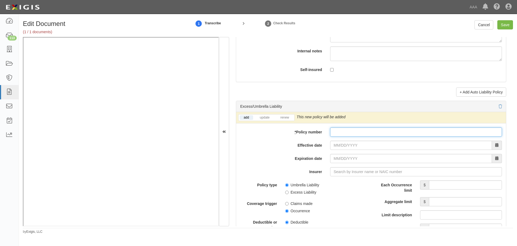
click at [359, 133] on input "* Policy number" at bounding box center [416, 131] width 172 height 9
paste input "CUP-3X002324-25-NF"
type input "CUP-3X002324-25-NF"
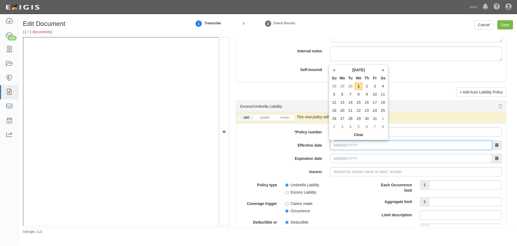
click at [337, 148] on input "Effective date" at bounding box center [411, 144] width 162 height 9
type input "[DATE]"
type input "10/01/2026"
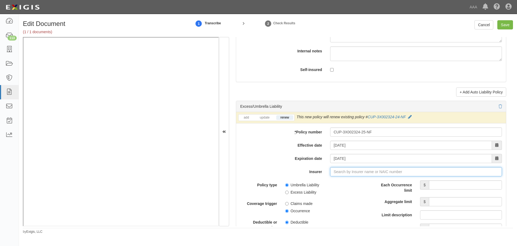
type input "21st Century Advantage Insurance Company (25232) NR Rating"
type input "2"
drag, startPoint x: 395, startPoint y: 182, endPoint x: 399, endPoint y: 182, distance: 3.6
click at [395, 182] on div "Travelers Property Casualty Co of Amer ( 25674 ) A++ XV Rating" at bounding box center [370, 181] width 148 height 7
type input "Travelers Property Casualty Co of Amer (25674) A++ XV Rating"
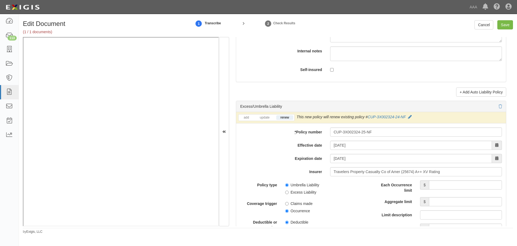
click at [442, 179] on div "add update renew This new policy will be added This new policy will update exis…" at bounding box center [371, 231] width 270 height 238
click at [442, 183] on input "Each Occurrence limit" at bounding box center [465, 184] width 73 height 9
type input "10,000,000"
click at [428, 209] on div "Each Occurrence limit $ 10,000,000 Aggregate limit $ Limit description Limit $" at bounding box center [438, 206] width 127 height 52
click at [432, 202] on input "Aggregate limit" at bounding box center [465, 201] width 73 height 9
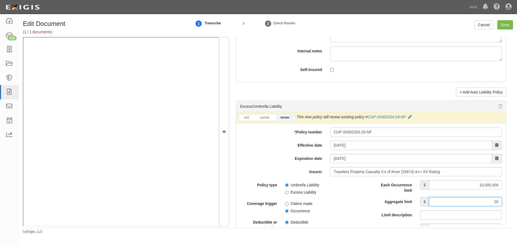
type input "2"
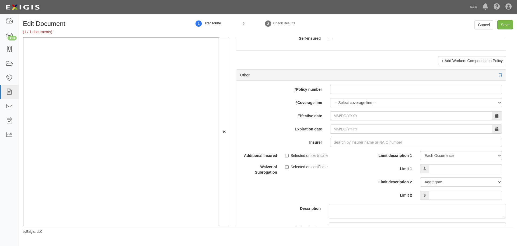
scroll to position [1527, 0]
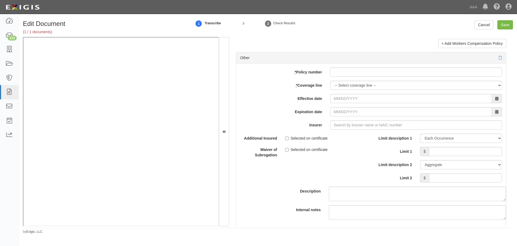
type input "10,000,000"
paste input "Y-630-6Y015320-COF-25"
click at [370, 71] on input "* Policy number" at bounding box center [416, 71] width 172 height 9
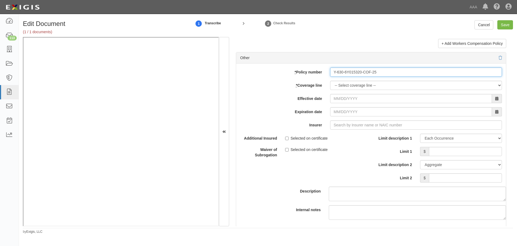
type input "Y-630-6Y015320-COF-25"
click at [342, 84] on select "-- Select coverage line -- Asbestos Abatement Auto Physical Damage Boiler & Mac…" at bounding box center [416, 85] width 172 height 9
select select "70"
click at [330, 90] on select "-- Select coverage line -- Asbestos Abatement Auto Physical Damage Boiler & Mac…" at bounding box center [416, 85] width 172 height 9
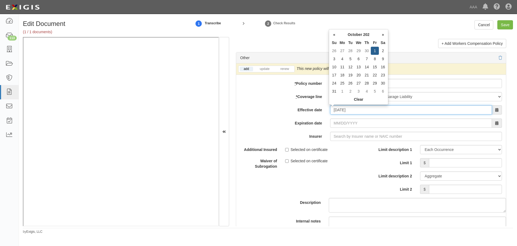
type input "10/01/2025"
type input "10/01/2026"
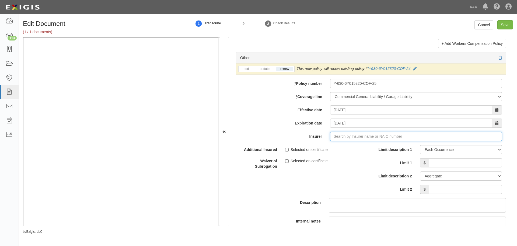
type input "21st Century Advantage Insurance Company (25232) NR Rating"
type input "2"
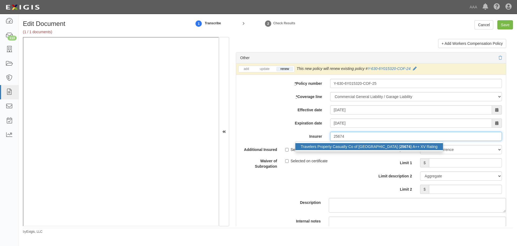
click at [393, 147] on div "Travelers Property Casualty Co of Amer ( 25674 ) A++ XV Rating" at bounding box center [370, 146] width 148 height 7
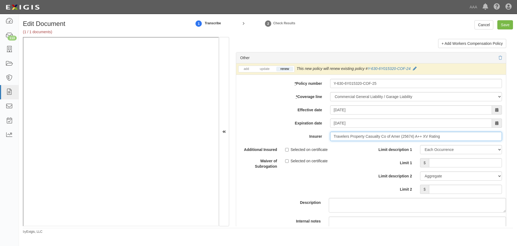
type input "Travelers Property Casualty Co of Amer (25674) A++ XV Rating"
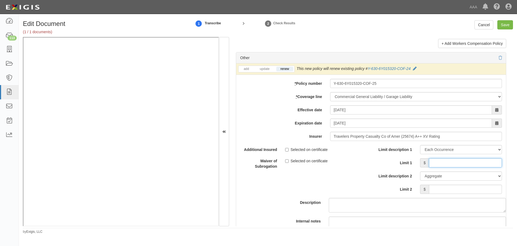
click at [439, 164] on input "Limit 1" at bounding box center [465, 162] width 73 height 9
type input "1,000,000"
click at [476, 187] on input "Limit 2" at bounding box center [465, 188] width 73 height 9
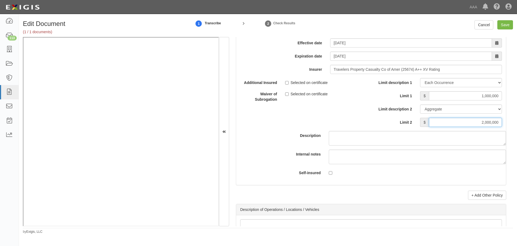
scroll to position [1662, 0]
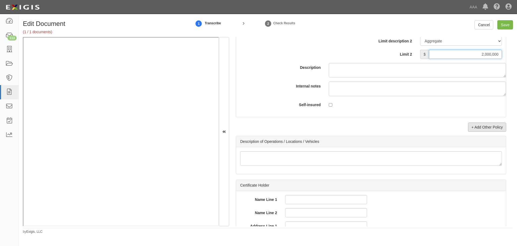
type input "2,000,000"
click at [494, 130] on link "+ Add Other Policy" at bounding box center [487, 126] width 38 height 9
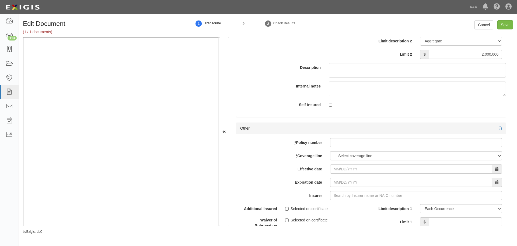
click at [419, 148] on div "add update renew This new policy will be added This new policy will update exis…" at bounding box center [371, 222] width 270 height 177
click at [417, 146] on input "* Policy number" at bounding box center [416, 142] width 172 height 9
paste input "810-6Y015805-25-14-G"
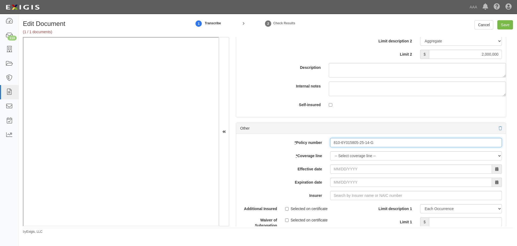
type input "810-6Y015805-25-14-G"
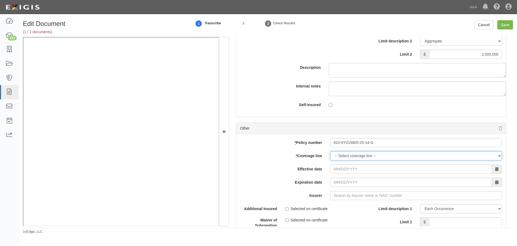
click at [395, 158] on select "-- Select coverage line -- Asbestos Abatement Auto Physical Damage Boiler & Mac…" at bounding box center [416, 155] width 172 height 9
select select "56"
click at [330, 160] on select "-- Select coverage line -- Asbestos Abatement Auto Physical Damage Boiler & Mac…" at bounding box center [416, 155] width 172 height 9
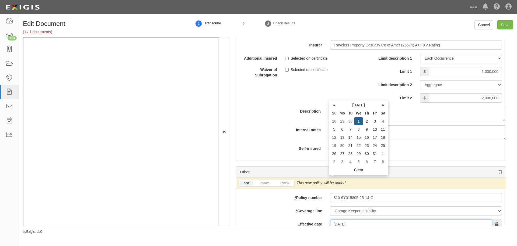
scroll to position [1663, 0]
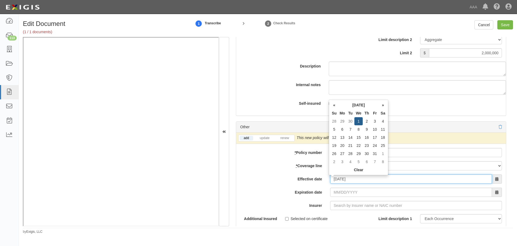
type input "10/01/2025"
type input "10/01/2026"
click at [382, 192] on input "10/01/2026" at bounding box center [411, 191] width 162 height 9
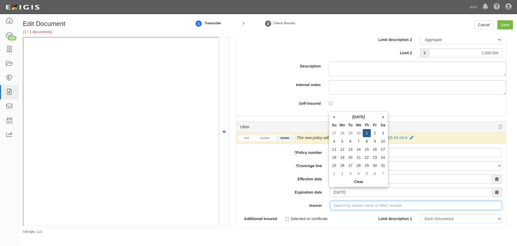
click at [376, 204] on input "Insurer" at bounding box center [416, 205] width 172 height 9
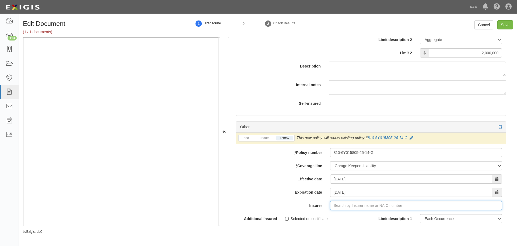
type input "21st Century Advantage Insurance Company (25232) NR Rating"
type input "2"
drag, startPoint x: 371, startPoint y: 212, endPoint x: 375, endPoint y: 208, distance: 5.6
click at [372, 212] on div "Charter Oak Fire Insurance Company ( 25615 ) A++ XV Rating" at bounding box center [352, 215] width 113 height 7
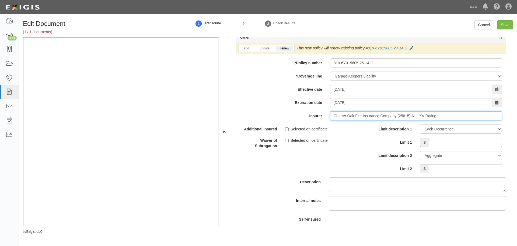
scroll to position [1753, 0]
type input "Charter Oak Fire Insurance Company (25615) A++ XV Rating"
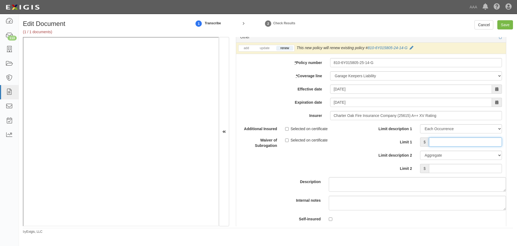
click at [444, 139] on input "Limit 1" at bounding box center [465, 141] width 73 height 9
type input "6,000,000"
click at [476, 165] on input "Limit 2" at bounding box center [465, 168] width 73 height 9
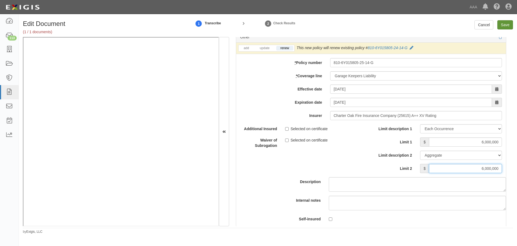
type input "6,000,000"
click at [503, 23] on input "Save" at bounding box center [506, 24] width 16 height 9
type input "10000000"
type input "1000000"
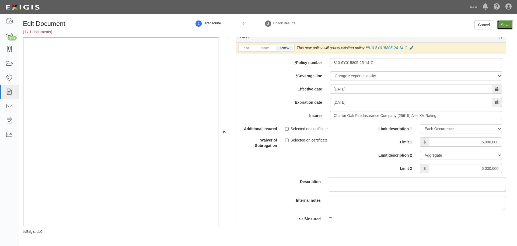
type input "2000000"
type input "6000000"
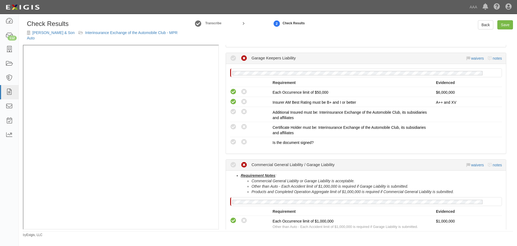
scroll to position [224, 0]
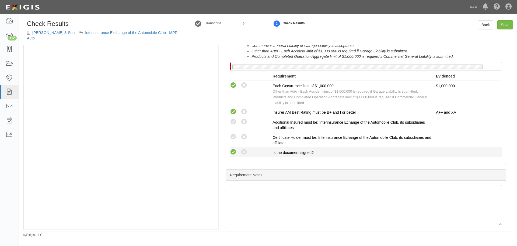
click at [233, 148] on icon at bounding box center [233, 151] width 7 height 7
radio input "true"
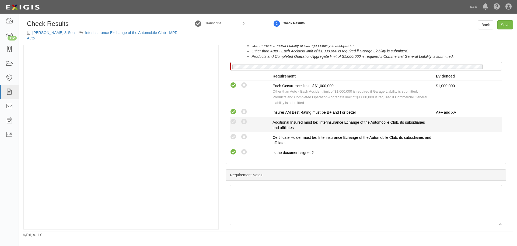
drag, startPoint x: 236, startPoint y: 130, endPoint x: 239, endPoint y: 116, distance: 14.3
click at [236, 133] on icon at bounding box center [233, 136] width 7 height 7
radio input "true"
click at [239, 118] on div "Compliant Waived: Non-Compliant" at bounding box center [251, 121] width 43 height 7
click at [235, 118] on icon at bounding box center [233, 121] width 7 height 7
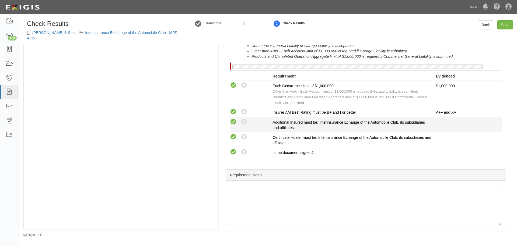
radio input "true"
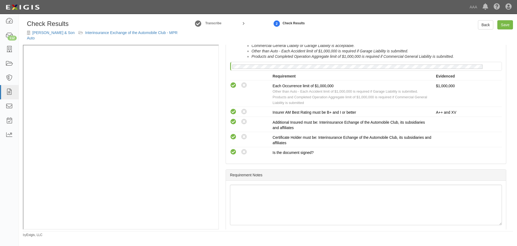
scroll to position [90, 0]
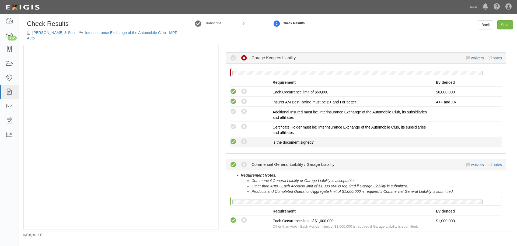
click at [233, 138] on icon at bounding box center [233, 141] width 7 height 7
radio input "true"
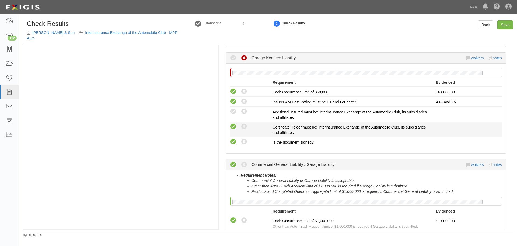
click at [236, 124] on icon at bounding box center [233, 126] width 7 height 7
radio input "true"
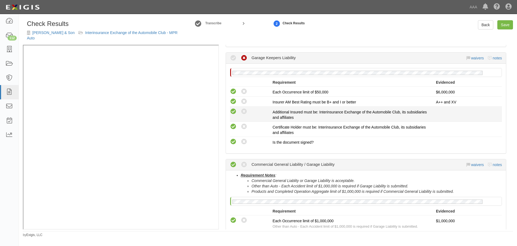
click at [234, 108] on icon at bounding box center [233, 111] width 7 height 7
radio input "true"
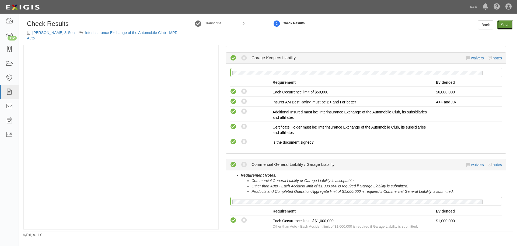
click at [506, 24] on link "Save" at bounding box center [506, 24] width 16 height 9
radio input "true"
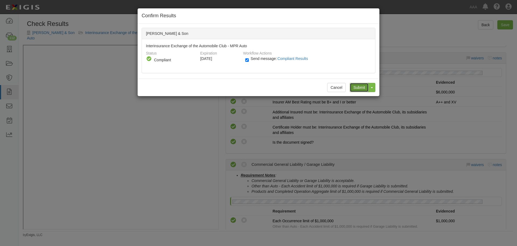
click at [365, 85] on input "Submit" at bounding box center [359, 87] width 19 height 9
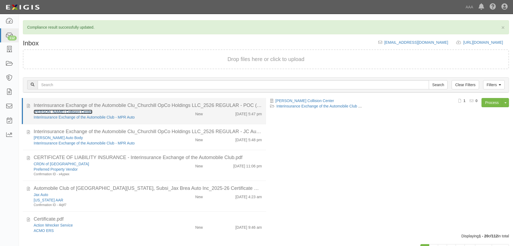
click at [46, 109] on link "[PERSON_NAME] Collision Center" at bounding box center [63, 111] width 59 height 4
drag, startPoint x: 208, startPoint y: 118, endPoint x: 298, endPoint y: 125, distance: 91.1
click at [208, 118] on div "[PERSON_NAME] Collision Center Interinsurance Exchange of the Automobile Club -…" at bounding box center [148, 114] width 237 height 11
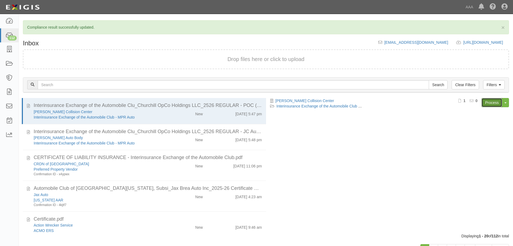
click at [493, 105] on link "Process" at bounding box center [492, 102] width 21 height 9
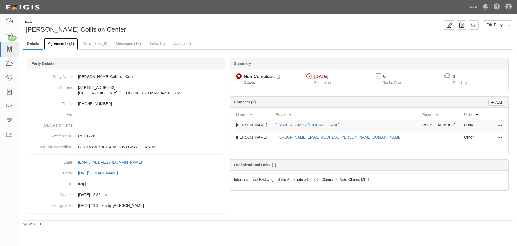
click at [63, 47] on link "Agreements (1)" at bounding box center [61, 44] width 34 height 12
click at [62, 45] on link "Agreements (1)" at bounding box center [61, 44] width 34 height 12
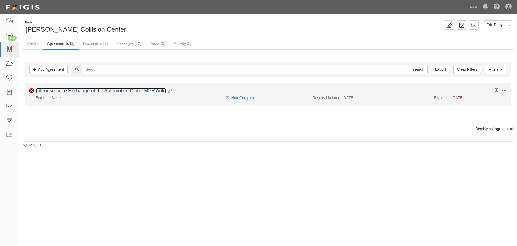
click at [54, 92] on link "Interinsurance Exchange of the Automobile Club - MPR Auto" at bounding box center [101, 90] width 130 height 5
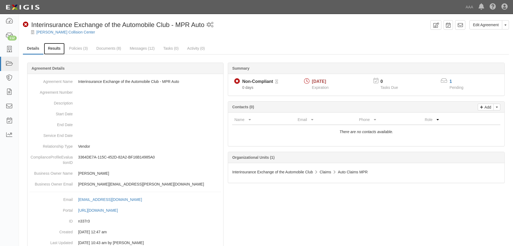
click at [53, 53] on link "Results" at bounding box center [54, 49] width 21 height 12
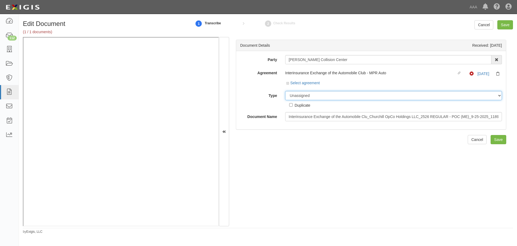
click at [325, 96] on select "Unassigned Binder Cancellation Notice Certificate Contract Endorsement Insuranc…" at bounding box center [393, 95] width 217 height 9
select select "CertificateDetail"
click at [285, 91] on select "Unassigned Binder Cancellation Notice Certificate Contract Endorsement Insuranc…" at bounding box center [393, 95] width 217 height 9
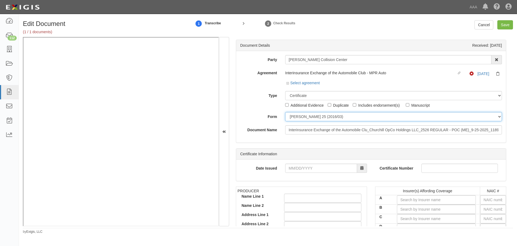
drag, startPoint x: 306, startPoint y: 116, endPoint x: 306, endPoint y: 123, distance: 6.5
click at [306, 123] on div "Party Coleman's Collision Center 1-800-Packouts of Beverly Hills 1-800 Packouts…" at bounding box center [371, 94] width 262 height 79
select select "GeneralFormDetail"
click at [285, 112] on select "ACORD 25 (2016/03) ACORD 101 ACORD 855 NY (2014/05) General" at bounding box center [393, 116] width 217 height 9
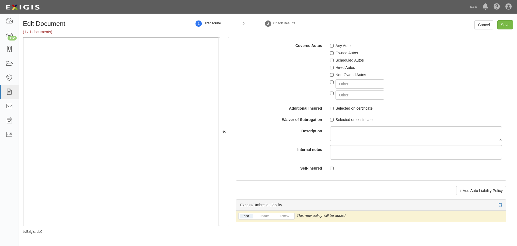
scroll to position [988, 0]
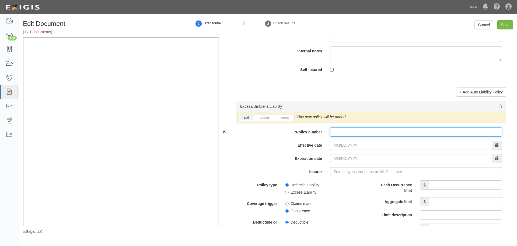
drag, startPoint x: 374, startPoint y: 132, endPoint x: 368, endPoint y: 136, distance: 6.9
click at [369, 135] on input "* Policy number" at bounding box center [416, 131] width 172 height 9
paste input "CUP-3X002324-25-NF"
type input "CUP-3X002324-25-NF"
click at [285, 115] on link "renew" at bounding box center [285, 117] width 17 height 5
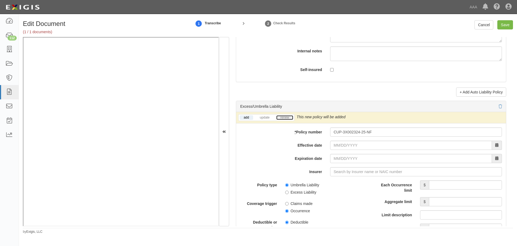
click at [285, 115] on link "renew" at bounding box center [285, 117] width 17 height 5
click at [338, 140] on div "add update renew This new policy will be added This new policy will update exis…" at bounding box center [371, 231] width 270 height 238
click at [337, 147] on input "Effective date" at bounding box center [411, 144] width 162 height 9
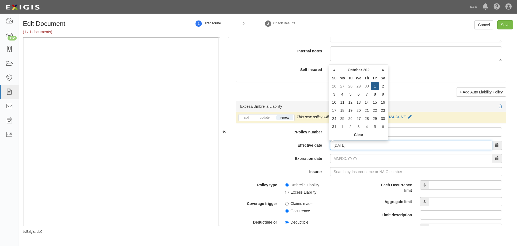
type input "[DATE]"
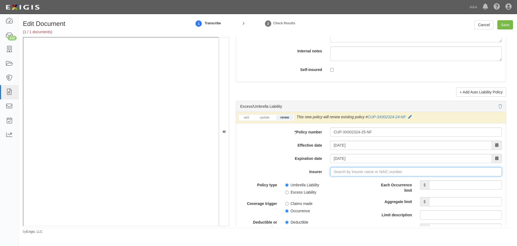
type input "21st Century Advantage Insurance Company (25232) NR Rating"
type input "2"
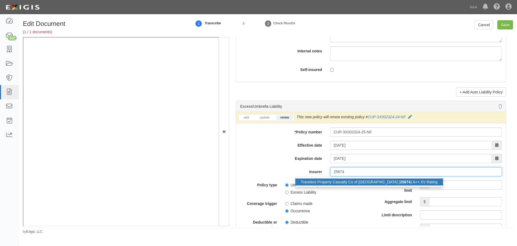
click at [379, 185] on div "Travelers Property Casualty Co of Amer ( 25674 ) A++ XV Rating" at bounding box center [369, 182] width 148 height 10
click at [397, 175] on input "25674" at bounding box center [416, 171] width 172 height 9
click at [396, 180] on div "Travelers Property Casualty Co of Amer ( 25674 ) A++ XV Rating" at bounding box center [370, 181] width 148 height 7
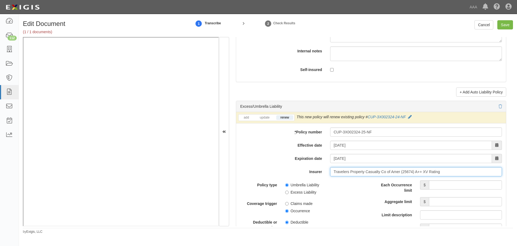
type input "Travelers Property Casualty Co of Amer (25674) A++ XV Rating"
click at [447, 185] on input "Each Occurrence limit" at bounding box center [465, 184] width 73 height 9
type input "10,000,000"
click at [457, 199] on input "Aggregate limit" at bounding box center [465, 201] width 73 height 9
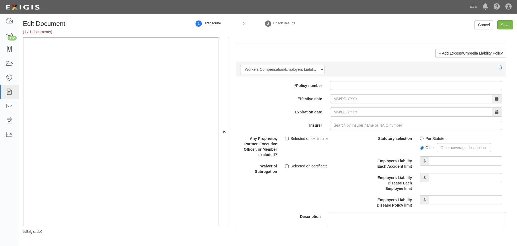
scroll to position [1393, 0]
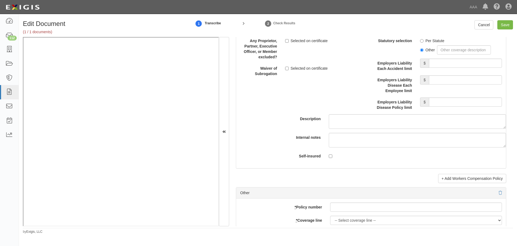
type input "10,000,000"
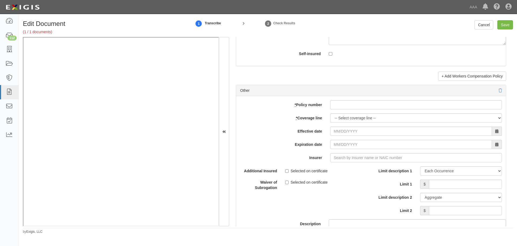
scroll to position [1509, 0]
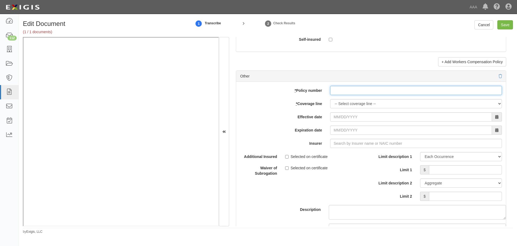
click at [353, 93] on input "* Policy number" at bounding box center [416, 90] width 172 height 9
paste input "Y-630-6Y015320-COF-25"
type input "Y-630-6Y015320-COF-25"
click at [336, 101] on select "-- Select coverage line -- Asbestos Abatement Auto Physical Damage Boiler & Mac…" at bounding box center [416, 103] width 172 height 9
click at [330, 99] on select "-- Select coverage line -- Asbestos Abatement Auto Physical Damage Boiler & Mac…" at bounding box center [416, 103] width 172 height 9
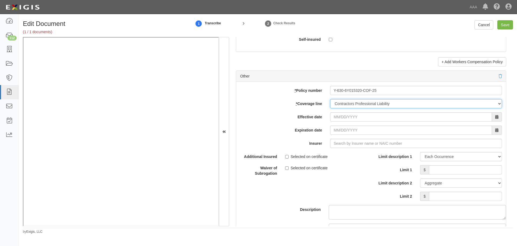
select select "70"
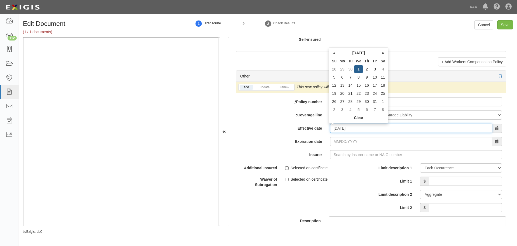
type input "10/01/2025"
type input "[DATE]"
click at [390, 146] on div "add update renew This new policy will be added This new policy will update exis…" at bounding box center [371, 176] width 270 height 188
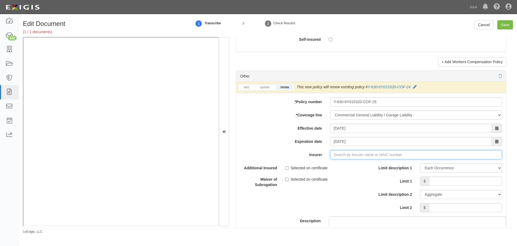
click at [387, 152] on input "Insurer" at bounding box center [416, 154] width 172 height 9
type input "21st Century Advantage Insurance Company (25232) NR Rating"
type input "2"
drag, startPoint x: 380, startPoint y: 163, endPoint x: 424, endPoint y: 172, distance: 44.7
click at [380, 164] on div "Charter Oak Fire Insurance Company ( 25615 ) A++ XV Rating" at bounding box center [352, 164] width 113 height 7
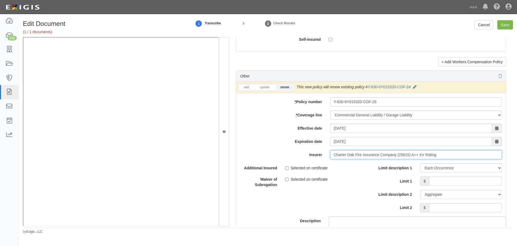
type input "Charter Oak Fire Insurance Company (25615) A++ XV Rating"
click at [438, 177] on div "Limit description 1 Limit Each Occurrence Each Claim Aggregate Deductible Self-…" at bounding box center [438, 187] width 127 height 49
click at [440, 180] on input "Limit 1" at bounding box center [465, 180] width 73 height 9
type input "1,000,000"
click at [457, 210] on input "Limit 2" at bounding box center [465, 207] width 73 height 9
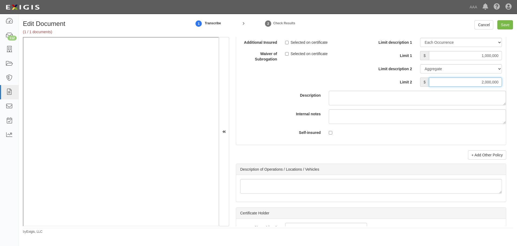
scroll to position [1733, 0]
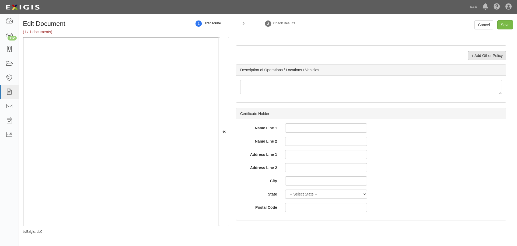
type input "2,000,000"
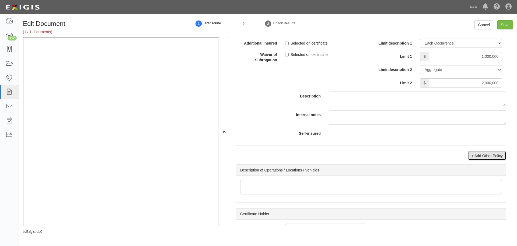
scroll to position [1688, 0]
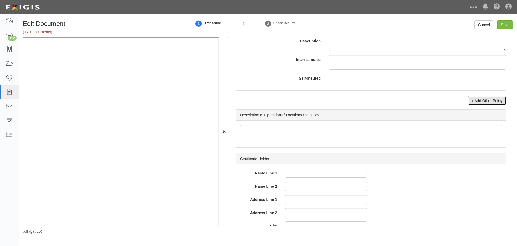
click at [483, 100] on link "+ Add Other Policy" at bounding box center [487, 100] width 38 height 9
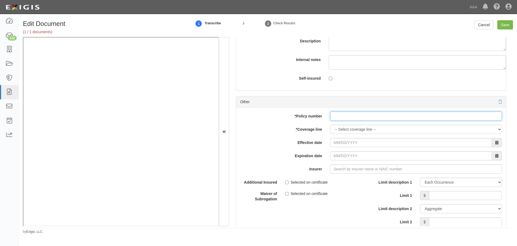
drag, startPoint x: 357, startPoint y: 113, endPoint x: 352, endPoint y: 118, distance: 7.1
click at [357, 114] on input "* Policy number" at bounding box center [416, 115] width 172 height 9
paste input "810-6Y015805-25-14-G"
type input "810-6Y015805-25-14-G"
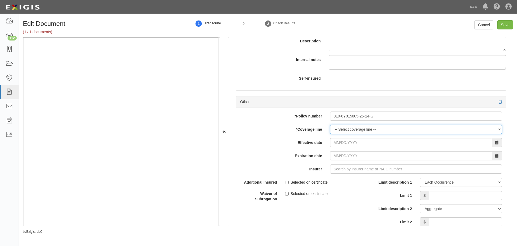
click at [337, 134] on select "-- Select coverage line -- Asbestos Abatement Auto Physical Damage Boiler & Mac…" at bounding box center [416, 129] width 172 height 9
select select "56"
click at [330, 134] on select "-- Select coverage line -- Asbestos Abatement Auto Physical Damage Boiler & Mac…" at bounding box center [416, 129] width 172 height 9
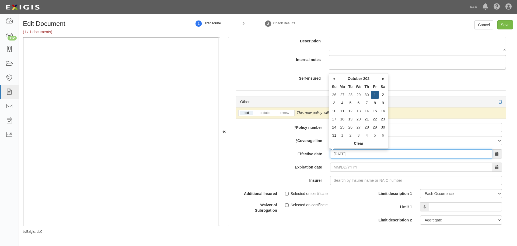
type input "10/01/0202"
type input "10/01/0203"
drag, startPoint x: 375, startPoint y: 156, endPoint x: 306, endPoint y: 161, distance: 69.2
click at [305, 161] on div "add update renew This new policy will be added This new policy will update exis…" at bounding box center [371, 201] width 270 height 188
type input "10/01/2025"
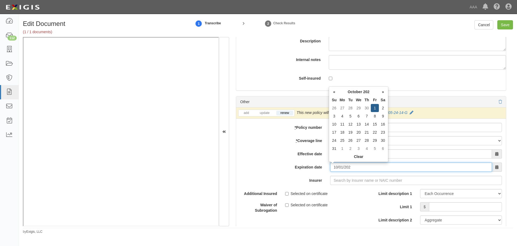
type input "10/01/2026"
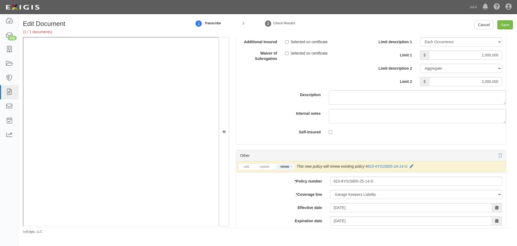
scroll to position [1733, 0]
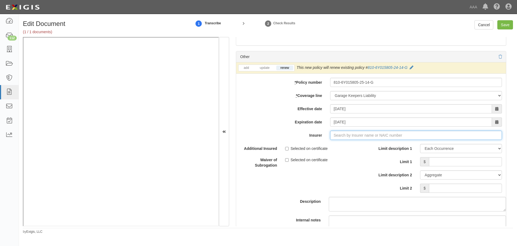
type input "21st Century Advantage Insurance Company (25232) NR Rating"
type input "2"
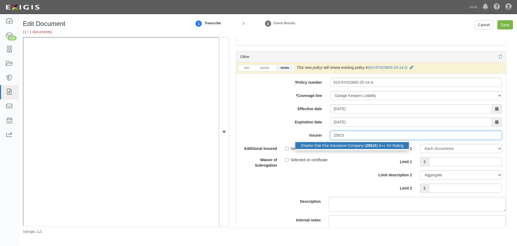
click at [371, 146] on strong "25615" at bounding box center [371, 145] width 11 height 4
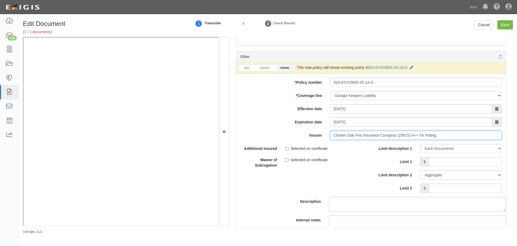
type input "Charter Oak Fire Insurance Company (25615) A++ XV Rating"
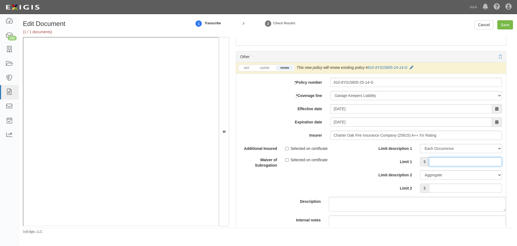
click at [464, 165] on input "Limit 1" at bounding box center [465, 161] width 73 height 9
type input "6,000,000"
click at [470, 185] on div "Limit description 1 Limit Each Occurrence Each Claim Aggregate Deductible Self-…" at bounding box center [438, 168] width 127 height 49
click at [381, 160] on label "Limit 1" at bounding box center [393, 160] width 45 height 7
click at [429, 160] on input "6,000,000" at bounding box center [465, 161] width 73 height 9
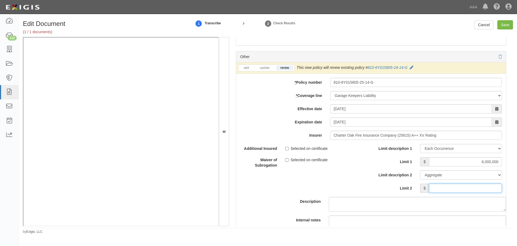
click at [459, 191] on input "Limit 2" at bounding box center [465, 187] width 73 height 9
type input "6,000,000"
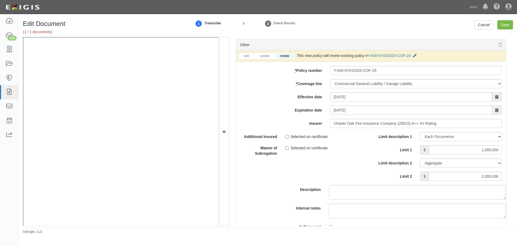
scroll to position [1464, 0]
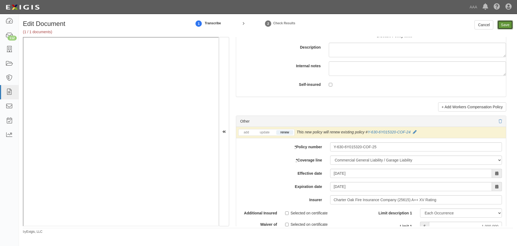
click at [506, 22] on input "Save" at bounding box center [506, 24] width 16 height 9
type input "10000000"
type input "1000000"
type input "2000000"
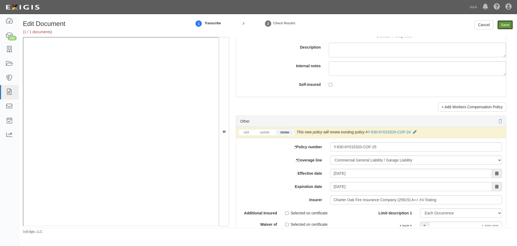
type input "6000000"
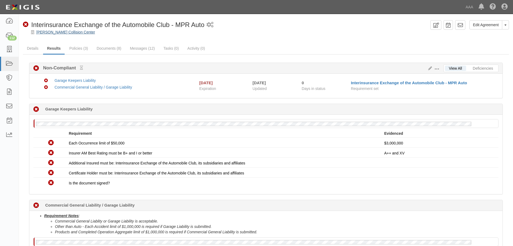
click at [47, 30] on div "[PERSON_NAME] Collision Center" at bounding box center [270, 31] width 486 height 5
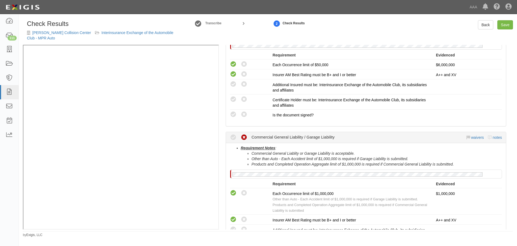
scroll to position [224, 0]
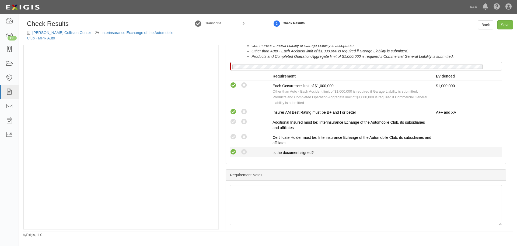
click at [233, 152] on icon at bounding box center [233, 151] width 7 height 7
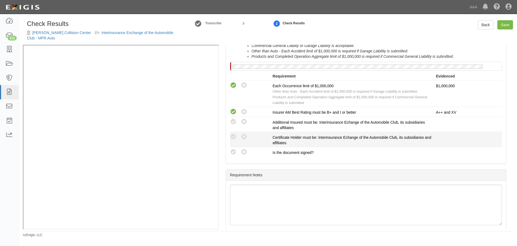
radio input "true"
click at [234, 138] on icon at bounding box center [233, 136] width 7 height 7
radio input "true"
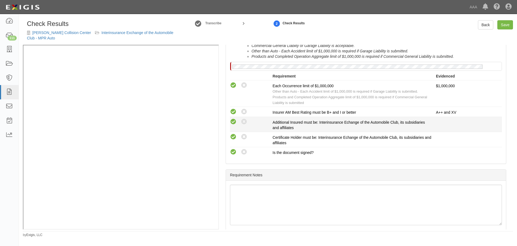
click at [236, 120] on icon at bounding box center [233, 121] width 7 height 7
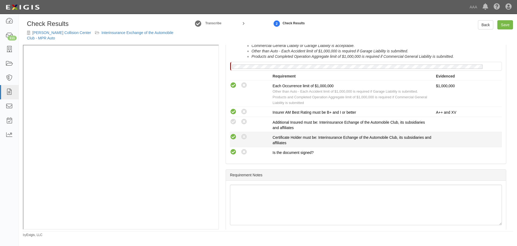
radio input "true"
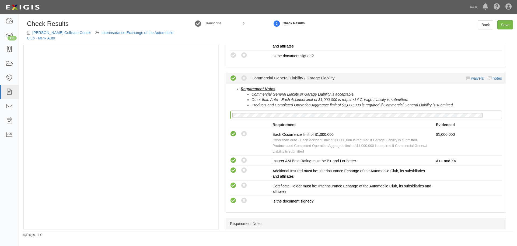
scroll to position [135, 0]
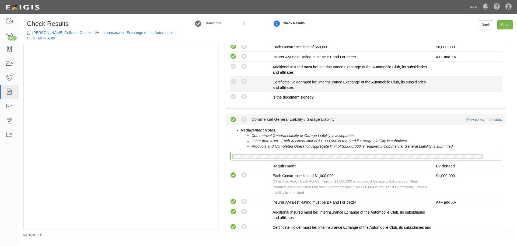
drag, startPoint x: 234, startPoint y: 95, endPoint x: 234, endPoint y: 91, distance: 4.9
click at [234, 94] on icon at bounding box center [233, 96] width 7 height 7
radio input "true"
click at [233, 81] on icon at bounding box center [233, 81] width 7 height 7
radio input "true"
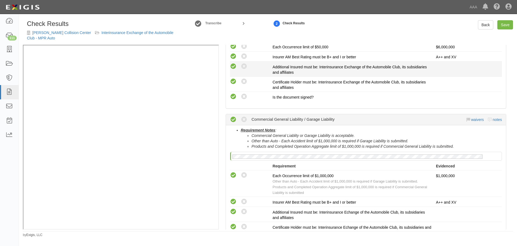
click at [234, 66] on icon at bounding box center [233, 66] width 7 height 7
radio input "true"
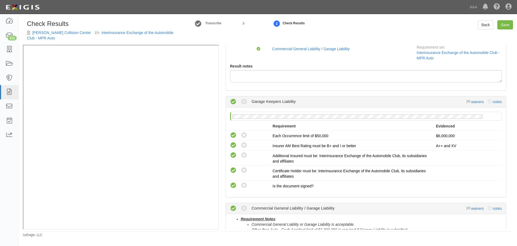
scroll to position [45, 0]
click at [506, 22] on link "Save" at bounding box center [506, 24] width 16 height 9
radio input "true"
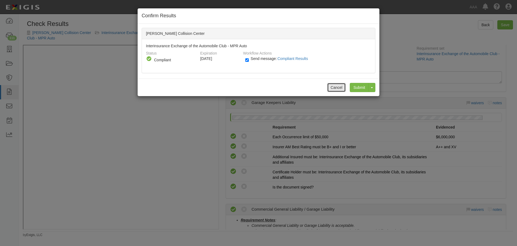
click at [330, 88] on button "Cancel" at bounding box center [336, 87] width 19 height 9
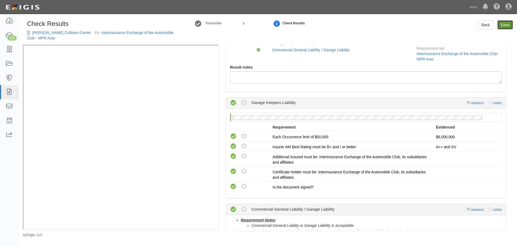
click at [503, 25] on link "Save" at bounding box center [506, 24] width 16 height 9
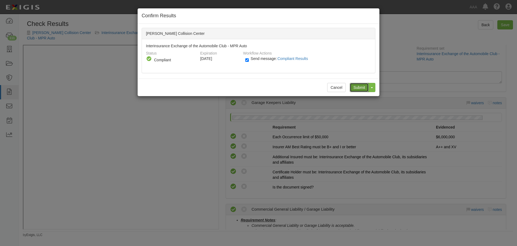
drag, startPoint x: 356, startPoint y: 86, endPoint x: 354, endPoint y: 89, distance: 4.0
click at [356, 86] on input "Submit" at bounding box center [359, 87] width 19 height 9
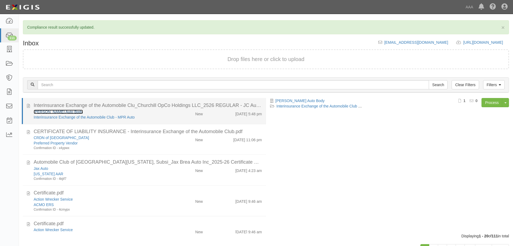
click at [47, 113] on link "[PERSON_NAME] Auto Body" at bounding box center [58, 111] width 49 height 4
click at [212, 114] on div "9/29/25 5:48 pm" at bounding box center [236, 113] width 59 height 8
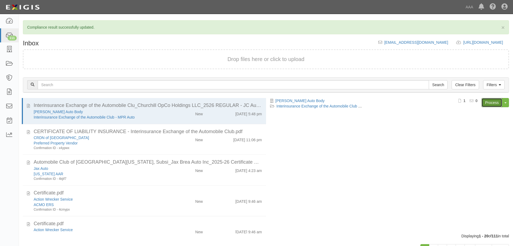
click at [487, 102] on link "Process" at bounding box center [492, 102] width 21 height 9
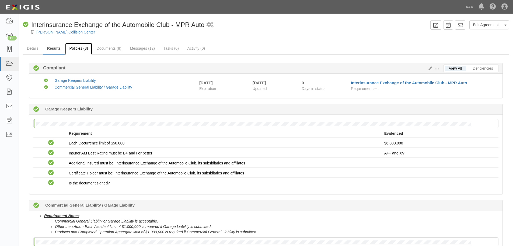
click at [84, 51] on link "Policies (3)" at bounding box center [78, 49] width 27 height 12
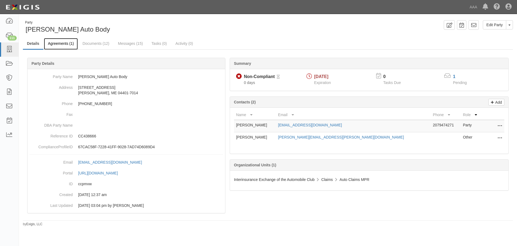
drag, startPoint x: 0, startPoint y: 0, endPoint x: 60, endPoint y: 47, distance: 76.3
click at [60, 47] on link "Agreements (1)" at bounding box center [61, 44] width 34 height 12
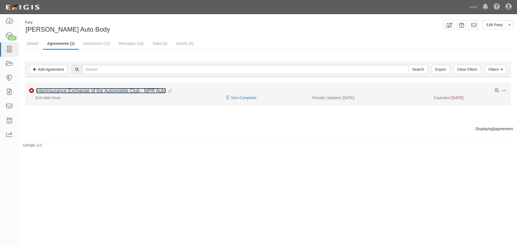
click at [68, 88] on link "Interinsurance Exchange of the Automobile Club - MPR Auto" at bounding box center [101, 90] width 130 height 5
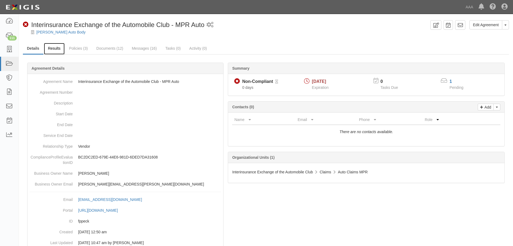
click at [62, 50] on link "Results" at bounding box center [54, 49] width 21 height 12
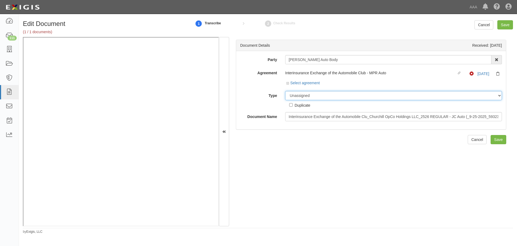
click at [302, 99] on select "Unassigned Binder Cancellation Notice Certificate Contract Endorsement Insuranc…" at bounding box center [393, 95] width 217 height 9
select select "CertificateDetail"
click at [285, 91] on select "Unassigned Binder Cancellation Notice Certificate Contract Endorsement Insuranc…" at bounding box center [393, 95] width 217 height 9
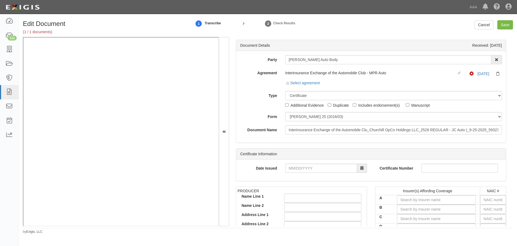
click at [308, 122] on div "Party J C Auto Body 1-800-Packouts of Beverly Hills 1-800 Packouts of Inland Em…" at bounding box center [371, 94] width 262 height 79
click at [307, 115] on select "ACORD 25 (2016/03) ACORD 101 ACORD 855 NY (2014/05) General" at bounding box center [393, 116] width 217 height 9
select select "GeneralFormDetail"
click at [285, 112] on select "ACORD 25 (2016/03) ACORD 101 ACORD 855 NY (2014/05) General" at bounding box center [393, 116] width 217 height 9
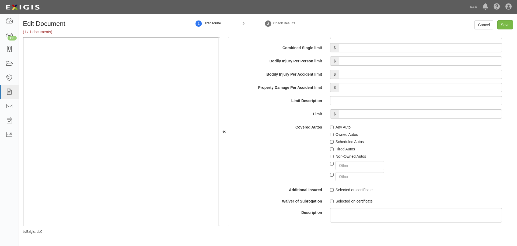
scroll to position [1033, 0]
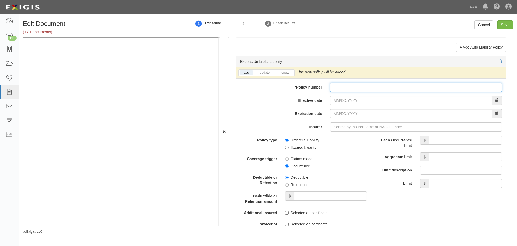
click at [338, 87] on input "* Policy number" at bounding box center [416, 86] width 172 height 9
paste input "CUP-3X002324-25-NF"
type input "CUP-3X002324-25-NF"
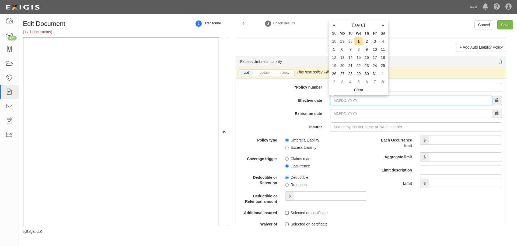
click at [337, 102] on input "Effective date" at bounding box center [411, 100] width 162 height 9
type input "10/01/2025"
type input "[DATE]"
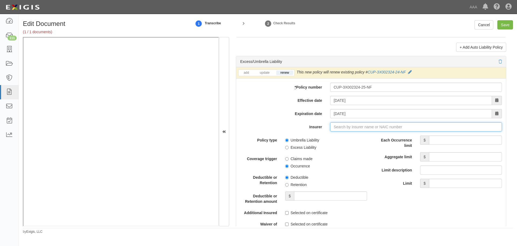
type input "21st Century Advantage Insurance Company (25232) NR Rating"
type input "2"
drag, startPoint x: 350, startPoint y: 137, endPoint x: 353, endPoint y: 135, distance: 3.5
click at [351, 136] on div "Travelers Property Casualty Co of Amer ( 25674 ) A++ XV Rating" at bounding box center [370, 136] width 148 height 7
type input "Travelers Property Casualty Co of Amer (25674) A++ XV Rating"
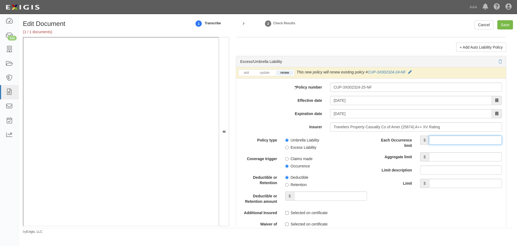
click at [443, 143] on input "Each Occurrence limit" at bounding box center [465, 139] width 73 height 9
type input "10,000,000"
click at [446, 161] on input "Aggregate limit" at bounding box center [465, 156] width 73 height 9
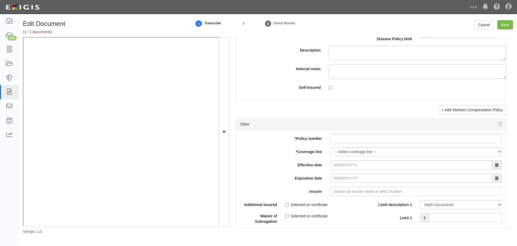
scroll to position [1482, 0]
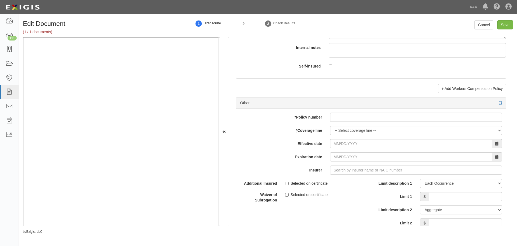
type input "10,000,000"
drag, startPoint x: 348, startPoint y: 115, endPoint x: 344, endPoint y: 119, distance: 5.9
click at [347, 116] on input "* Policy number" at bounding box center [416, 116] width 172 height 9
paste input "Y-630-6Y015320-COF-25"
type input "Y-630-6Y015320-COF-25"
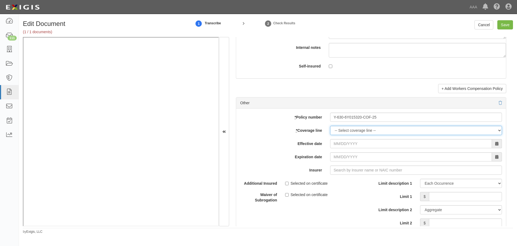
click at [338, 131] on select "-- Select coverage line -- Asbestos Abatement Auto Physical Damage Boiler & Mac…" at bounding box center [416, 130] width 172 height 9
select select "70"
click at [330, 135] on select "-- Select coverage line -- Asbestos Abatement Auto Physical Damage Boiler & Mac…" at bounding box center [416, 130] width 172 height 9
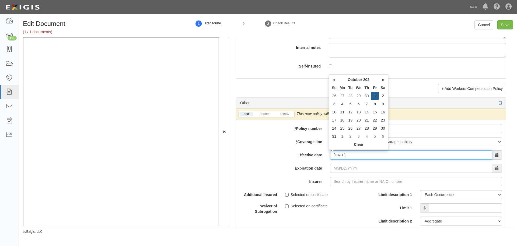
type input "10/01/2025"
type input "[DATE]"
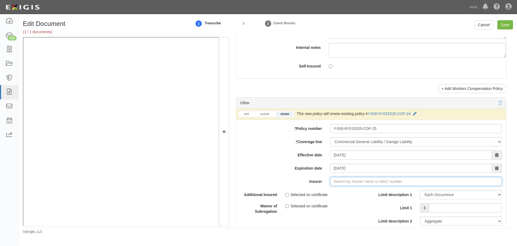
type input "21st Century Advantage Insurance Company (25232) NR Rating"
type input "2"
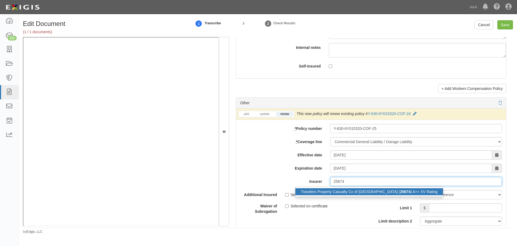
click at [400, 193] on strong "25674" at bounding box center [405, 191] width 11 height 4
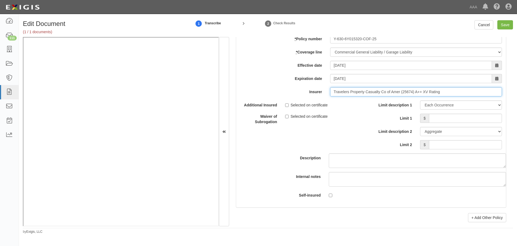
scroll to position [1572, 0]
type input "Travelers Property Casualty Co of Amer (25674) A++ XV Rating"
click at [434, 116] on input "Limit 1" at bounding box center [465, 117] width 73 height 9
type input "1,000,000"
click at [457, 144] on input "Limit 2" at bounding box center [465, 144] width 73 height 9
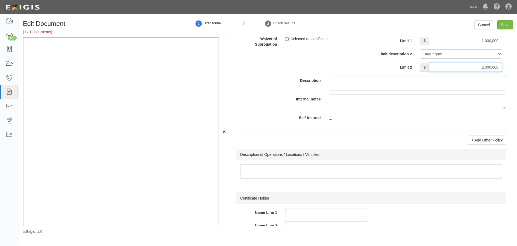
scroll to position [1707, 0]
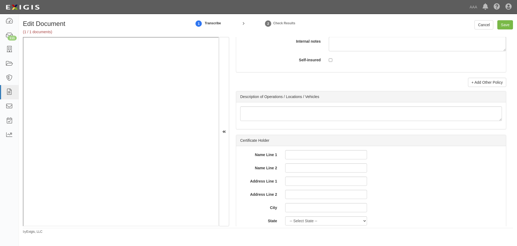
type input "2,000,000"
drag, startPoint x: 490, startPoint y: 90, endPoint x: 492, endPoint y: 83, distance: 7.8
click at [492, 83] on link "+ Add Other Policy" at bounding box center [487, 82] width 38 height 9
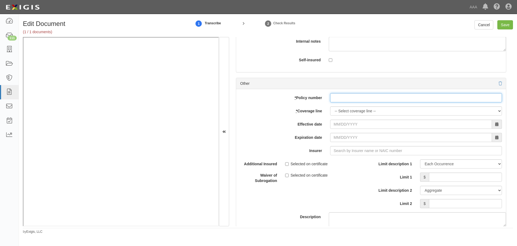
click at [341, 99] on input "* Policy number" at bounding box center [416, 97] width 172 height 9
paste input "810-6Y015805-25-14-G"
type input "810-6Y015805-25-14-G"
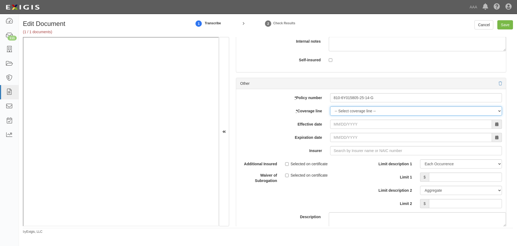
click at [342, 107] on select "-- Select coverage line -- Asbestos Abatement Auto Physical Damage Boiler & Mac…" at bounding box center [416, 110] width 172 height 9
select select "56"
click at [330, 115] on select "-- Select coverage line -- Asbestos Abatement Auto Physical Damage Boiler & Mac…" at bounding box center [416, 110] width 172 height 9
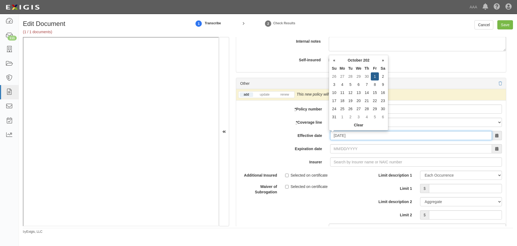
type input "10/01/2025"
type input "[DATE]"
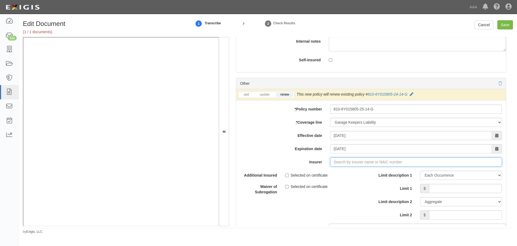
type input "21st Century Advantage Insurance Company (25232) NR Rating"
type input "2"
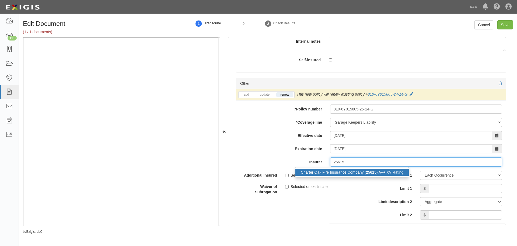
click at [305, 172] on div "Charter Oak Fire Insurance Company ( 25615 ) A++ XV Rating" at bounding box center [352, 171] width 113 height 7
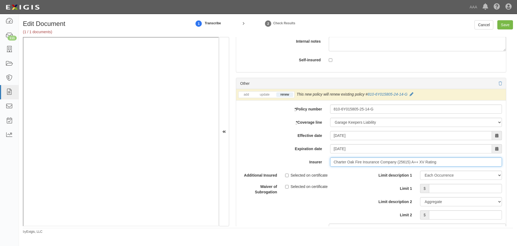
type input "Charter Oak Fire Insurance Company (25615) A++ XV Rating"
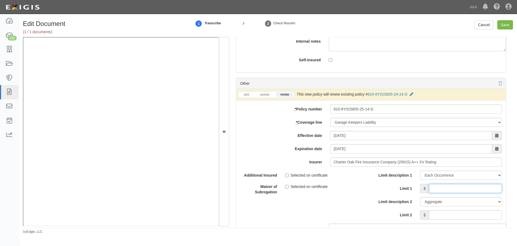
click at [443, 188] on input "Limit 1" at bounding box center [465, 188] width 73 height 9
type input "6,000,000"
click at [465, 219] on input "Limit 2" at bounding box center [465, 214] width 73 height 9
type input "6,000,000"
click at [506, 25] on input "Save" at bounding box center [506, 24] width 16 height 9
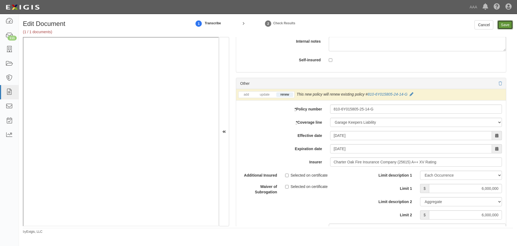
type input "10000000"
type input "1000000"
type input "2000000"
type input "6000000"
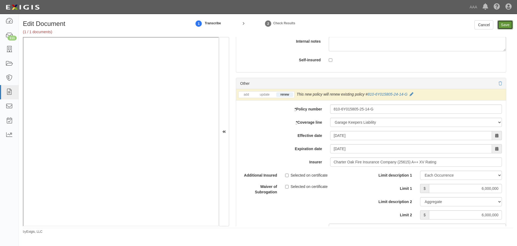
type input "6000000"
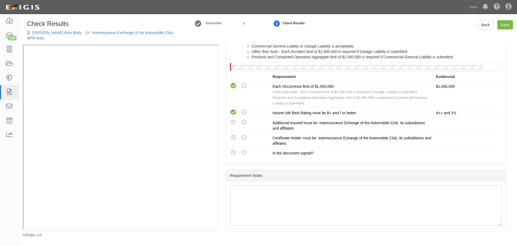
scroll to position [224, 0]
click at [233, 148] on icon at bounding box center [233, 151] width 7 height 7
radio input "true"
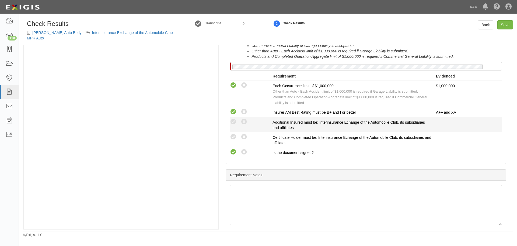
drag, startPoint x: 231, startPoint y: 132, endPoint x: 234, endPoint y: 122, distance: 11.0
click at [231, 133] on icon at bounding box center [233, 136] width 7 height 7
radio input "true"
click at [236, 118] on icon at bounding box center [233, 121] width 7 height 7
radio input "true"
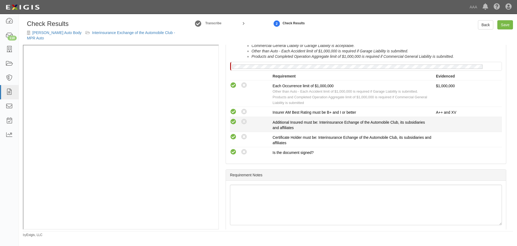
radio input "true"
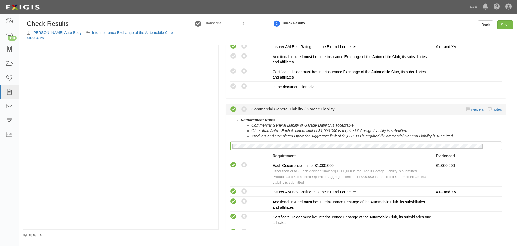
scroll to position [90, 0]
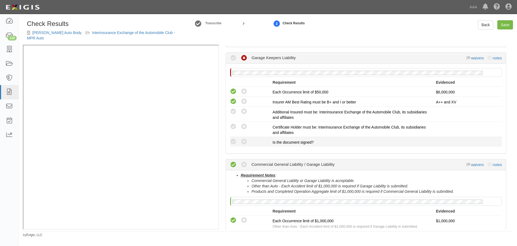
click at [237, 138] on div "Compliant Waived: Non-Compliant" at bounding box center [251, 141] width 43 height 7
click at [236, 138] on icon at bounding box center [233, 141] width 7 height 7
radio input "true"
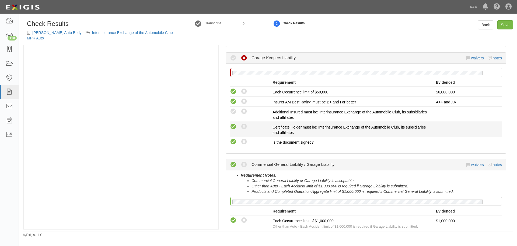
click at [235, 123] on icon at bounding box center [233, 126] width 7 height 7
radio input "true"
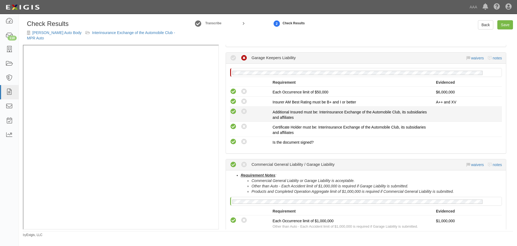
click at [236, 109] on icon at bounding box center [233, 111] width 7 height 7
radio input "true"
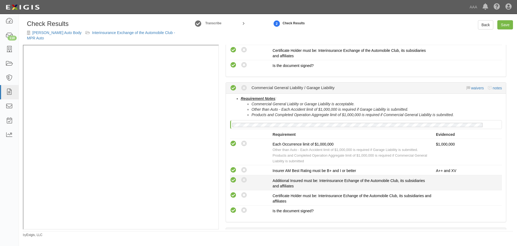
scroll to position [237, 0]
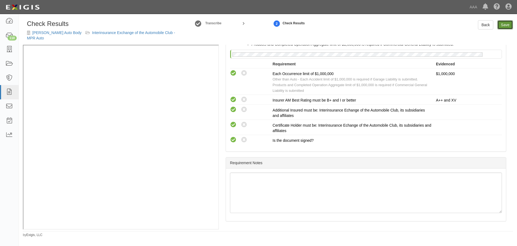
click at [511, 22] on link "Save" at bounding box center [506, 24] width 16 height 9
radio input "true"
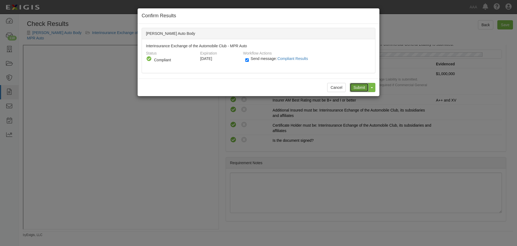
click at [364, 89] on input "Submit" at bounding box center [359, 87] width 19 height 9
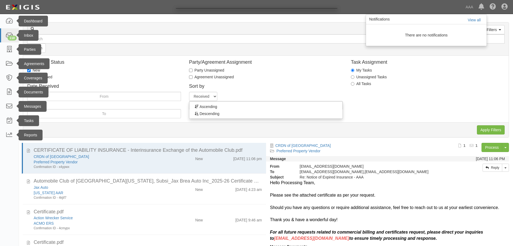
scroll to position [90, 0]
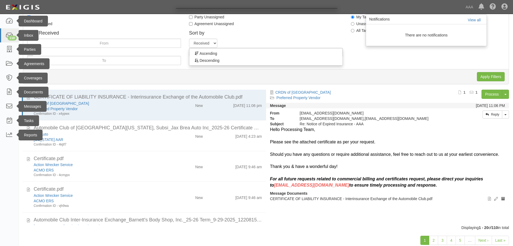
click at [123, 113] on div at bounding box center [256, 123] width 513 height 246
click at [64, 109] on div at bounding box center [256, 123] width 513 height 246
click at [173, 113] on div at bounding box center [256, 123] width 513 height 246
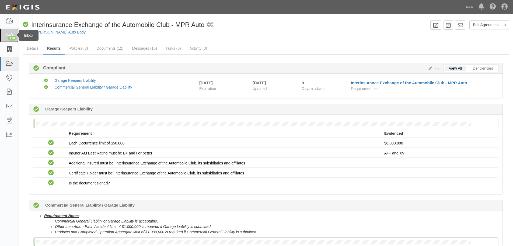
click at [9, 36] on div "110" at bounding box center [12, 38] width 9 height 5
click at [8, 39] on div "110" at bounding box center [12, 38] width 9 height 5
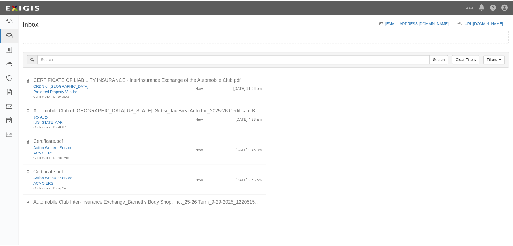
scroll to position [90, 0]
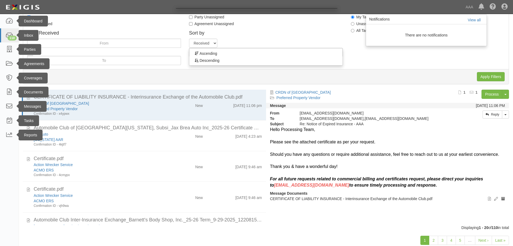
click at [4, 51] on div at bounding box center [256, 123] width 513 height 246
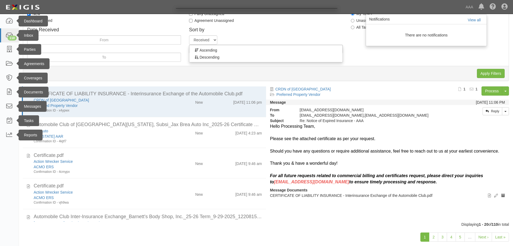
scroll to position [103, 0]
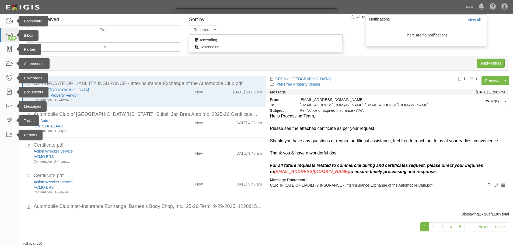
click at [435, 226] on div at bounding box center [256, 123] width 513 height 246
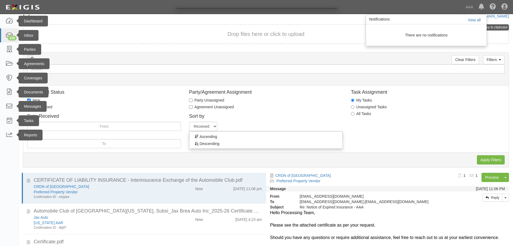
scroll to position [0, 0]
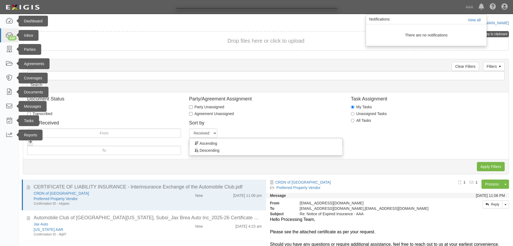
drag, startPoint x: 470, startPoint y: 20, endPoint x: 477, endPoint y: 20, distance: 7.3
click at [473, 20] on div at bounding box center [256, 123] width 513 height 246
click at [478, 20] on div at bounding box center [256, 123] width 513 height 246
drag, startPoint x: 404, startPoint y: 45, endPoint x: 389, endPoint y: 46, distance: 15.6
click at [399, 46] on div at bounding box center [256, 123] width 513 height 246
